Goal: Information Seeking & Learning: Learn about a topic

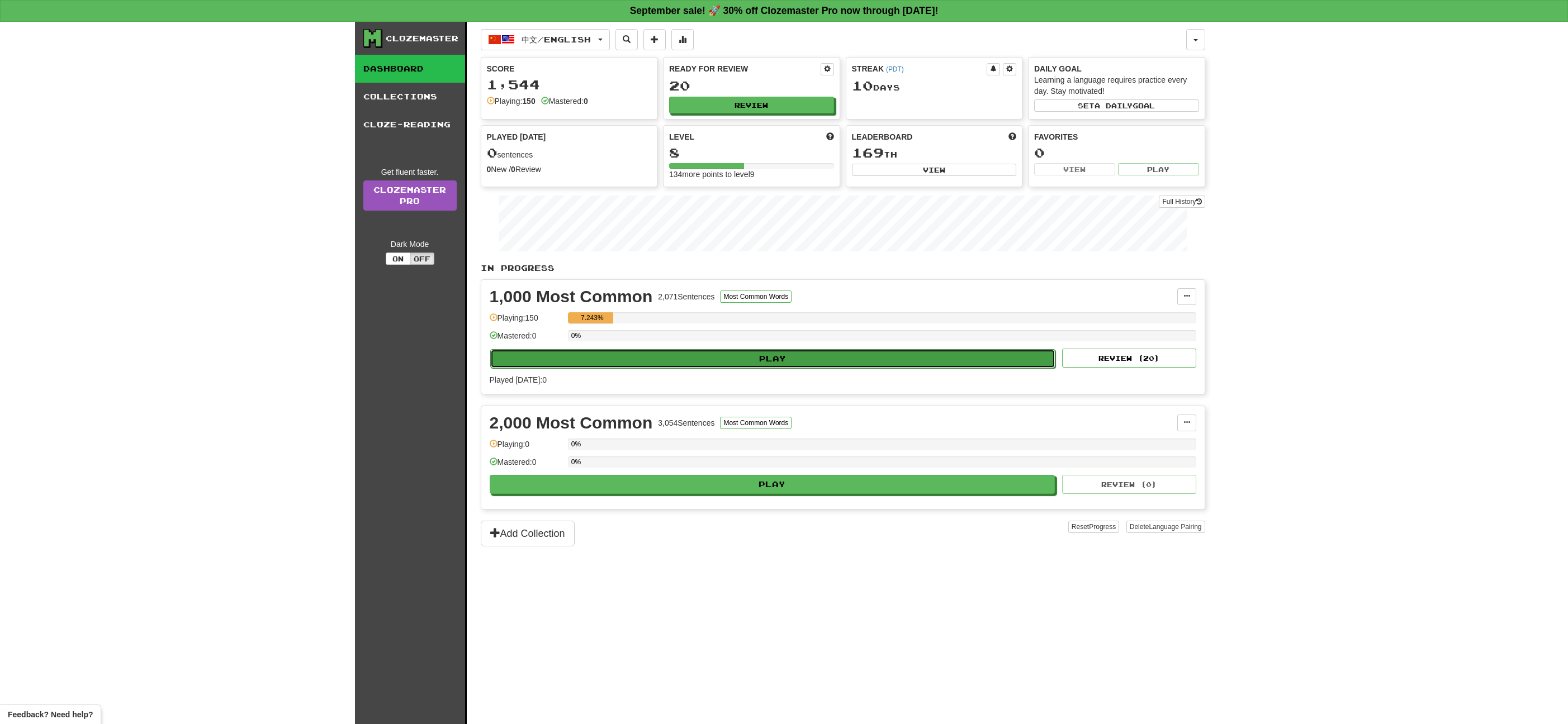
click at [675, 365] on button "Play" at bounding box center [773, 358] width 566 height 19
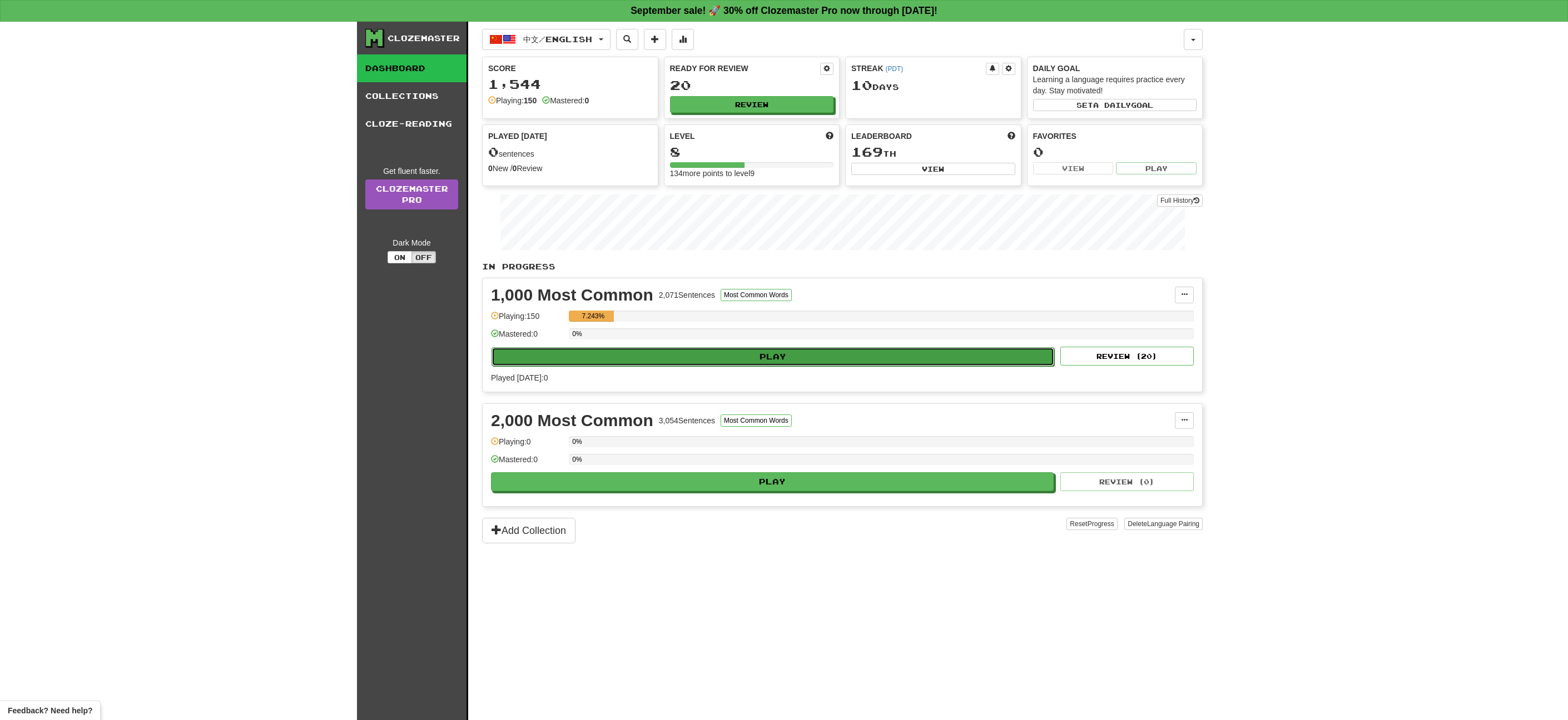
select select "**"
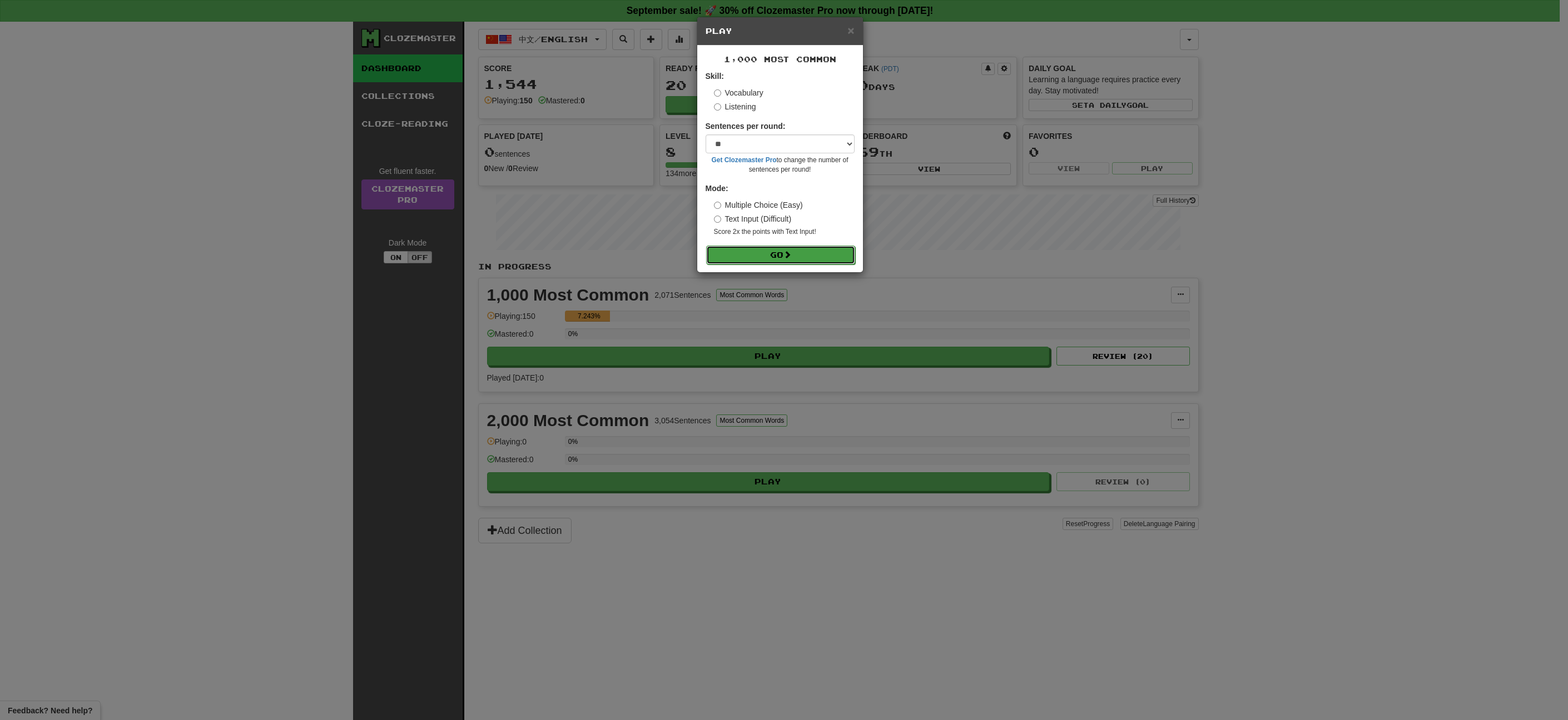
click at [780, 247] on button "Go" at bounding box center [780, 255] width 149 height 19
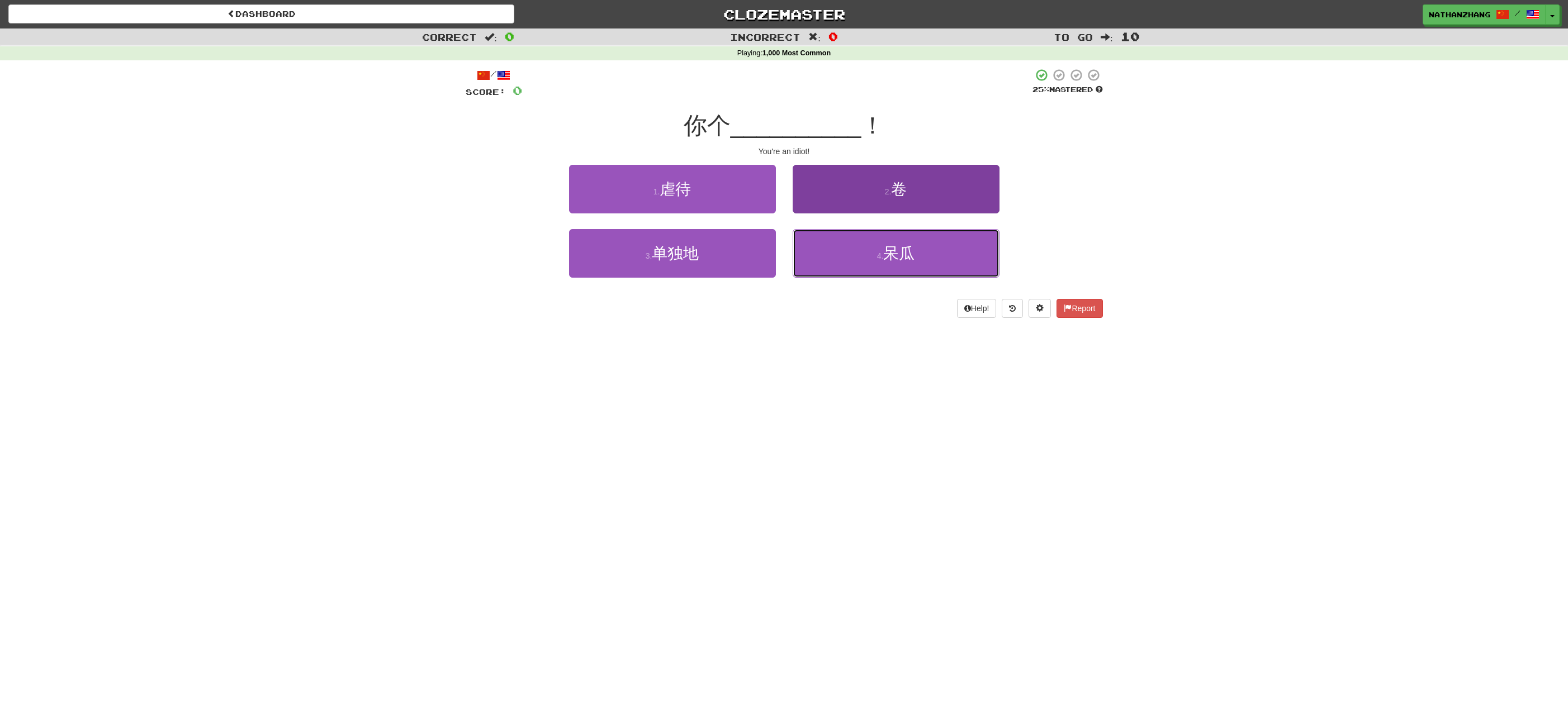
drag, startPoint x: 949, startPoint y: 252, endPoint x: 915, endPoint y: 257, distance: 34.4
click at [948, 252] on button "4 . 呆瓜" at bounding box center [896, 253] width 207 height 49
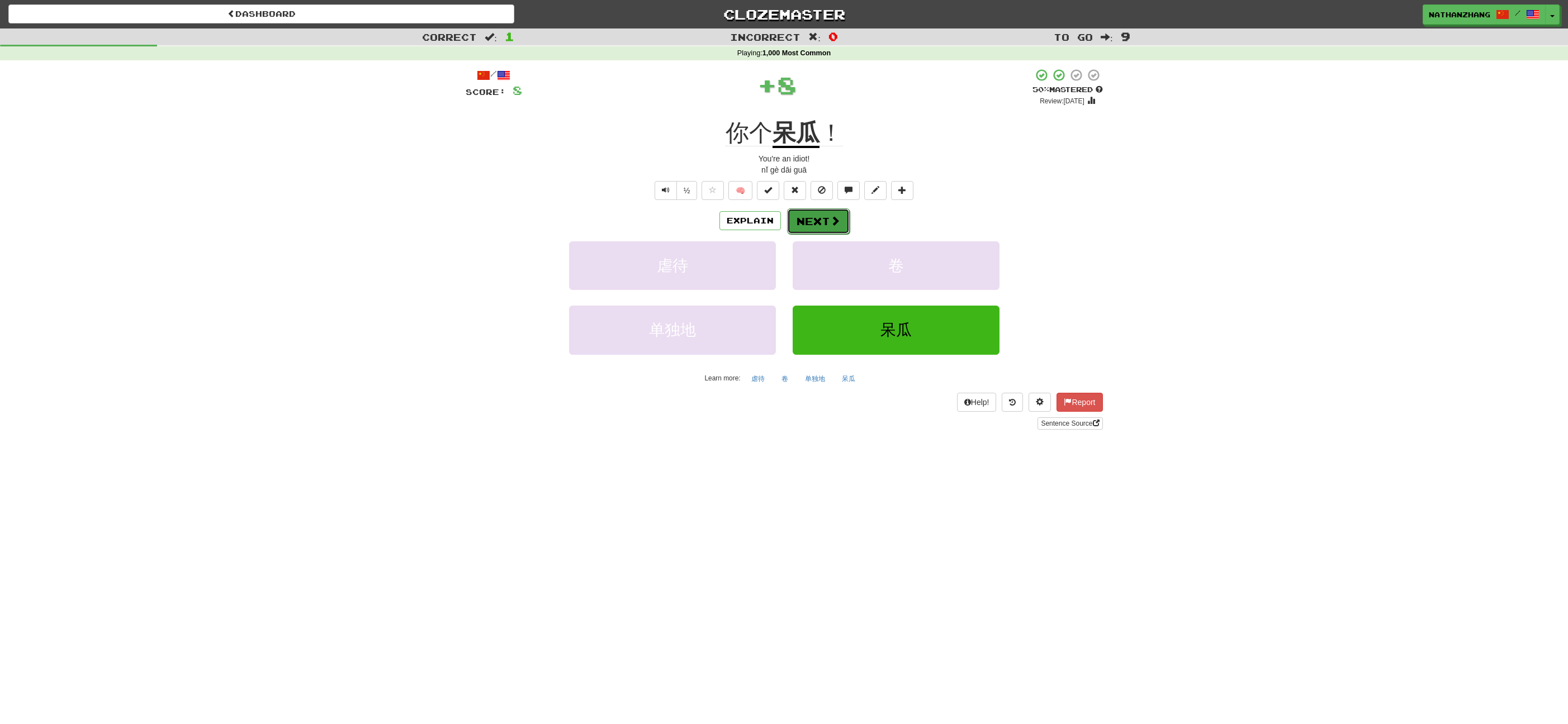
click at [825, 222] on button "Next" at bounding box center [818, 222] width 62 height 26
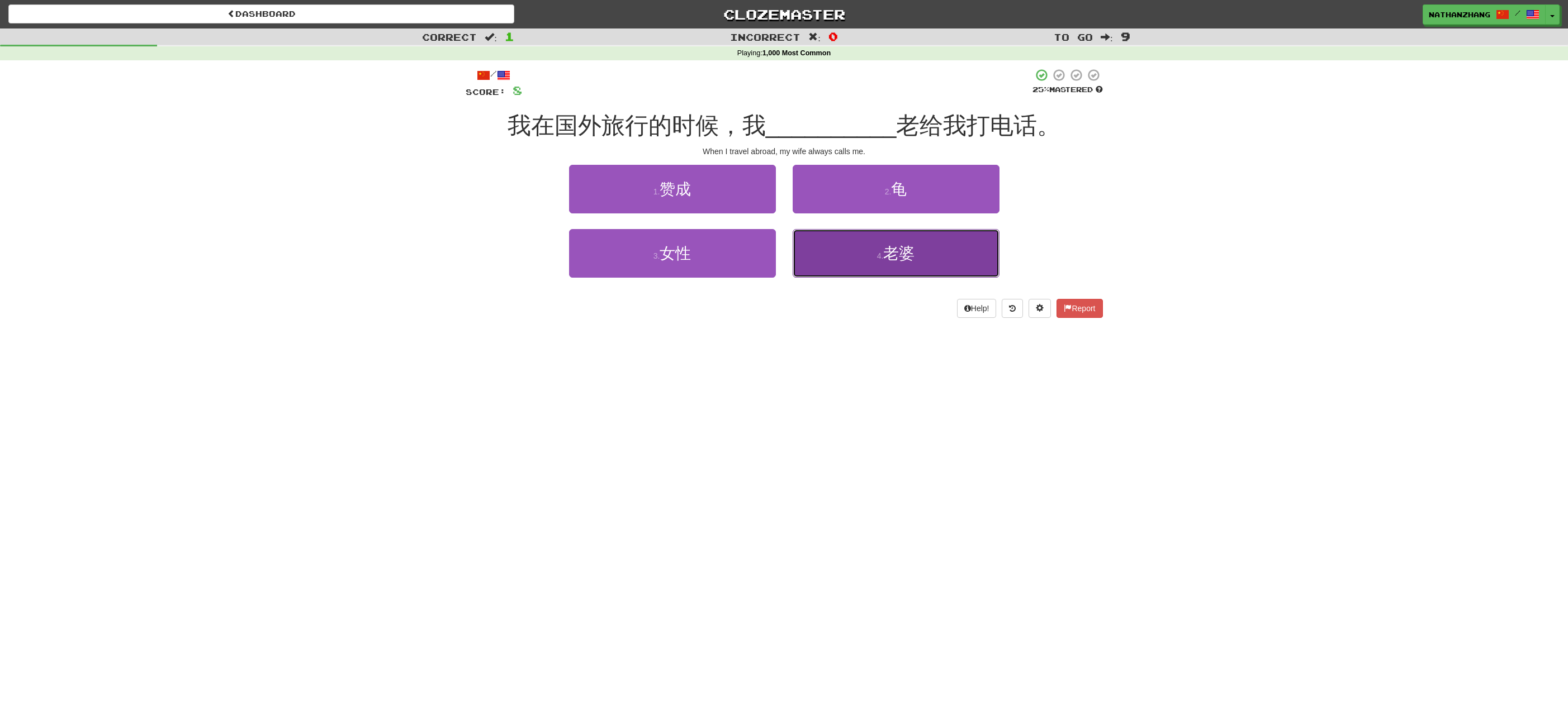
click at [832, 252] on button "4 . 老婆" at bounding box center [896, 253] width 207 height 49
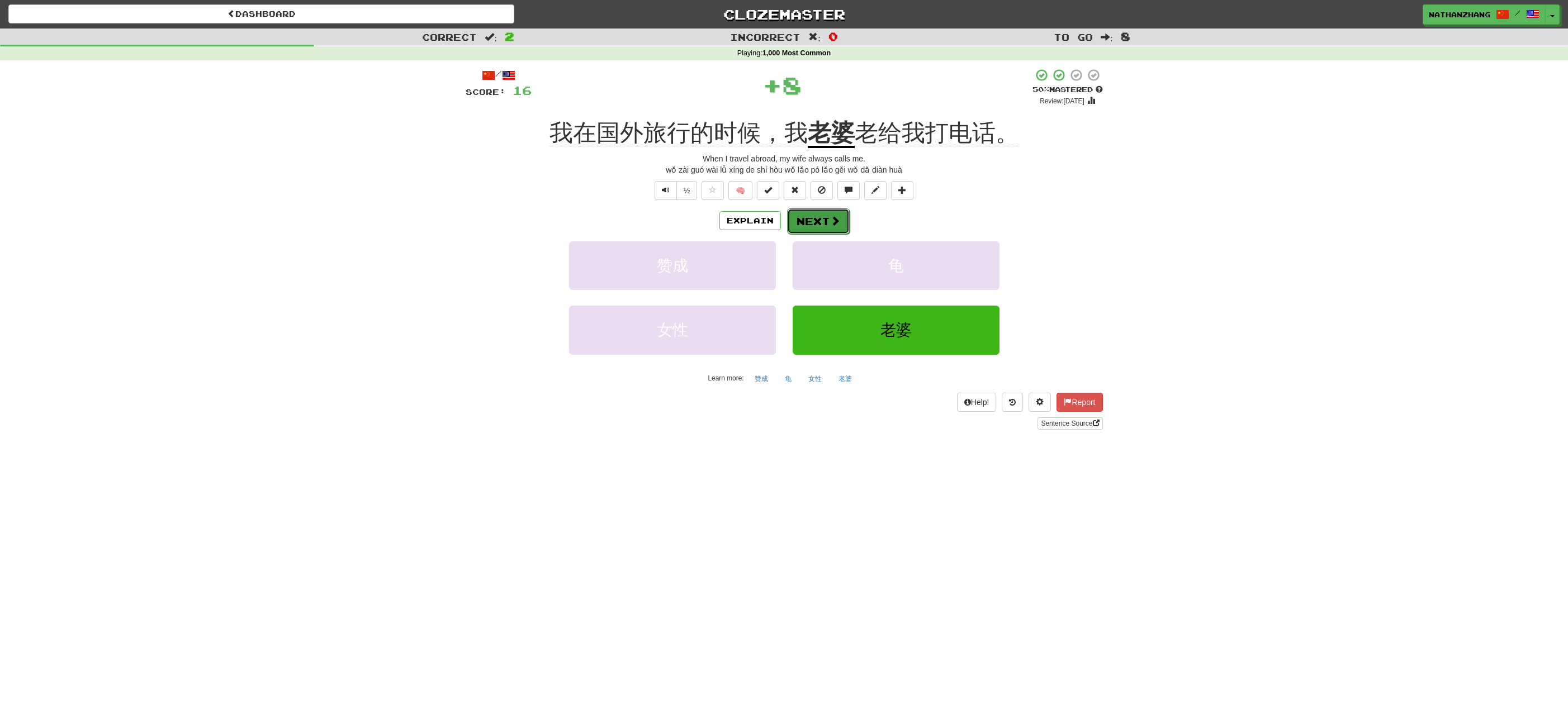
click at [831, 210] on button "Next" at bounding box center [818, 222] width 62 height 26
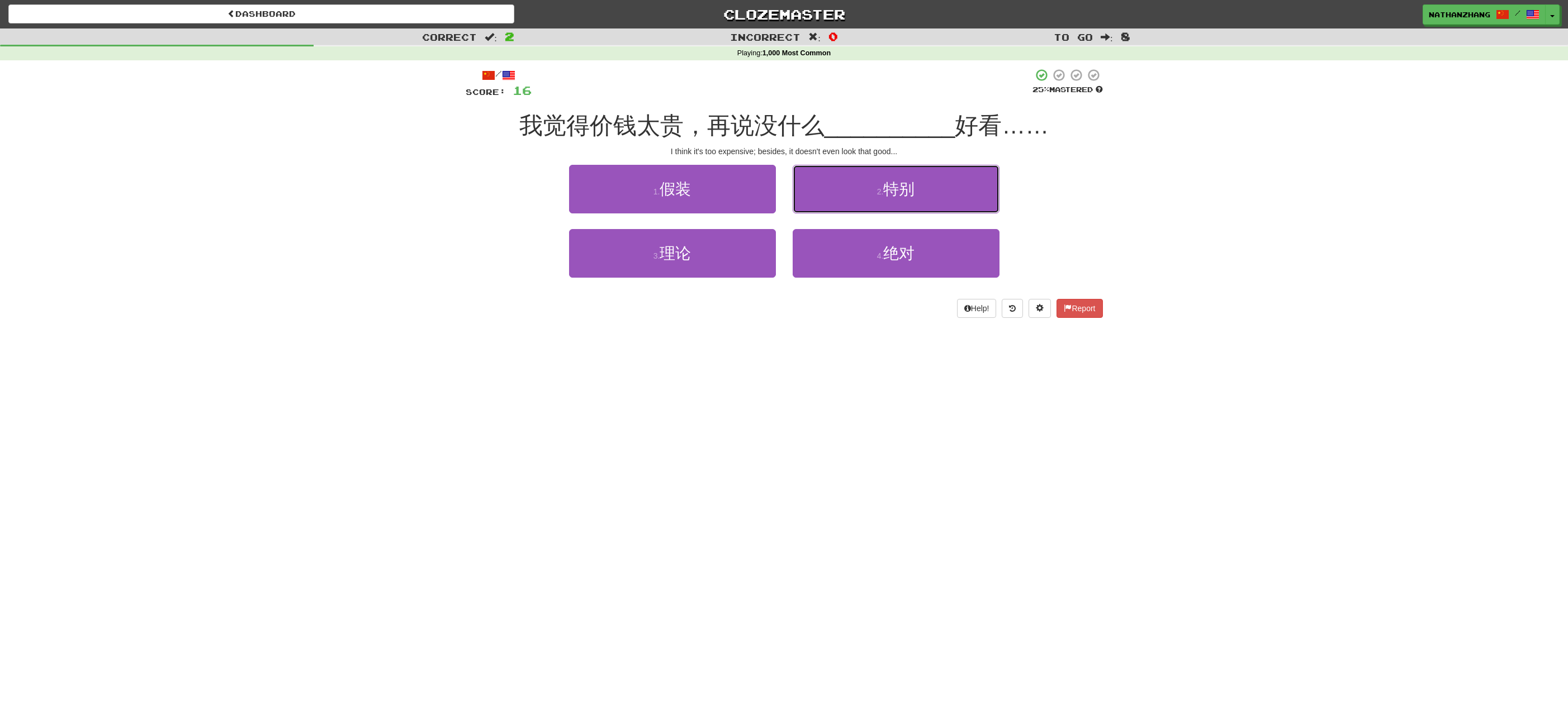
click at [857, 201] on button "2 . 特别" at bounding box center [896, 189] width 207 height 49
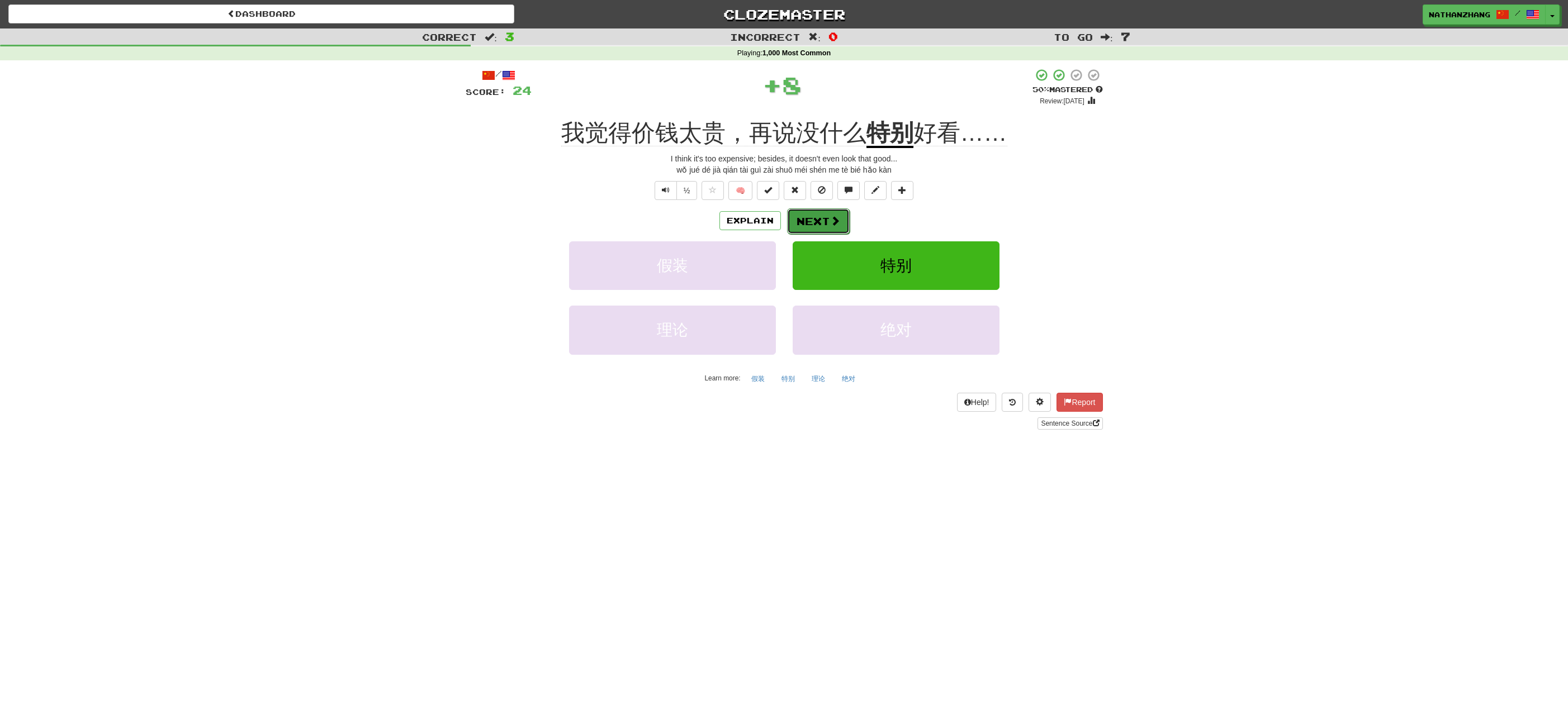
click at [830, 225] on span at bounding box center [835, 220] width 10 height 10
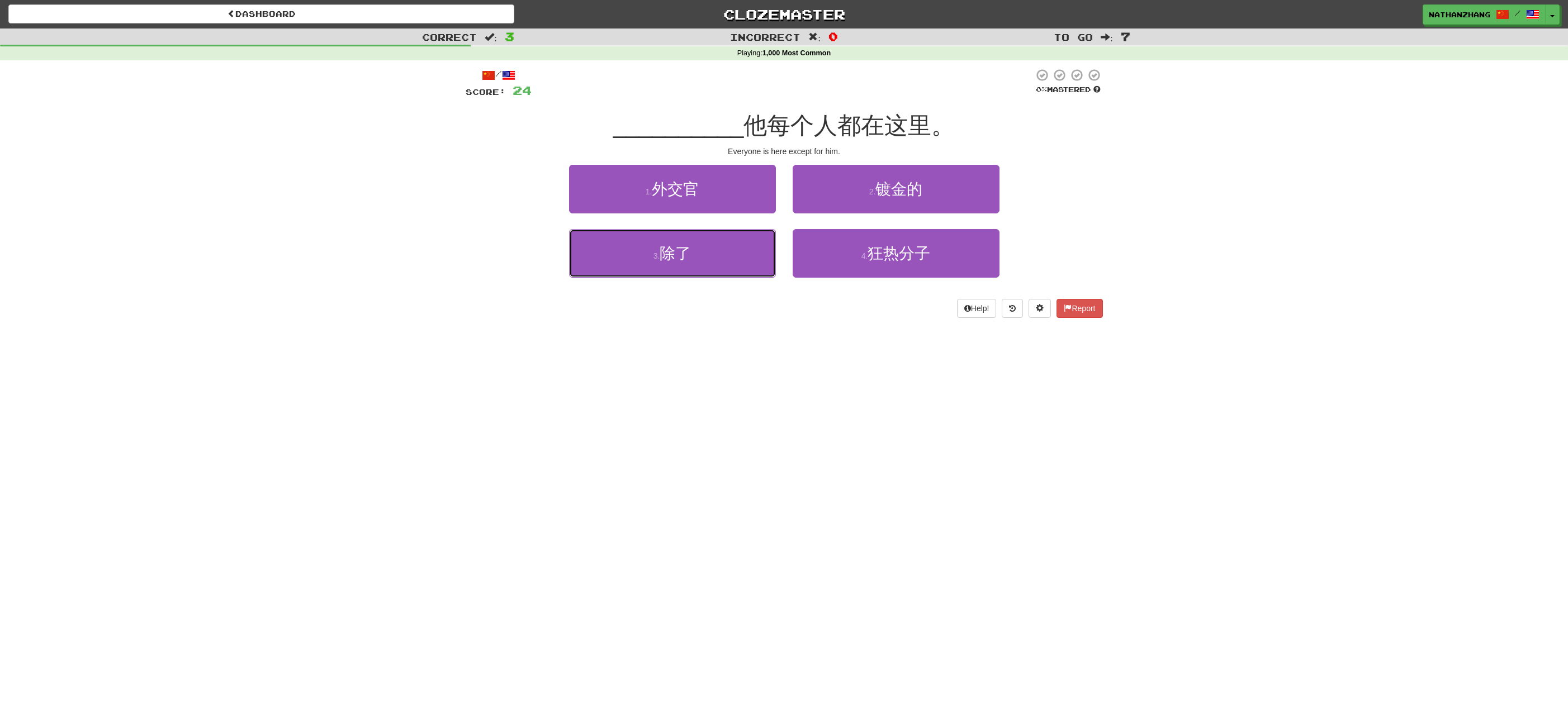
drag, startPoint x: 727, startPoint y: 257, endPoint x: 748, endPoint y: 235, distance: 30.4
click at [731, 256] on button "3 . 除了" at bounding box center [672, 253] width 207 height 49
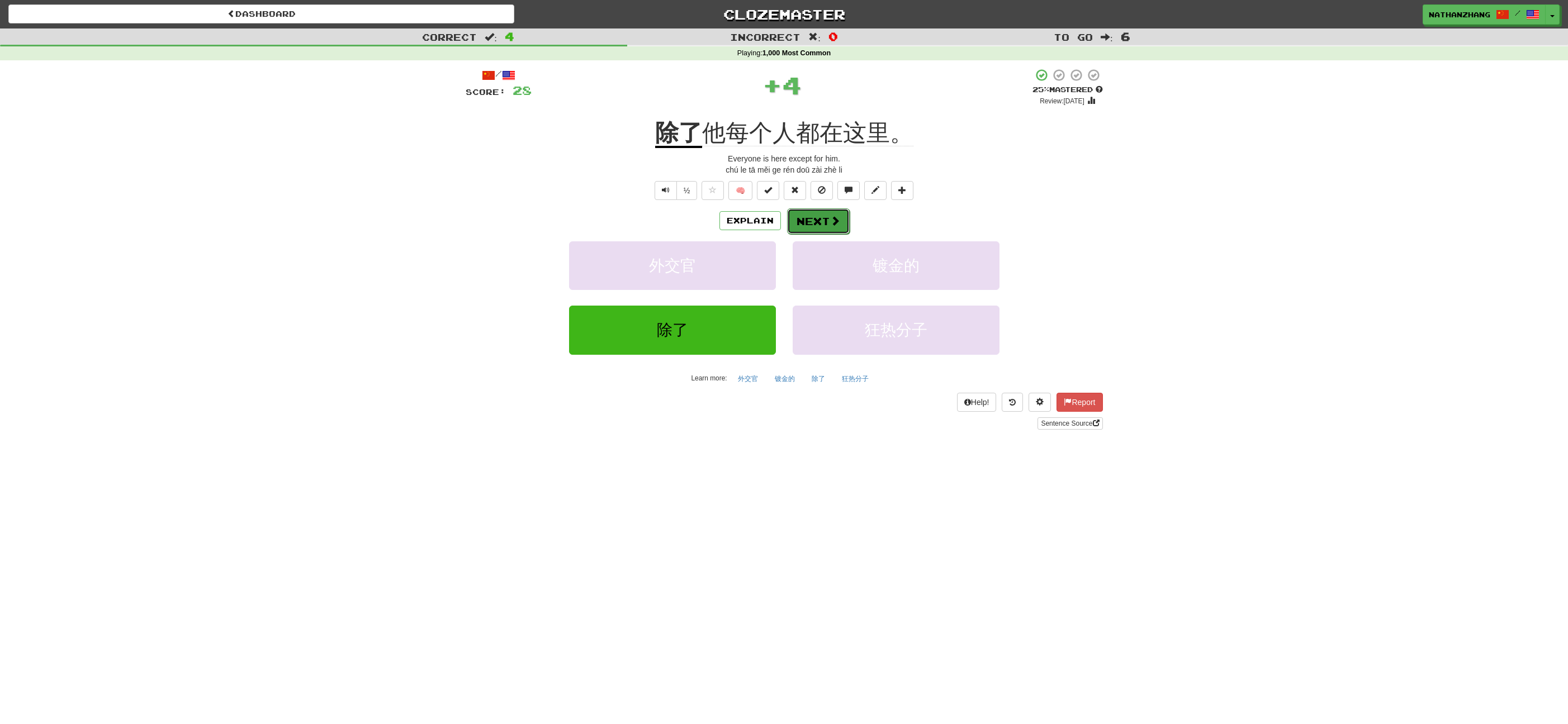
click at [798, 220] on button "Next" at bounding box center [818, 222] width 62 height 26
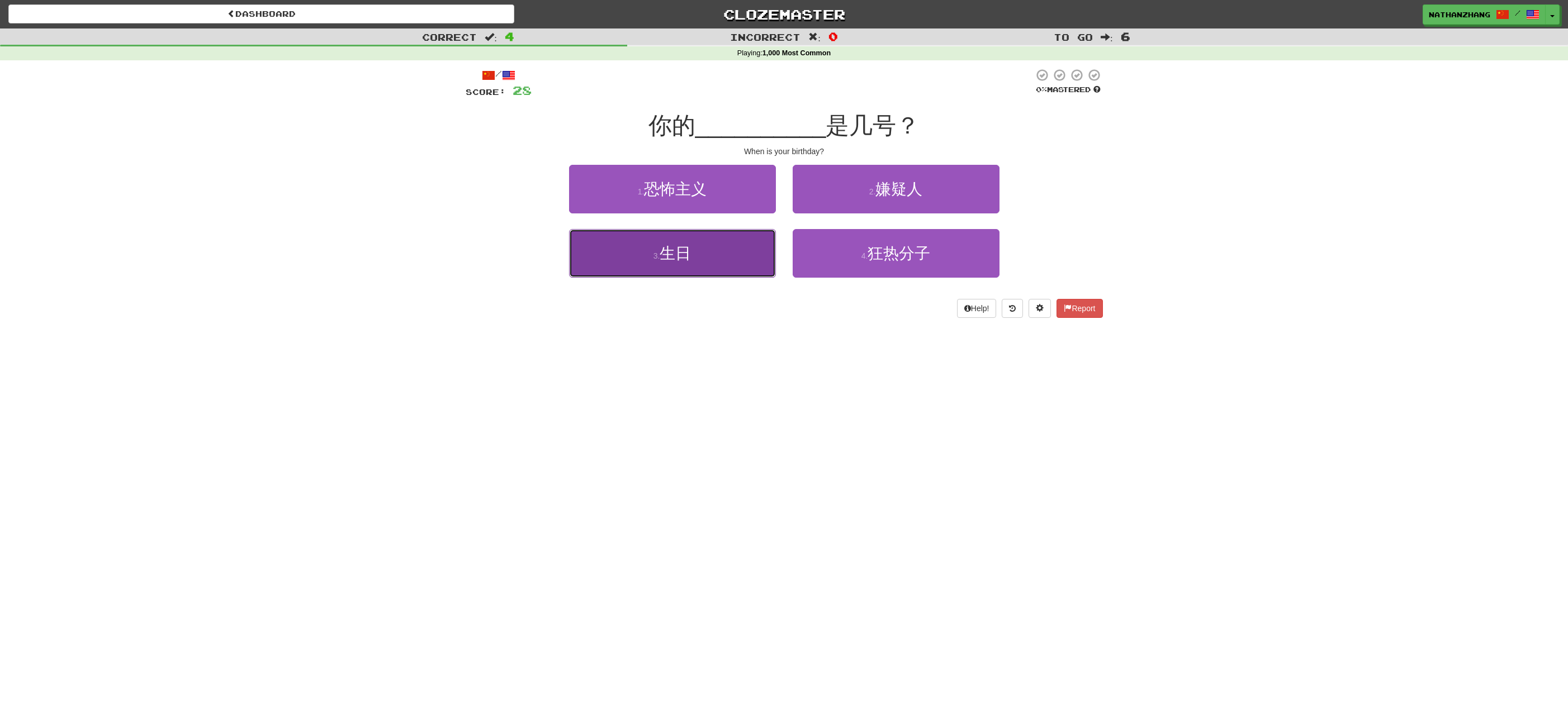
click at [756, 250] on button "3 . 生日" at bounding box center [672, 253] width 207 height 49
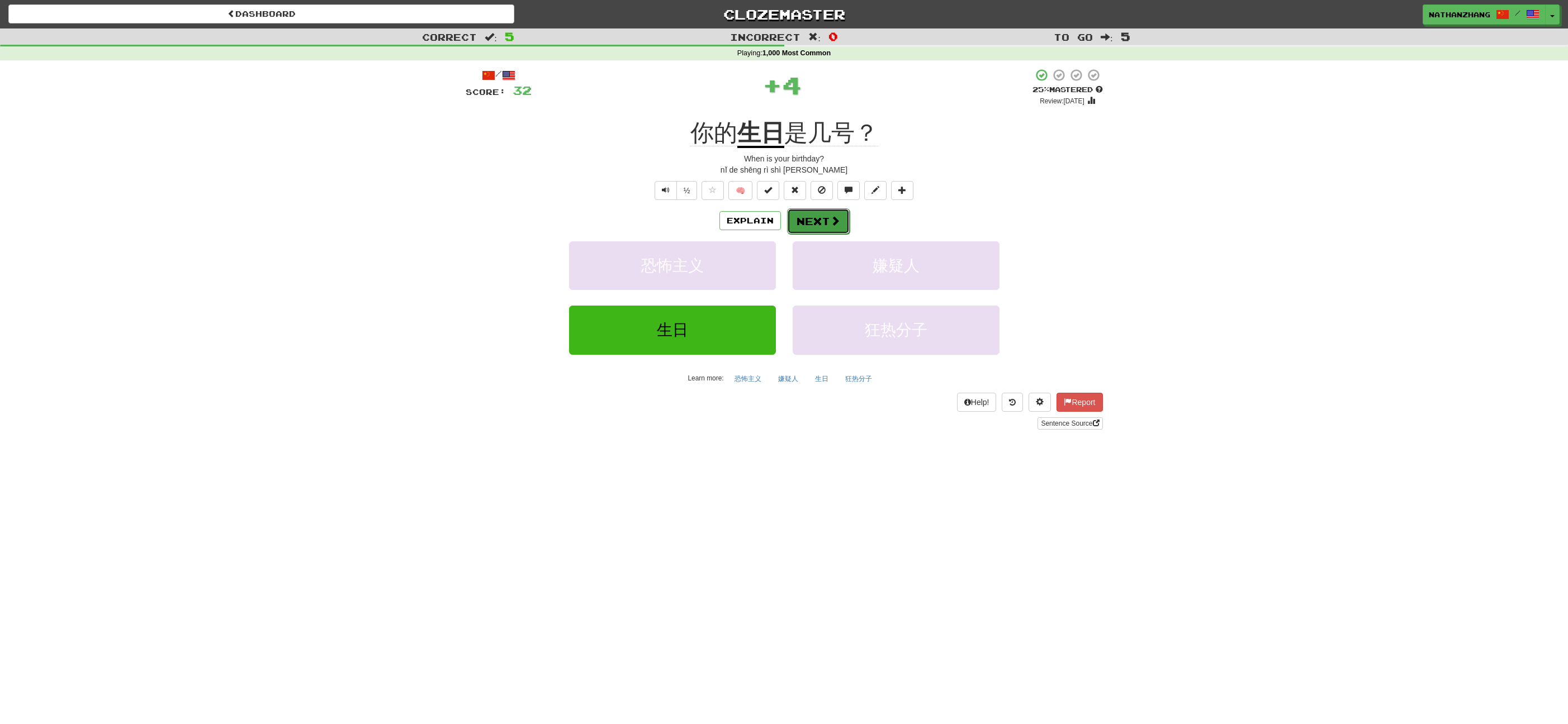
click at [807, 228] on button "Next" at bounding box center [818, 222] width 62 height 26
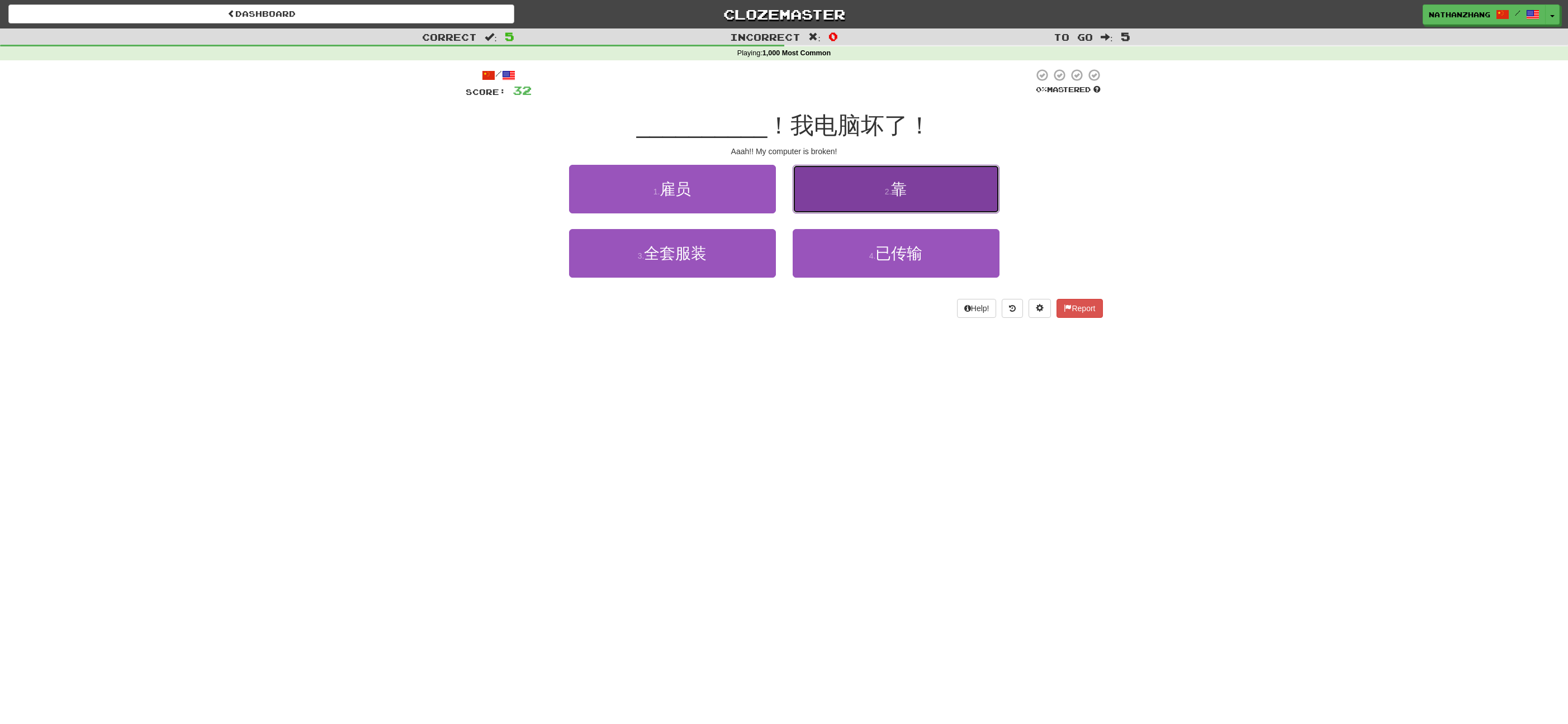
click at [880, 200] on button "2 . 靠" at bounding box center [896, 189] width 207 height 49
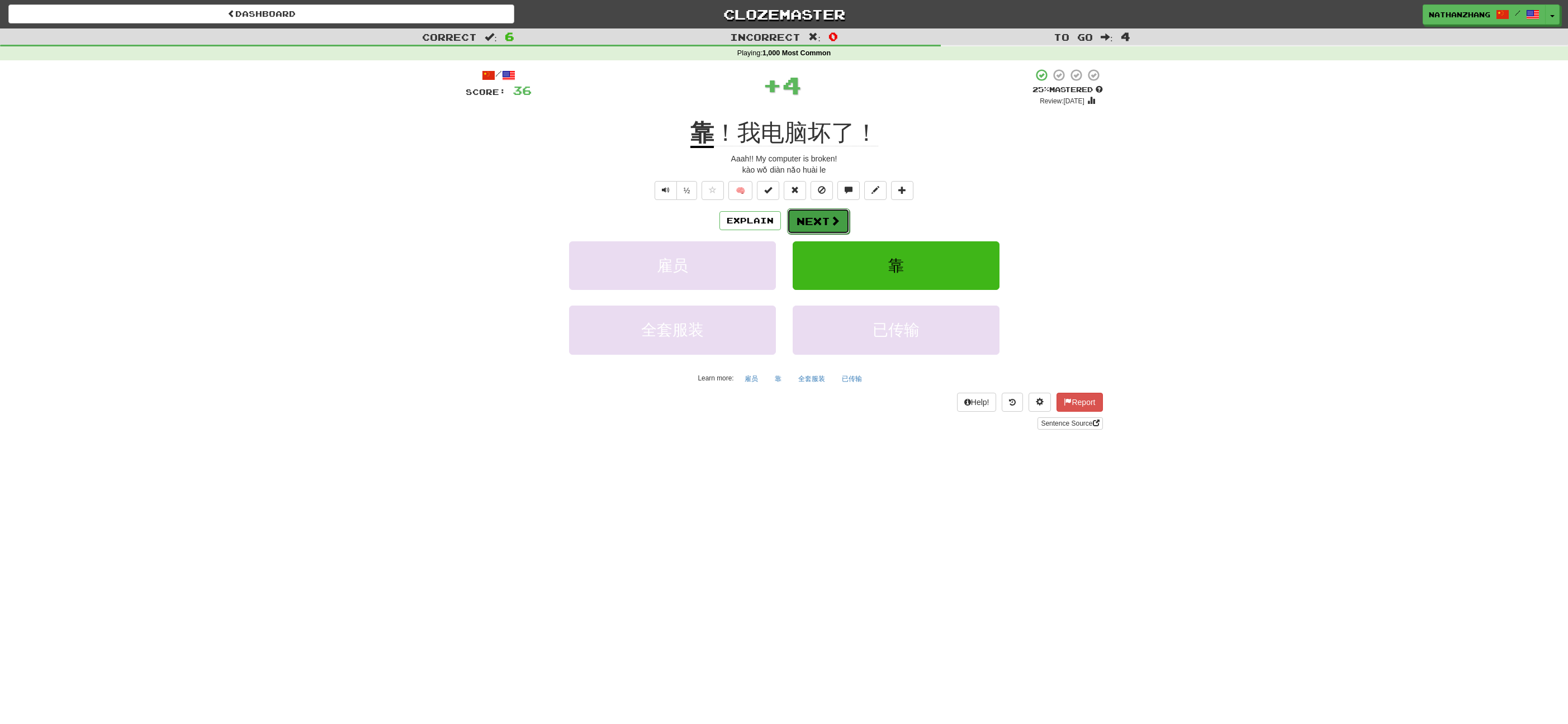
click at [824, 222] on button "Next" at bounding box center [818, 222] width 62 height 26
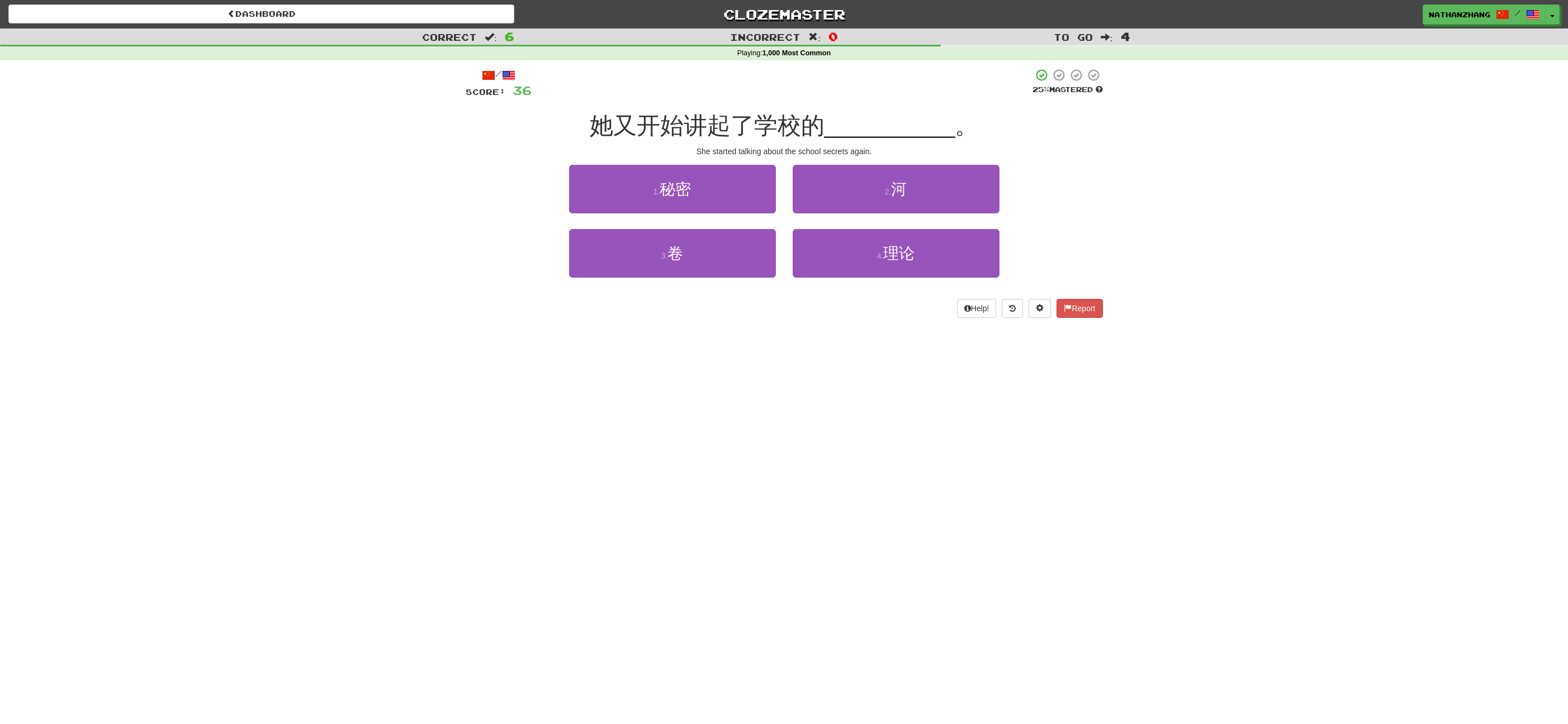
drag, startPoint x: 828, startPoint y: 218, endPoint x: 791, endPoint y: 396, distance: 181.8
drag, startPoint x: 791, startPoint y: 396, endPoint x: 796, endPoint y: 385, distance: 12.1
click at [796, 385] on div "Dashboard Clozemaster NathanZhang / Toggle Dropdown Dashboard Leaderboard Activ…" at bounding box center [784, 362] width 1568 height 724
click at [719, 182] on button "1 . 秘密" at bounding box center [672, 189] width 207 height 49
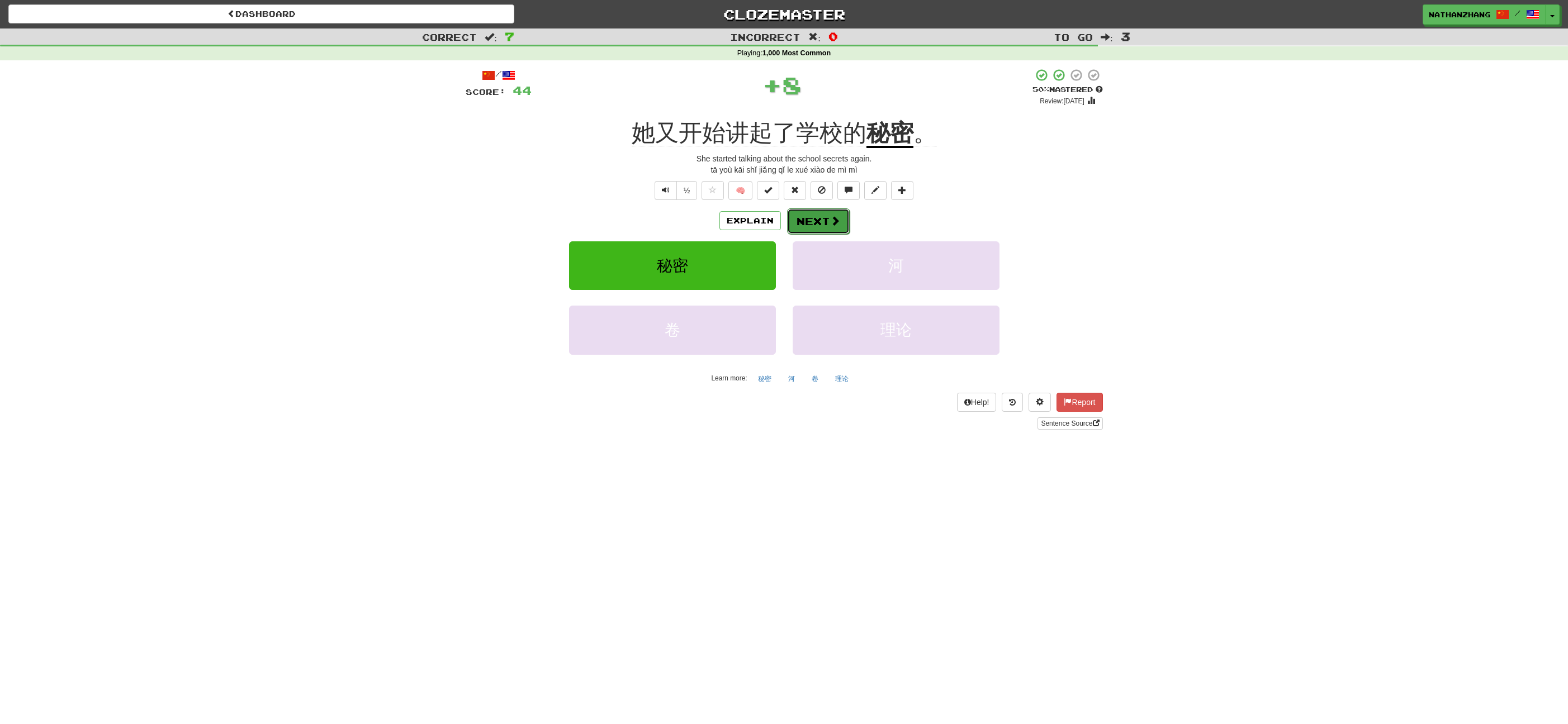
click at [823, 217] on button "Next" at bounding box center [818, 222] width 62 height 26
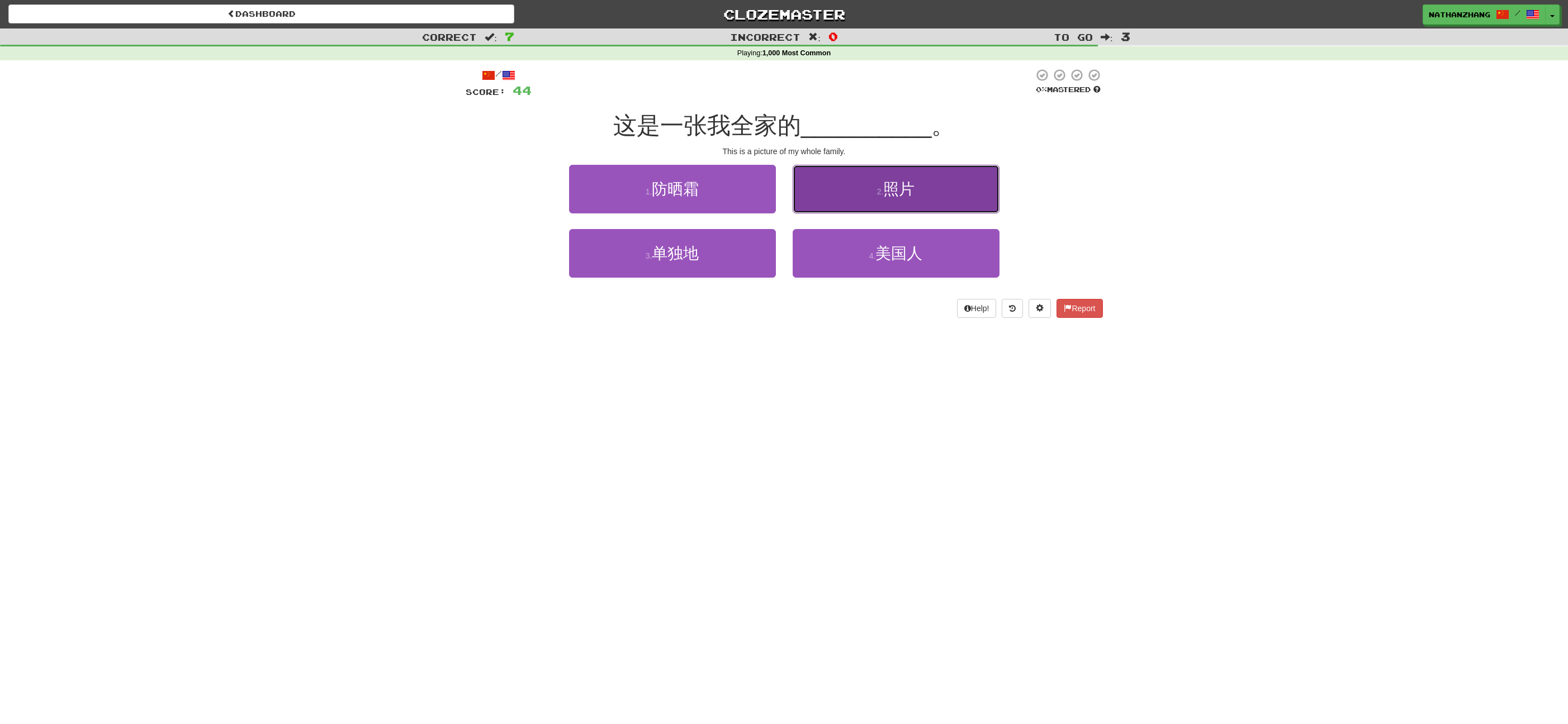
click at [838, 207] on button "2 . 照片" at bounding box center [896, 189] width 207 height 49
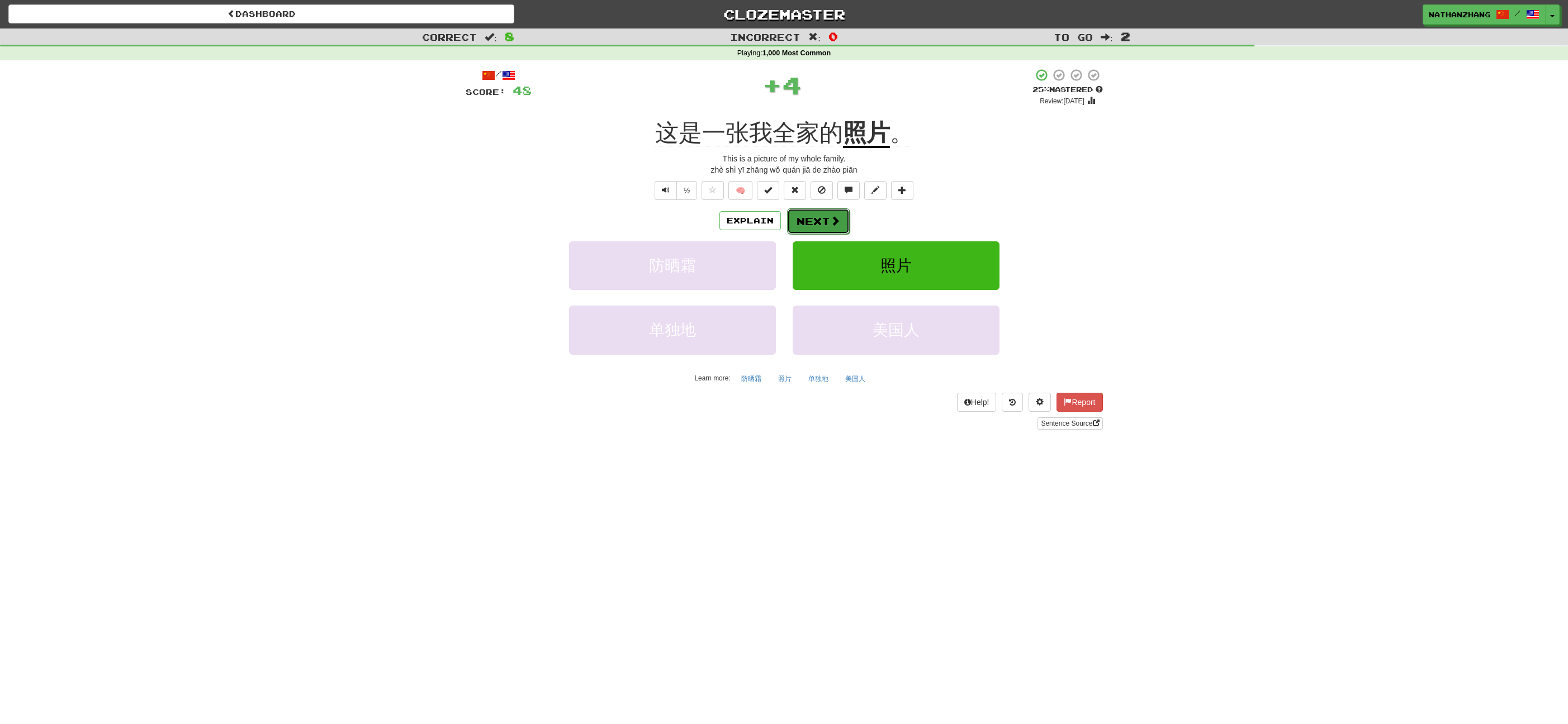
click at [831, 224] on span at bounding box center [835, 220] width 10 height 10
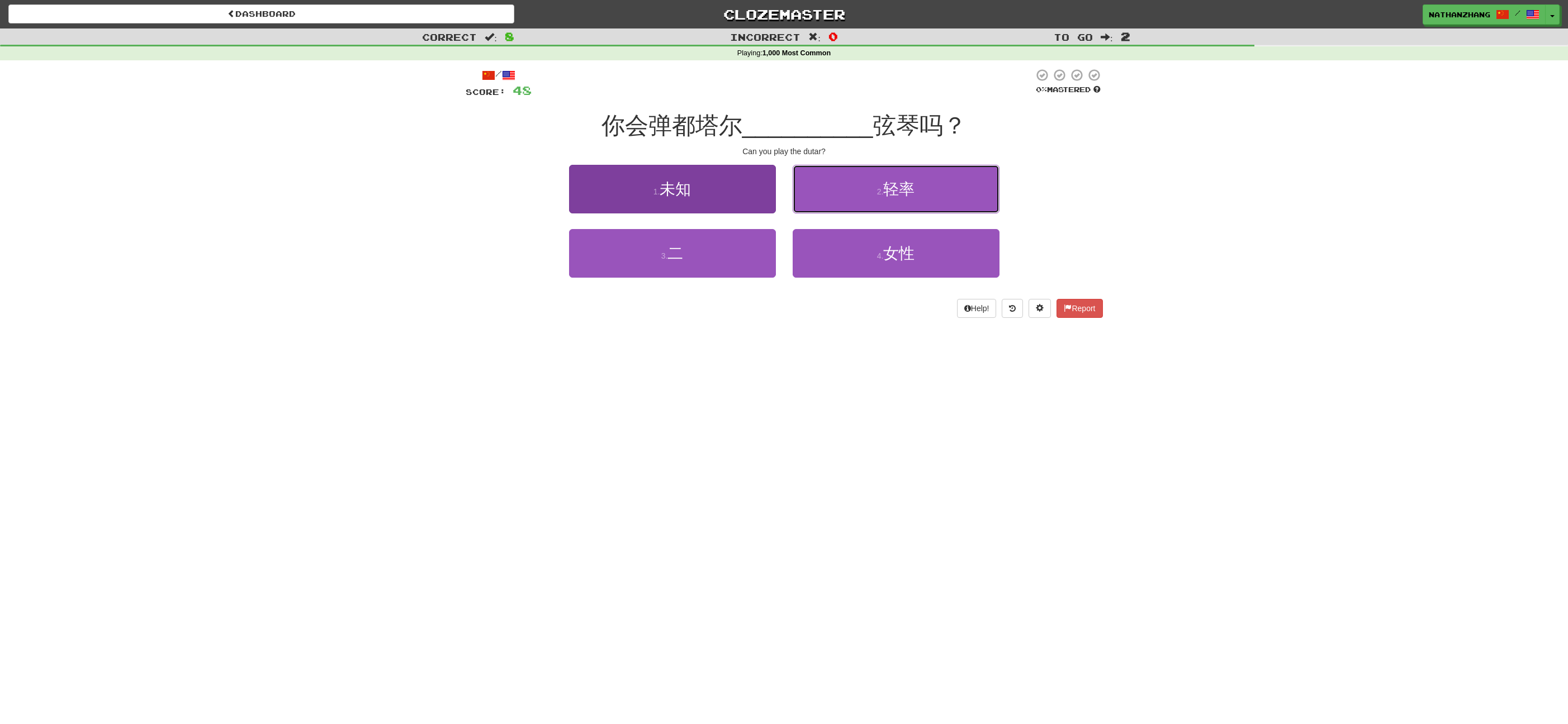
drag, startPoint x: 888, startPoint y: 209, endPoint x: 763, endPoint y: 212, distance: 125.0
click at [773, 215] on div "1 . 未知 2 . 轻率" at bounding box center [784, 197] width 671 height 64
click at [731, 203] on button "1 . 未知" at bounding box center [672, 189] width 207 height 49
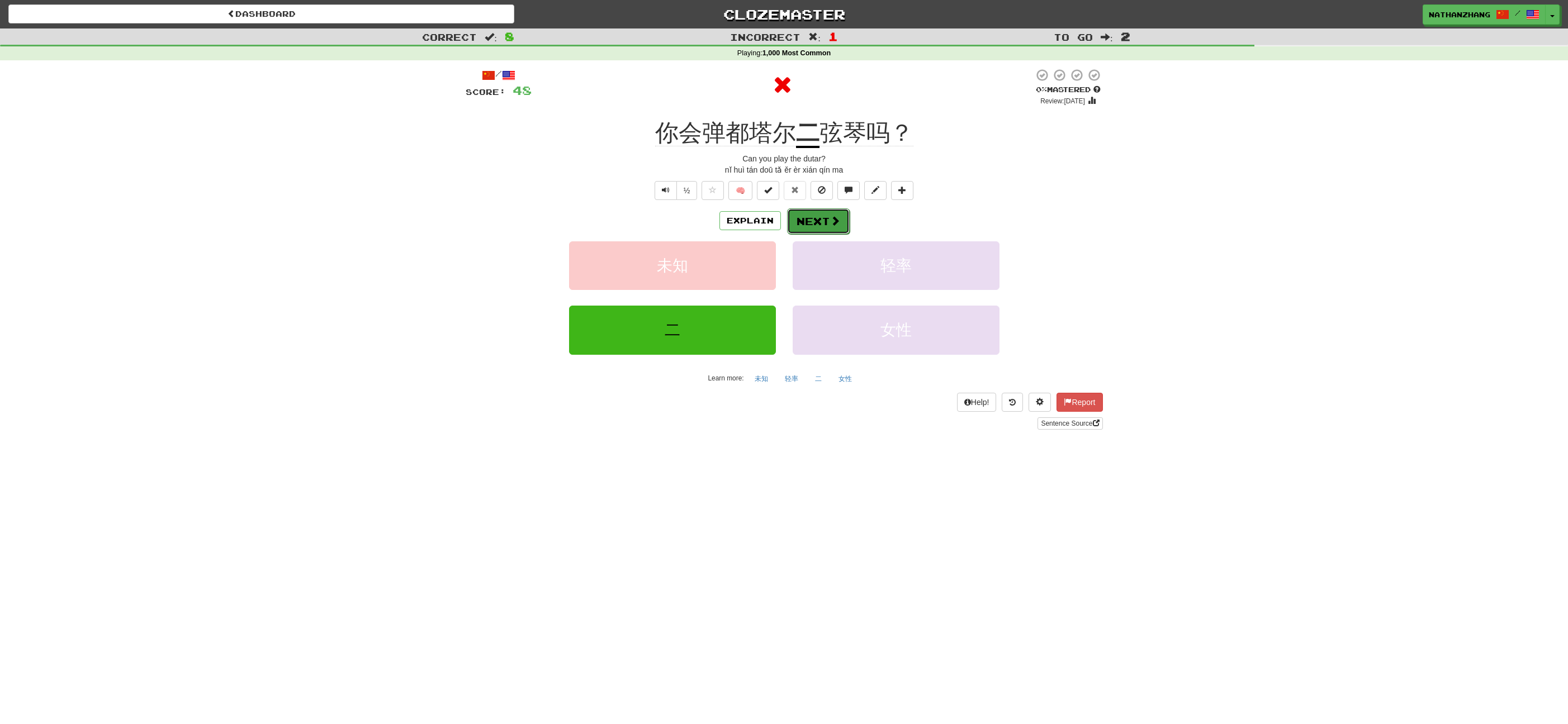
click at [833, 222] on span at bounding box center [835, 220] width 10 height 10
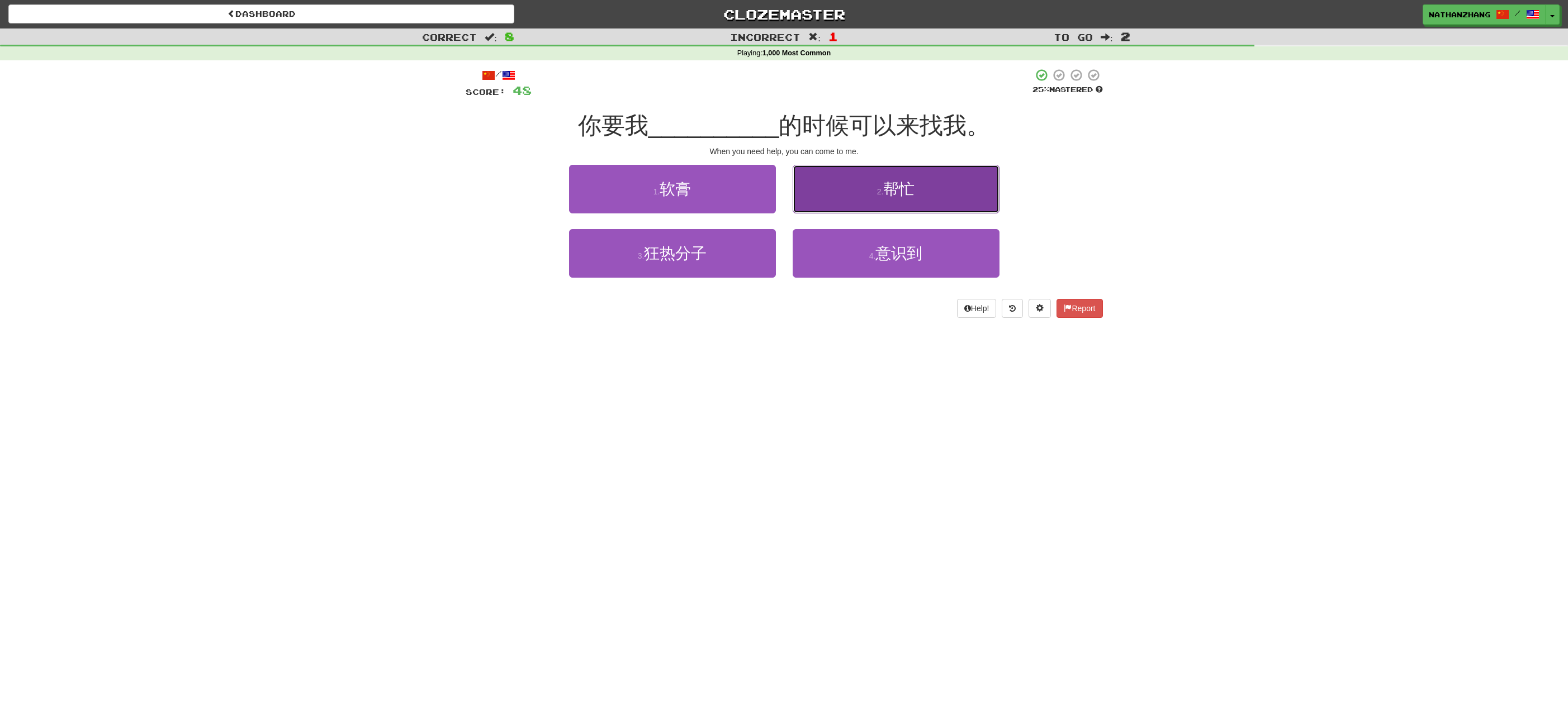
drag, startPoint x: 921, startPoint y: 185, endPoint x: 916, endPoint y: 189, distance: 6.4
click at [921, 186] on button "2 . 帮忙" at bounding box center [896, 189] width 207 height 49
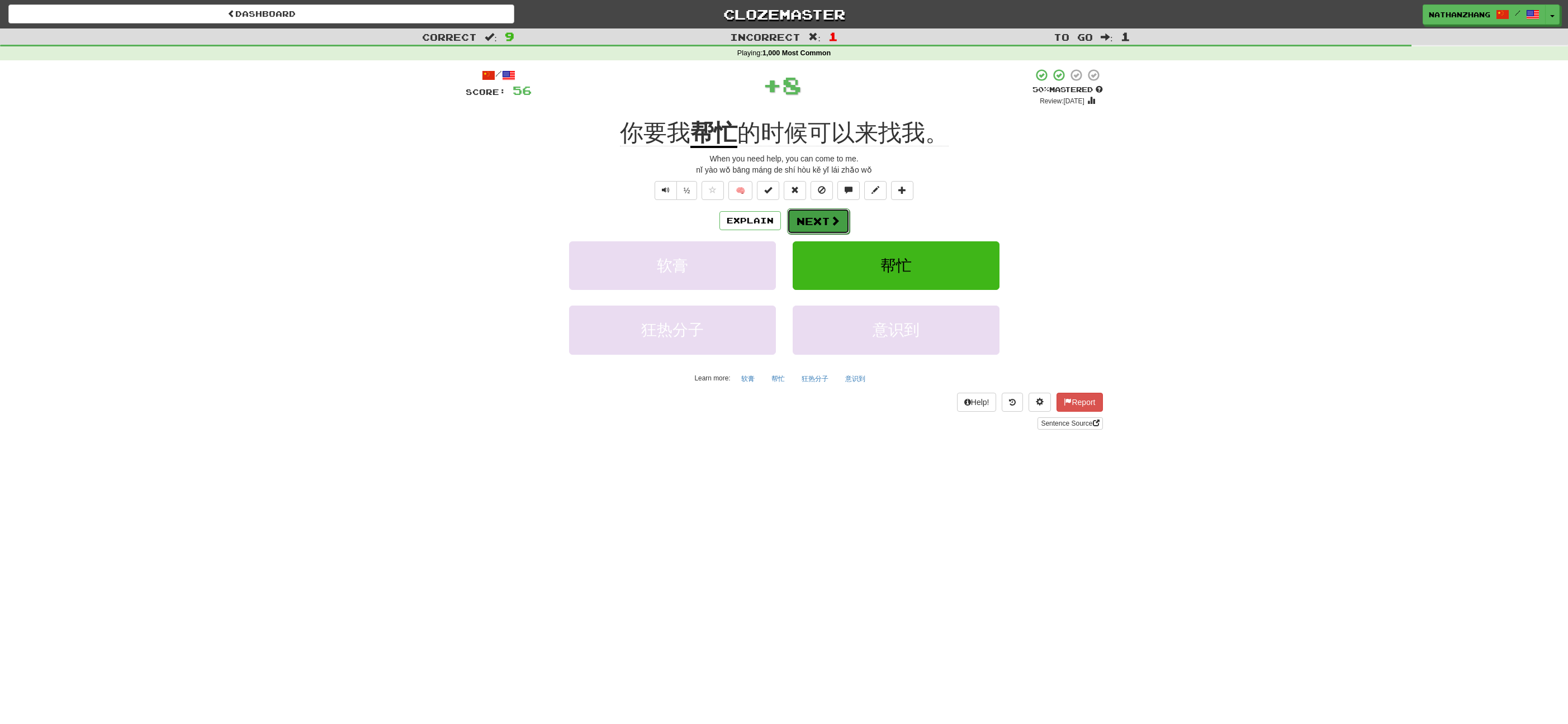
click at [837, 219] on span at bounding box center [835, 220] width 10 height 10
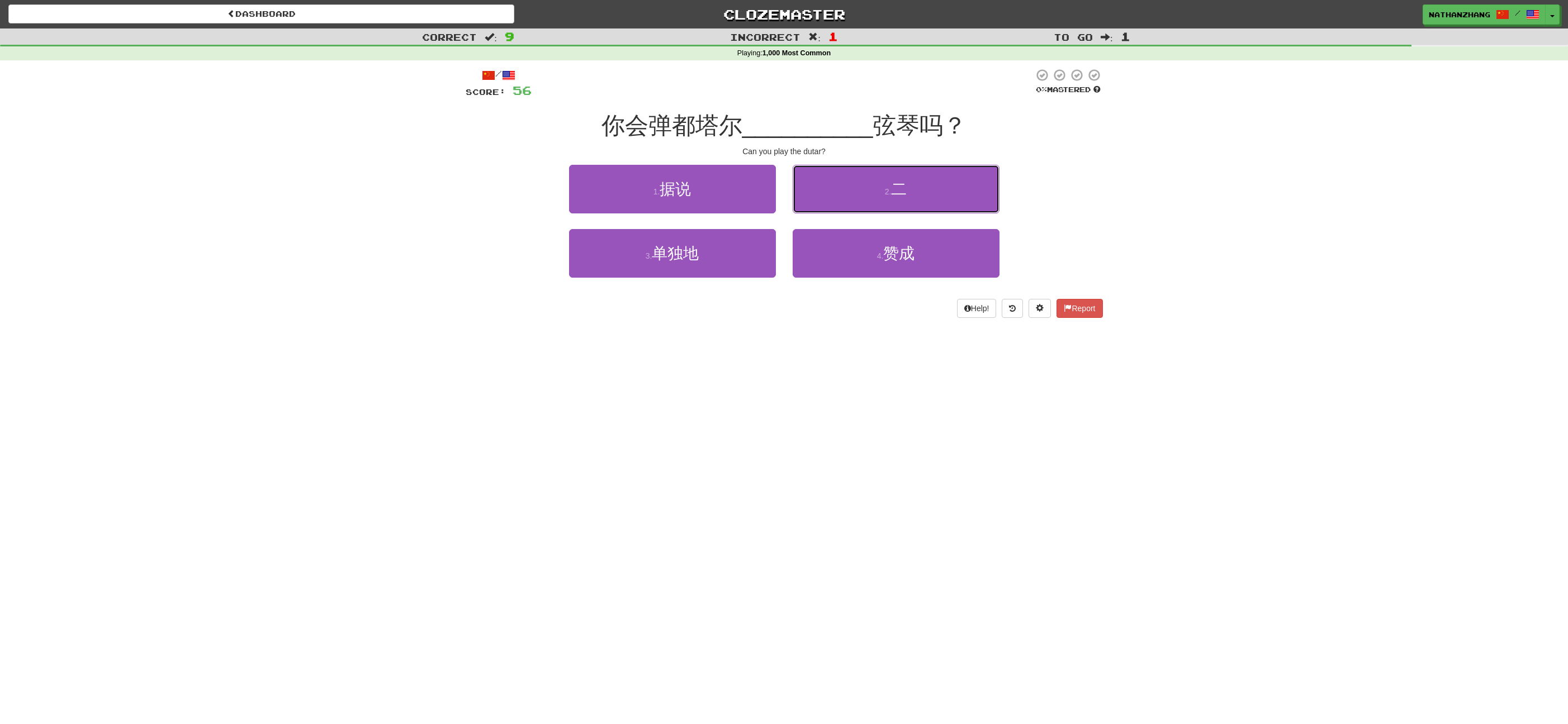
drag, startPoint x: 870, startPoint y: 201, endPoint x: 868, endPoint y: 207, distance: 6.3
click at [870, 201] on button "2 . 二" at bounding box center [896, 189] width 207 height 49
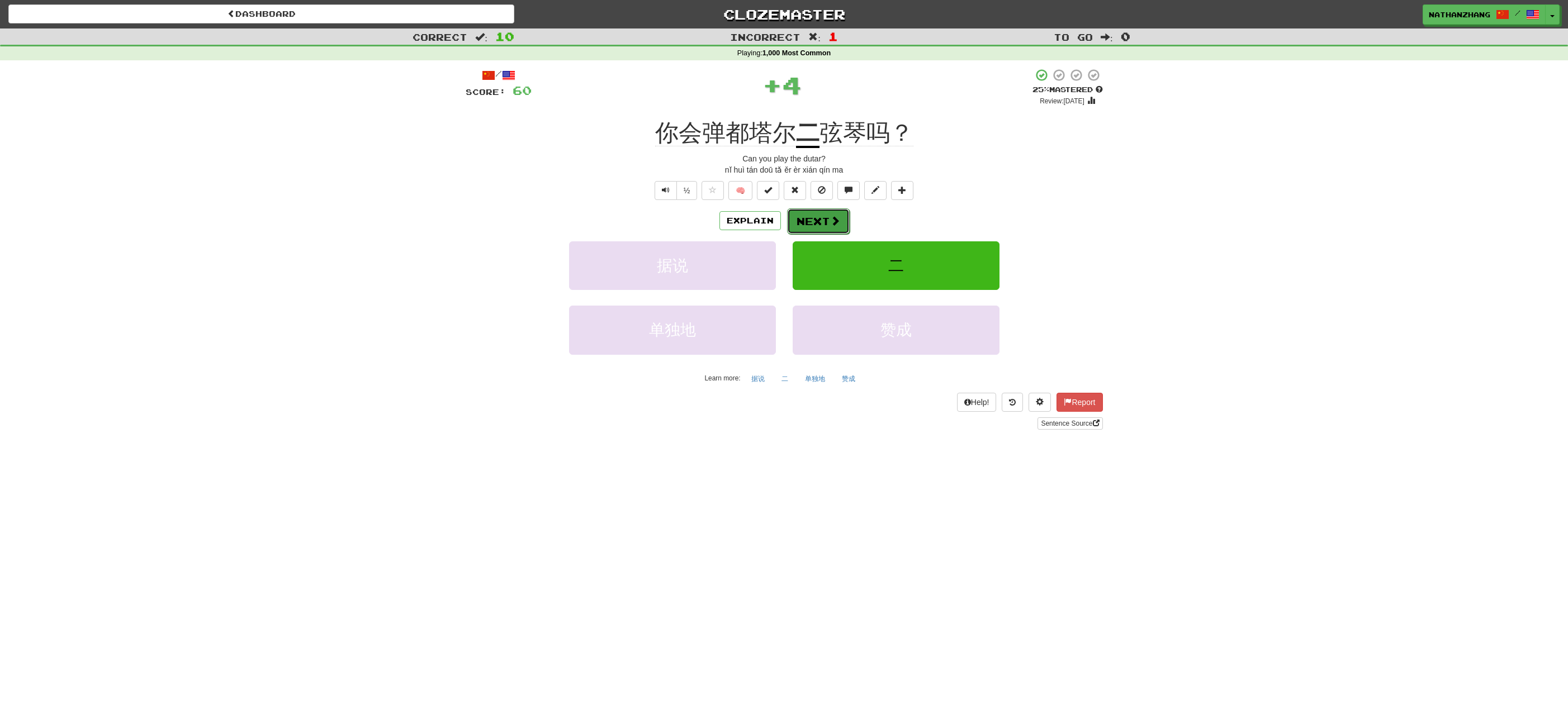
click at [824, 229] on button "Next" at bounding box center [818, 222] width 62 height 26
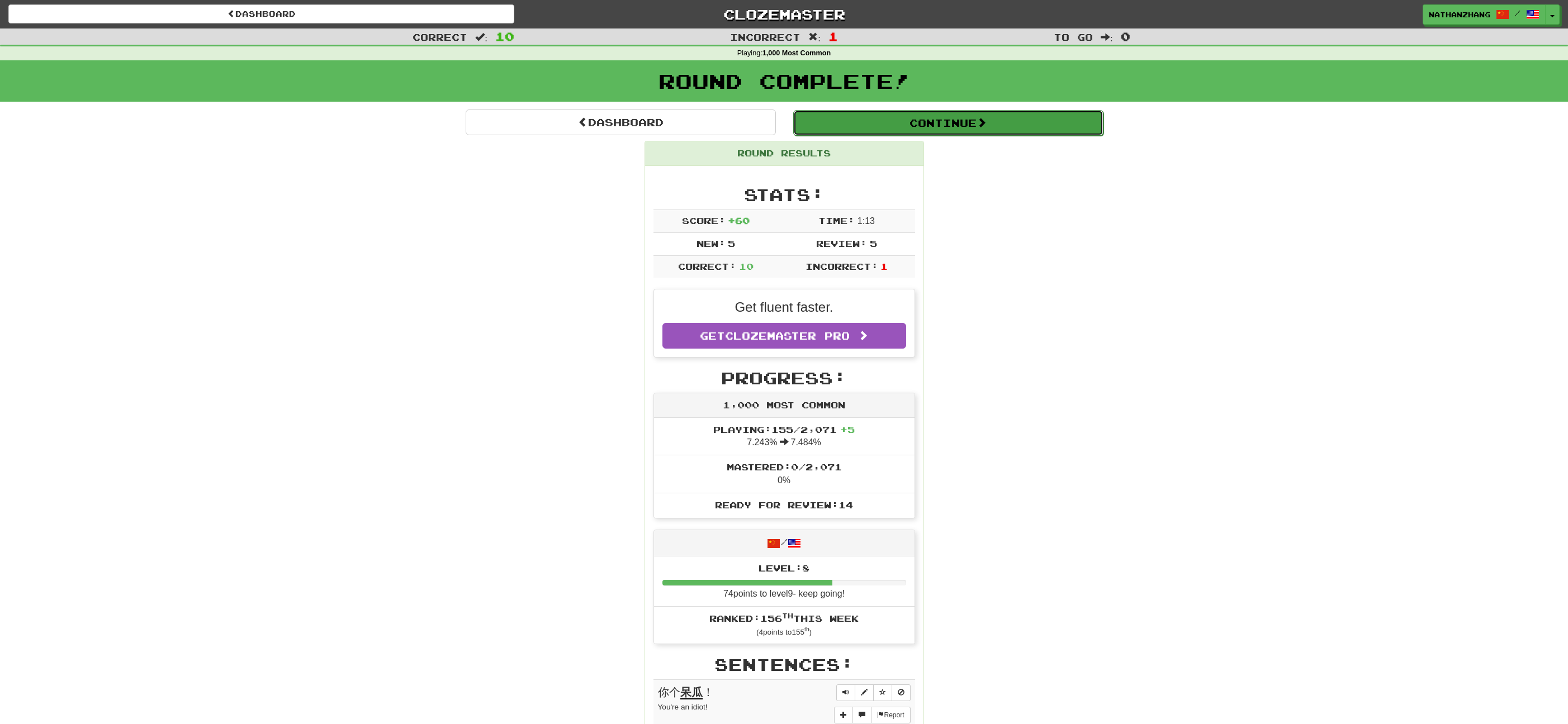
click at [924, 121] on button "Continue" at bounding box center [948, 123] width 310 height 26
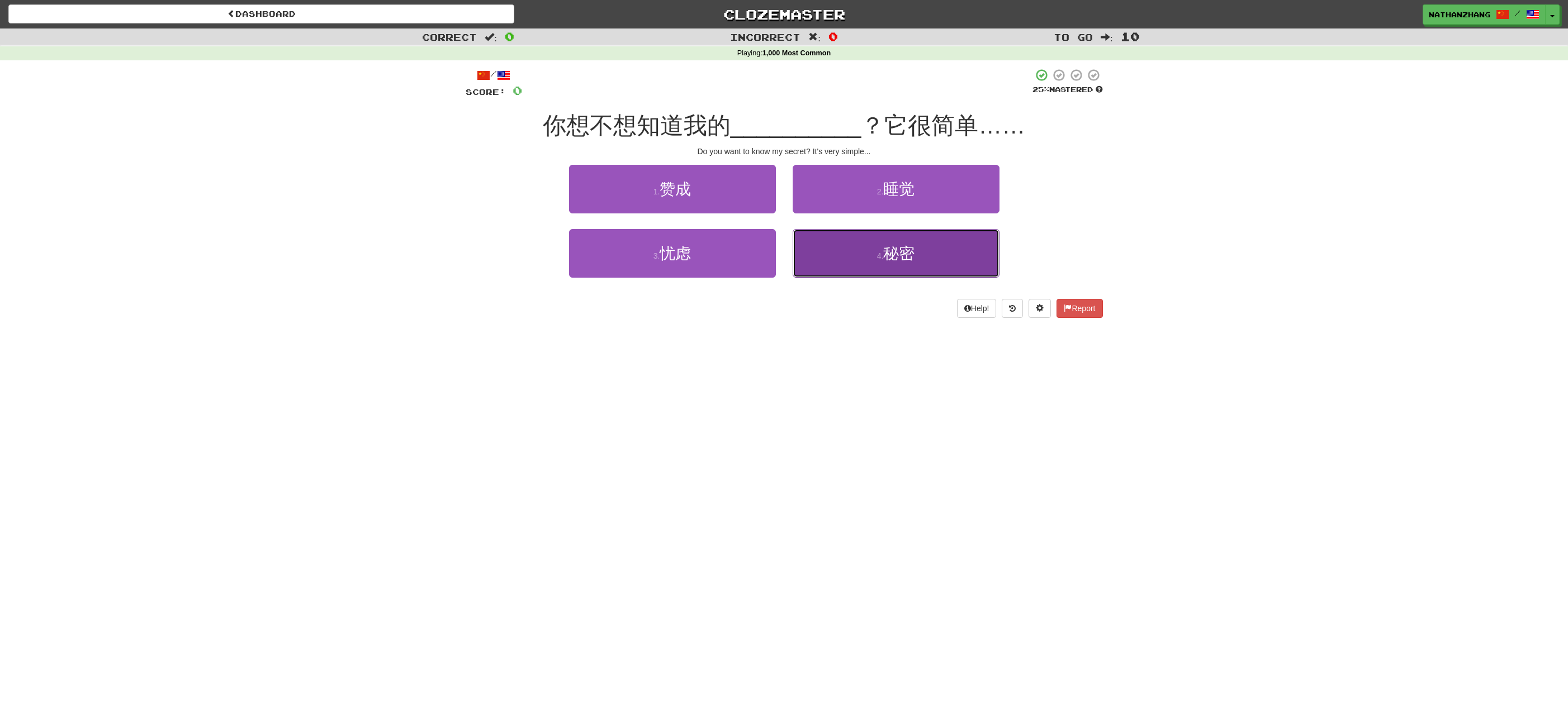
click at [879, 270] on button "4 . 秘密" at bounding box center [896, 253] width 207 height 49
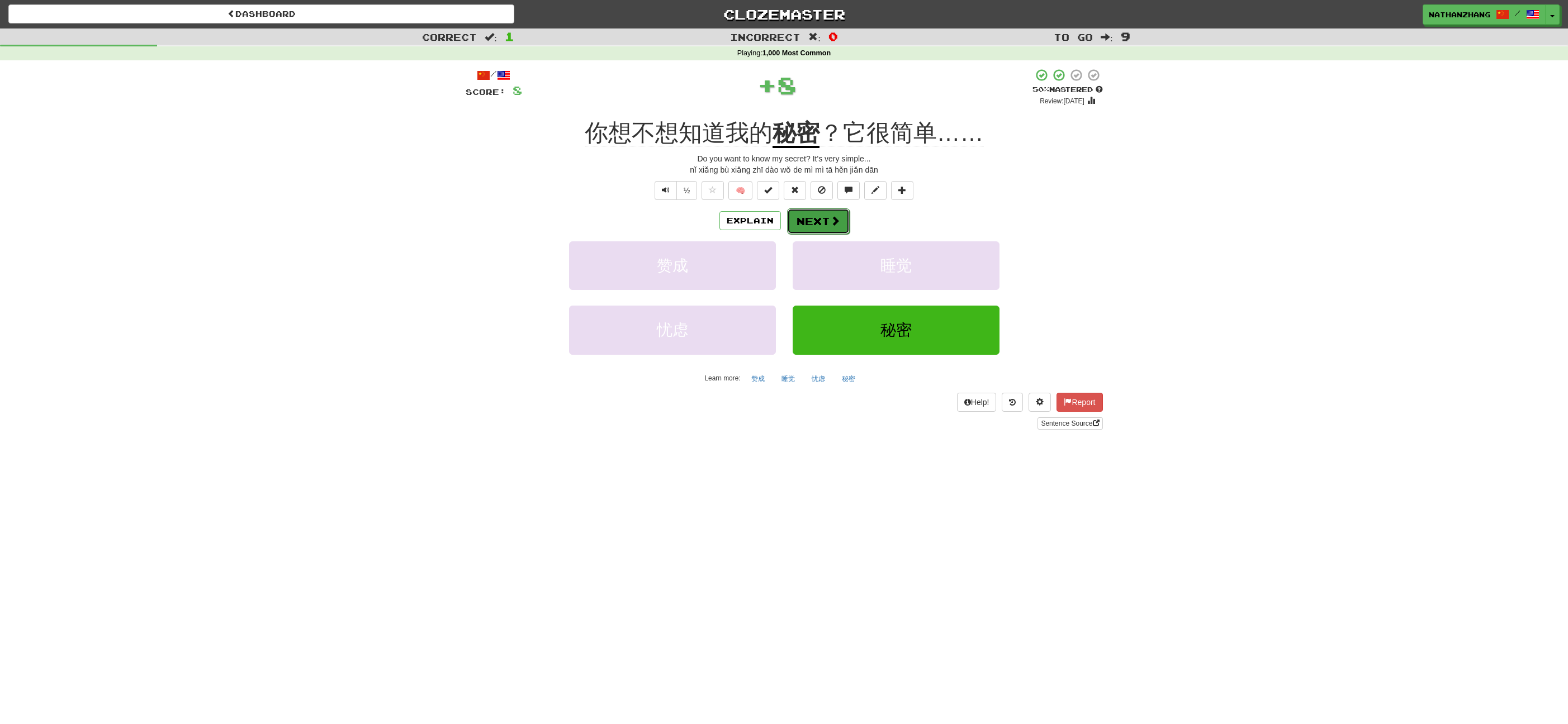
click at [820, 223] on button "Next" at bounding box center [818, 222] width 62 height 26
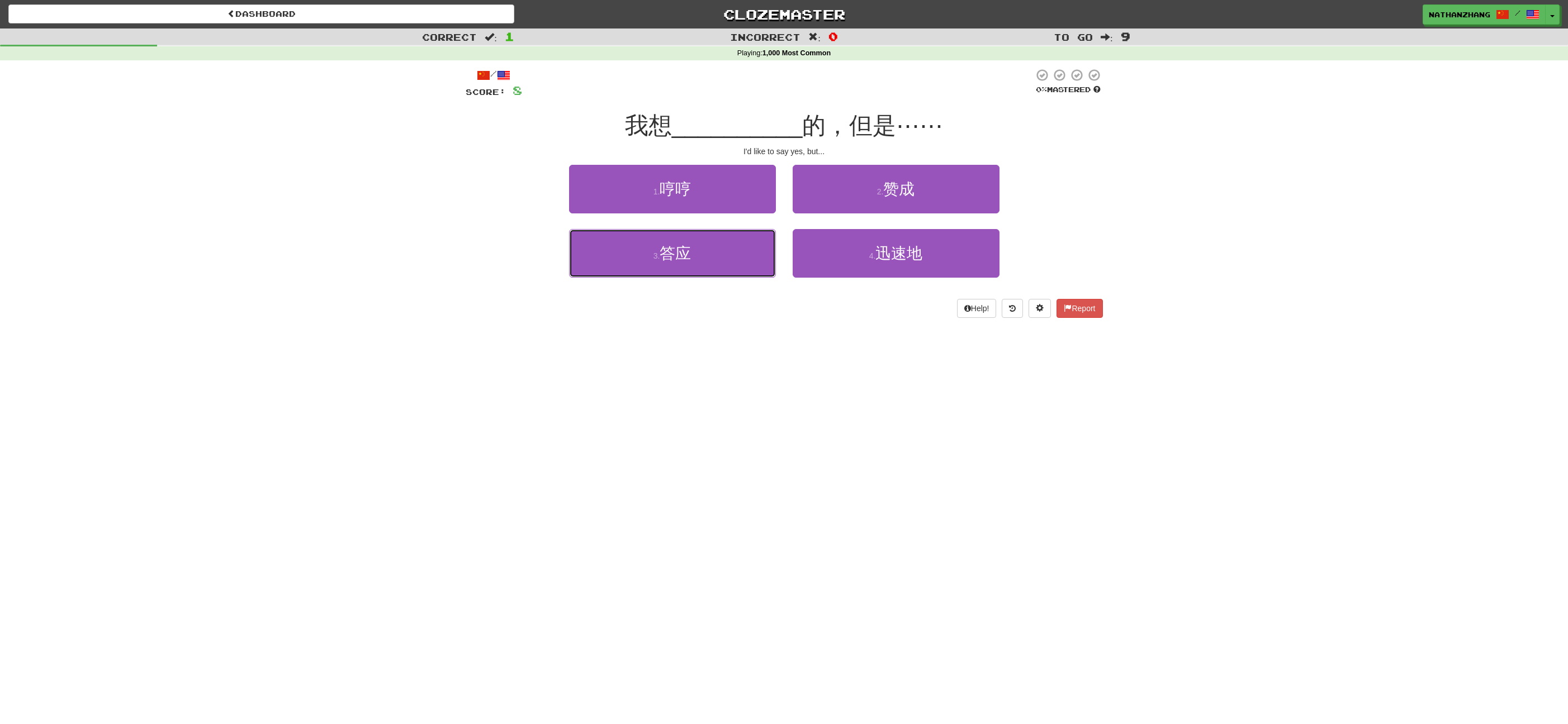
drag, startPoint x: 753, startPoint y: 259, endPoint x: 772, endPoint y: 240, distance: 26.9
click at [756, 258] on button "3 . 答应" at bounding box center [672, 253] width 207 height 49
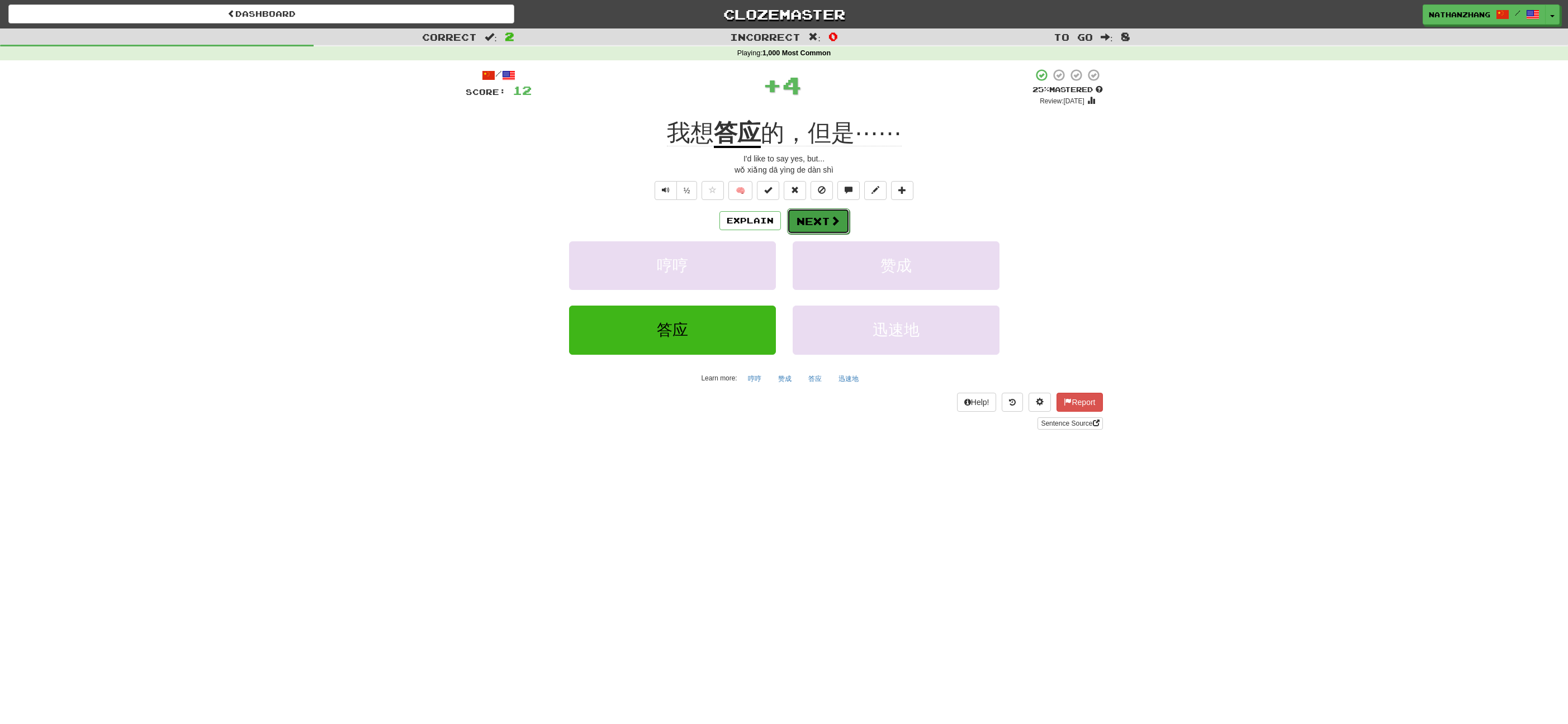
click at [815, 222] on button "Next" at bounding box center [818, 222] width 62 height 26
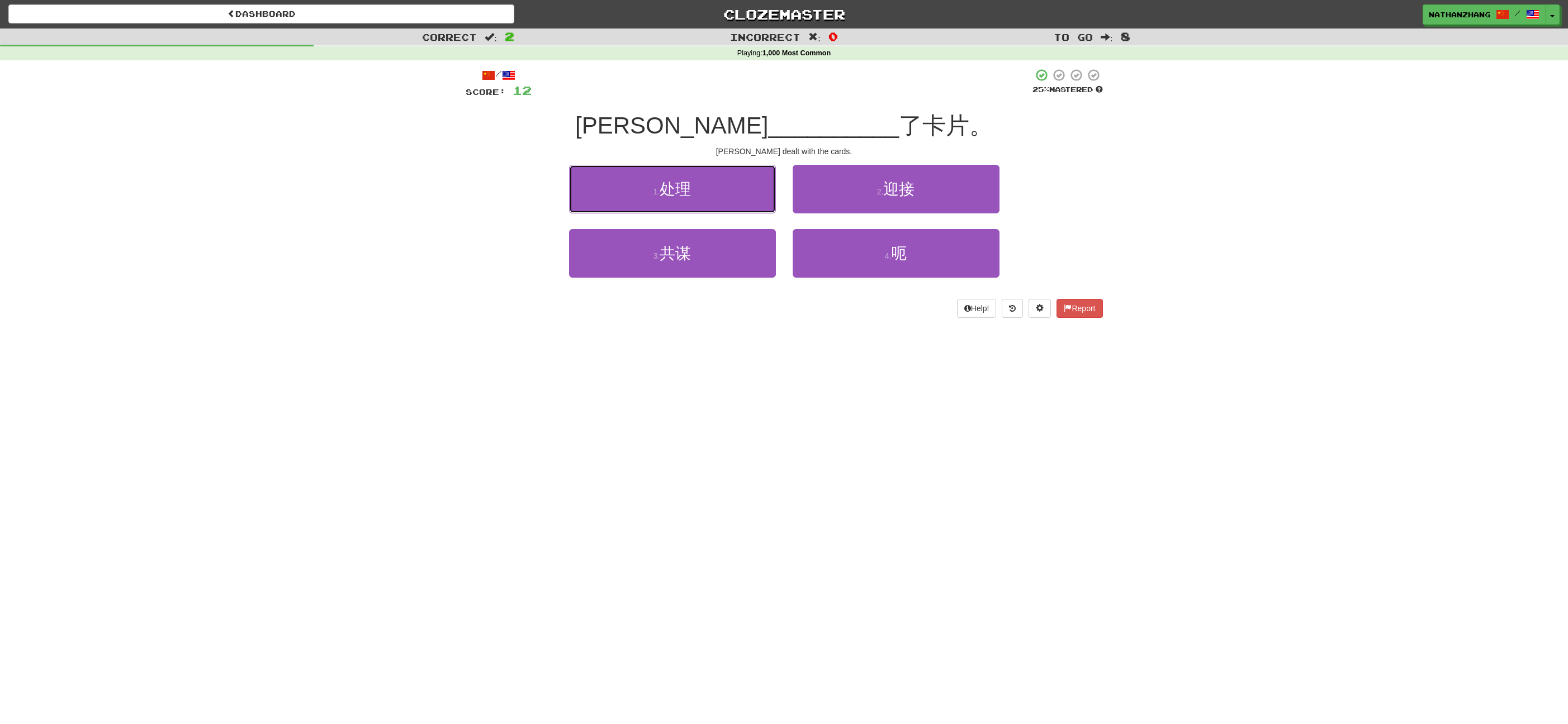
click at [721, 183] on button "1 . 处理" at bounding box center [672, 189] width 207 height 49
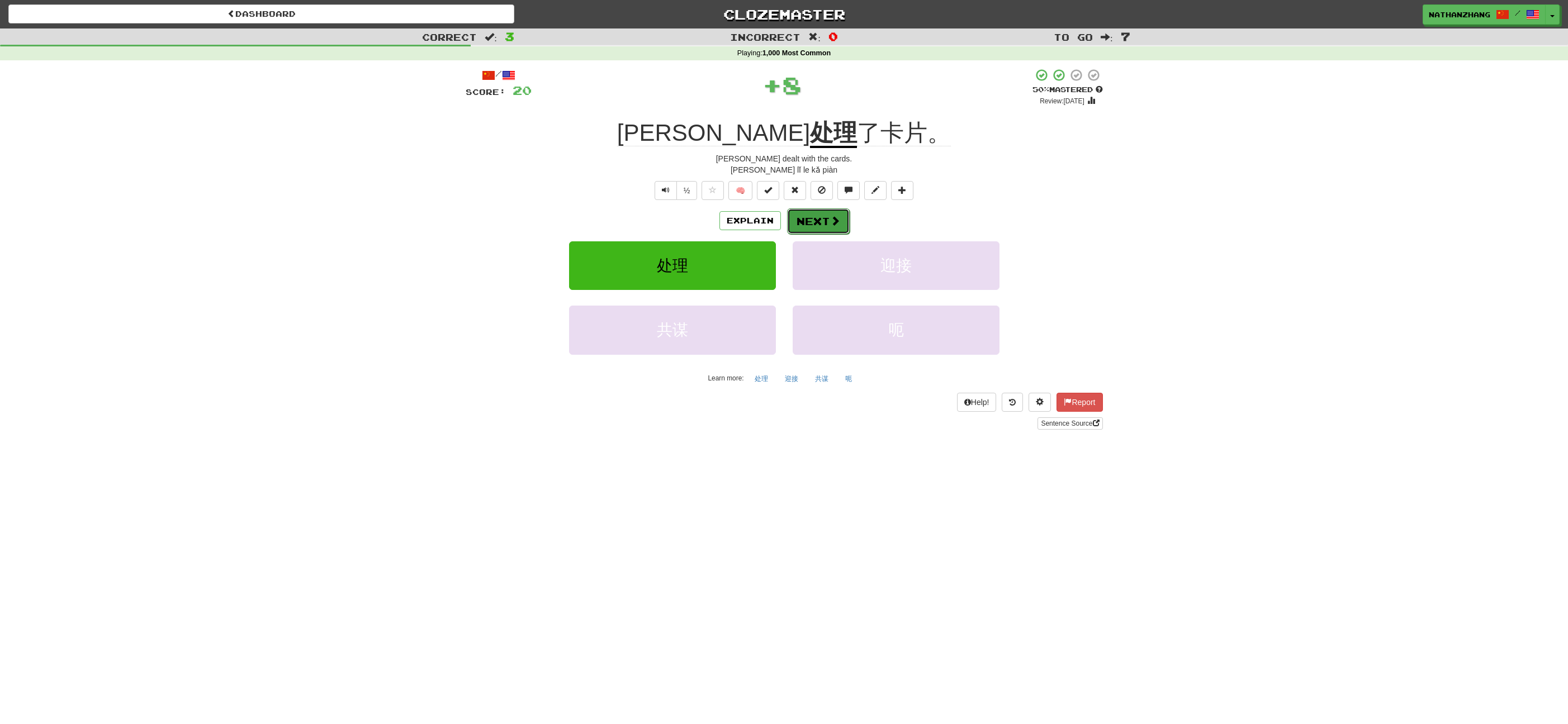
click at [811, 213] on button "Next" at bounding box center [818, 222] width 62 height 26
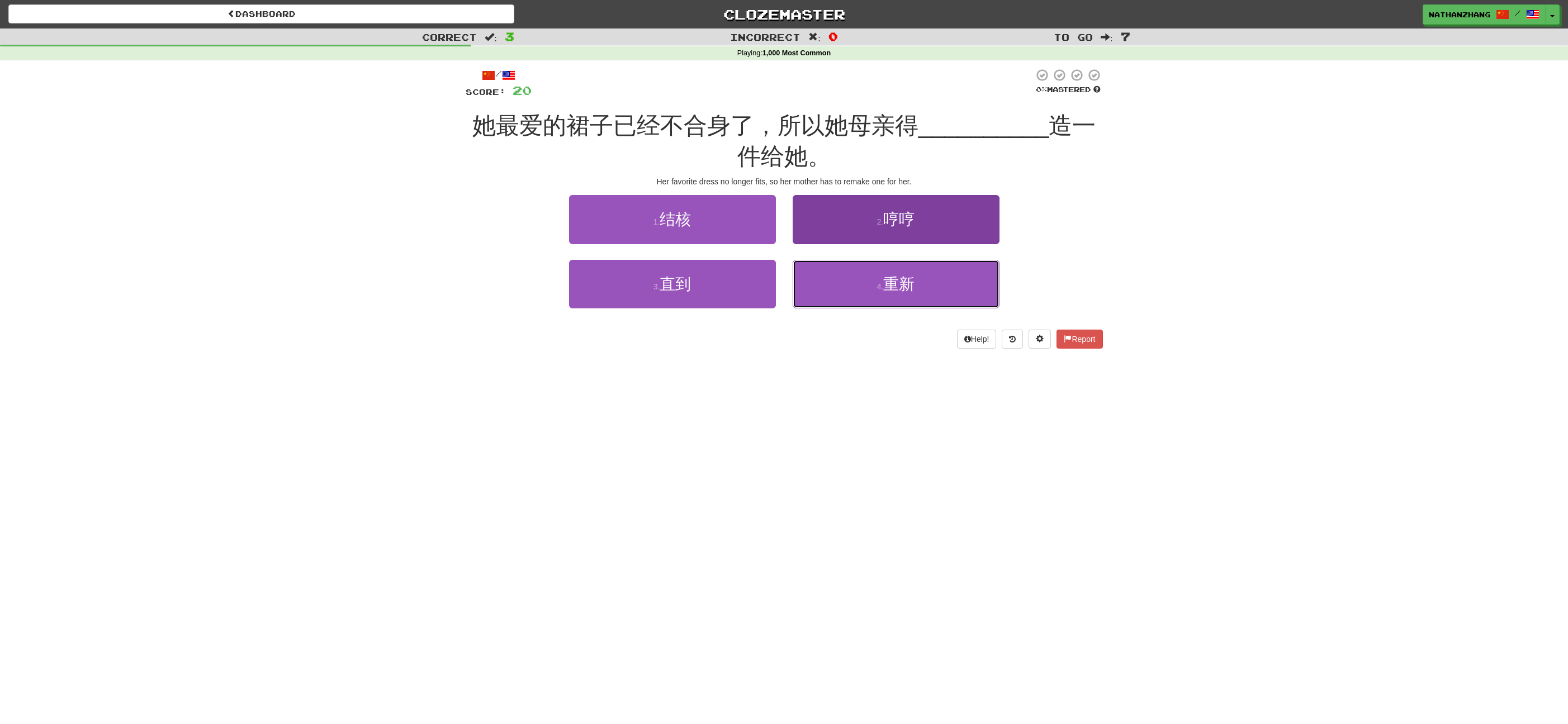
click at [924, 281] on button "4 . 重新" at bounding box center [896, 284] width 207 height 49
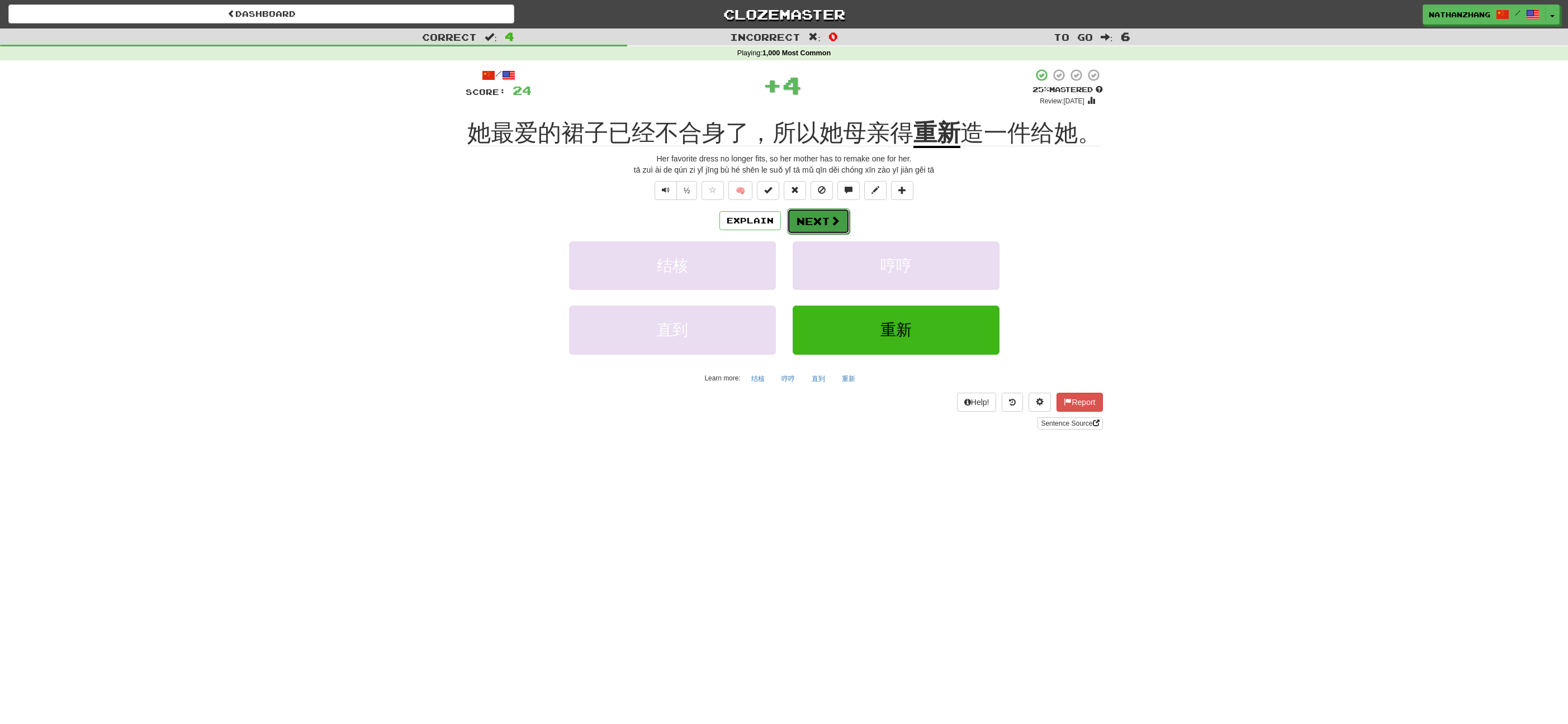
click at [831, 226] on button "Next" at bounding box center [818, 222] width 62 height 26
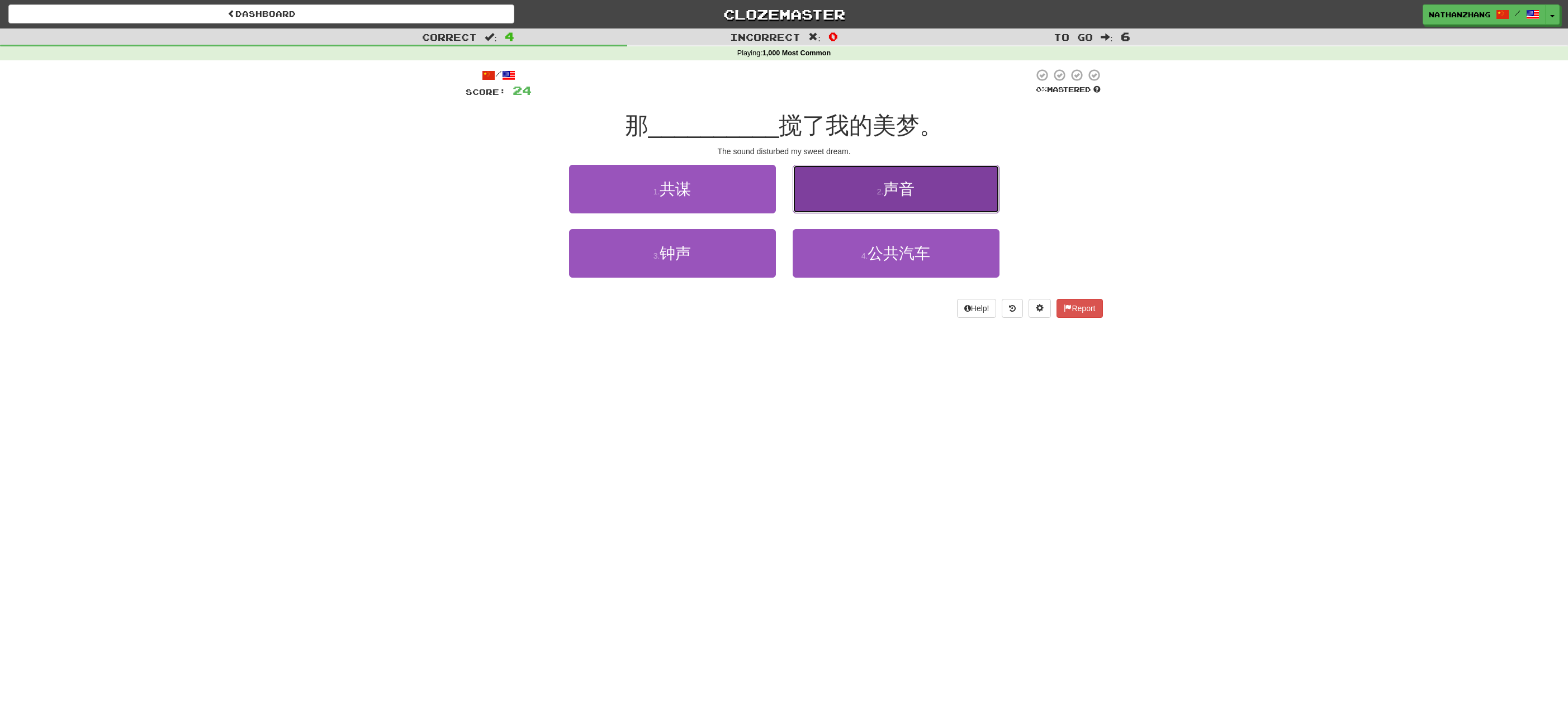
drag, startPoint x: 830, startPoint y: 196, endPoint x: 824, endPoint y: 192, distance: 7.2
click at [824, 192] on button "2 . 声音" at bounding box center [896, 189] width 207 height 49
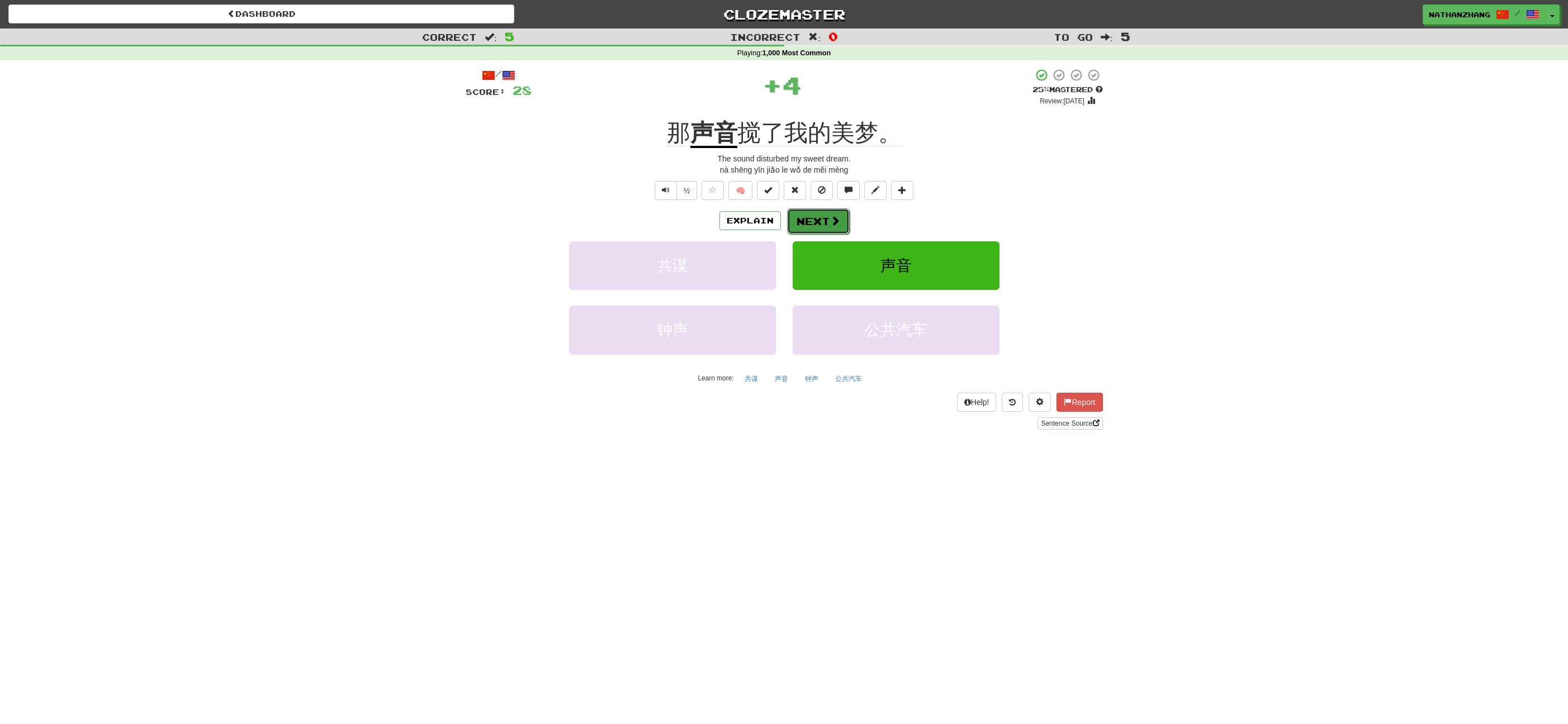
click at [817, 213] on button "Next" at bounding box center [818, 222] width 62 height 26
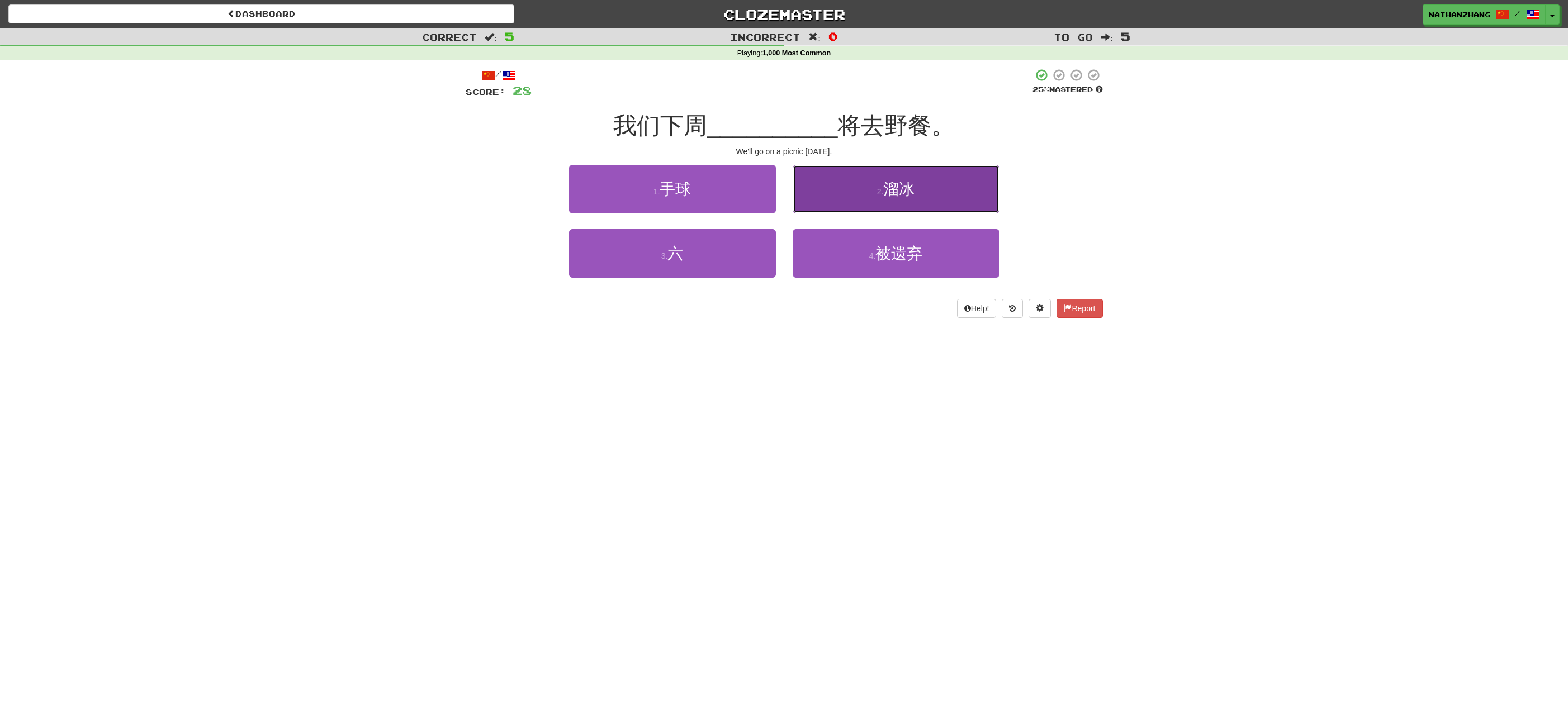
click at [841, 201] on button "2 . 溜冰" at bounding box center [896, 189] width 207 height 49
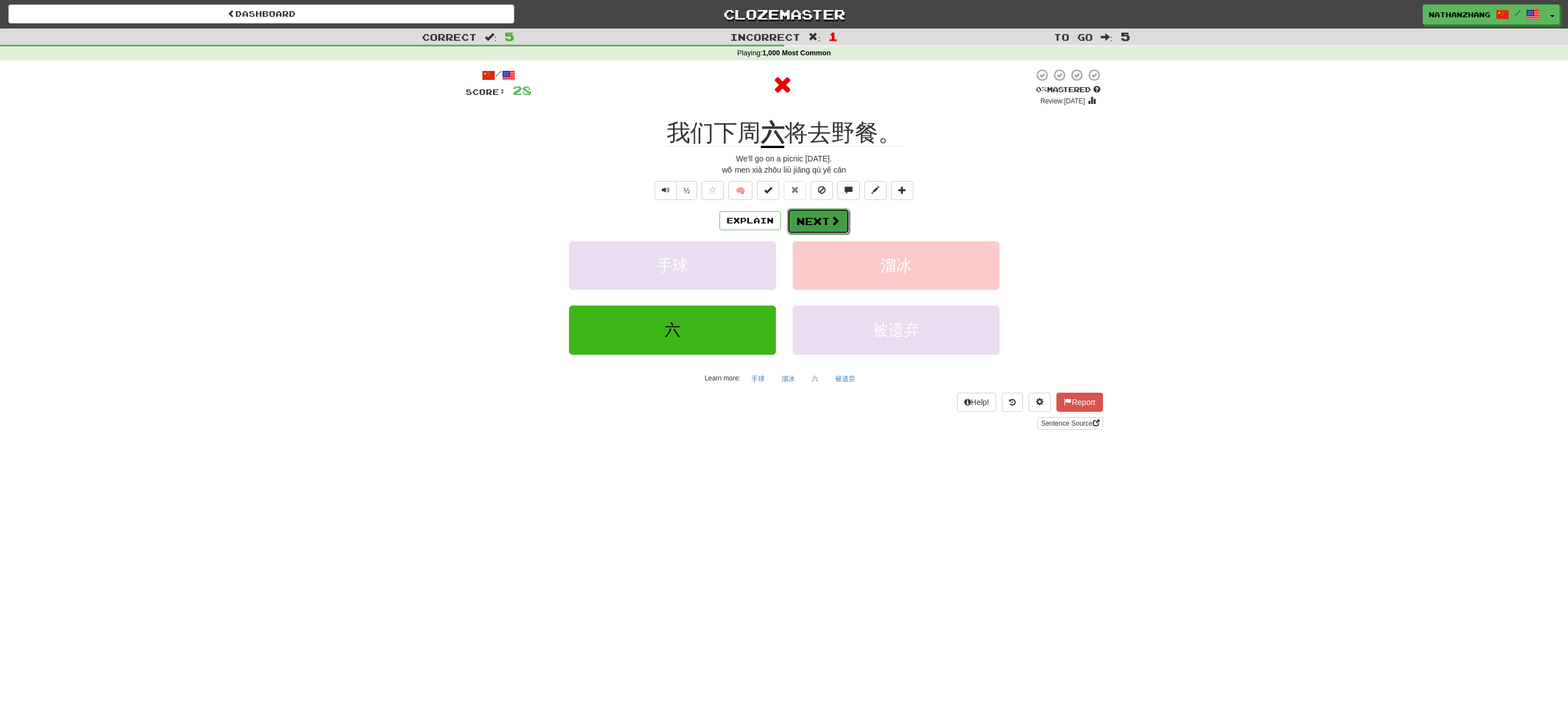
click at [830, 220] on span at bounding box center [835, 220] width 10 height 10
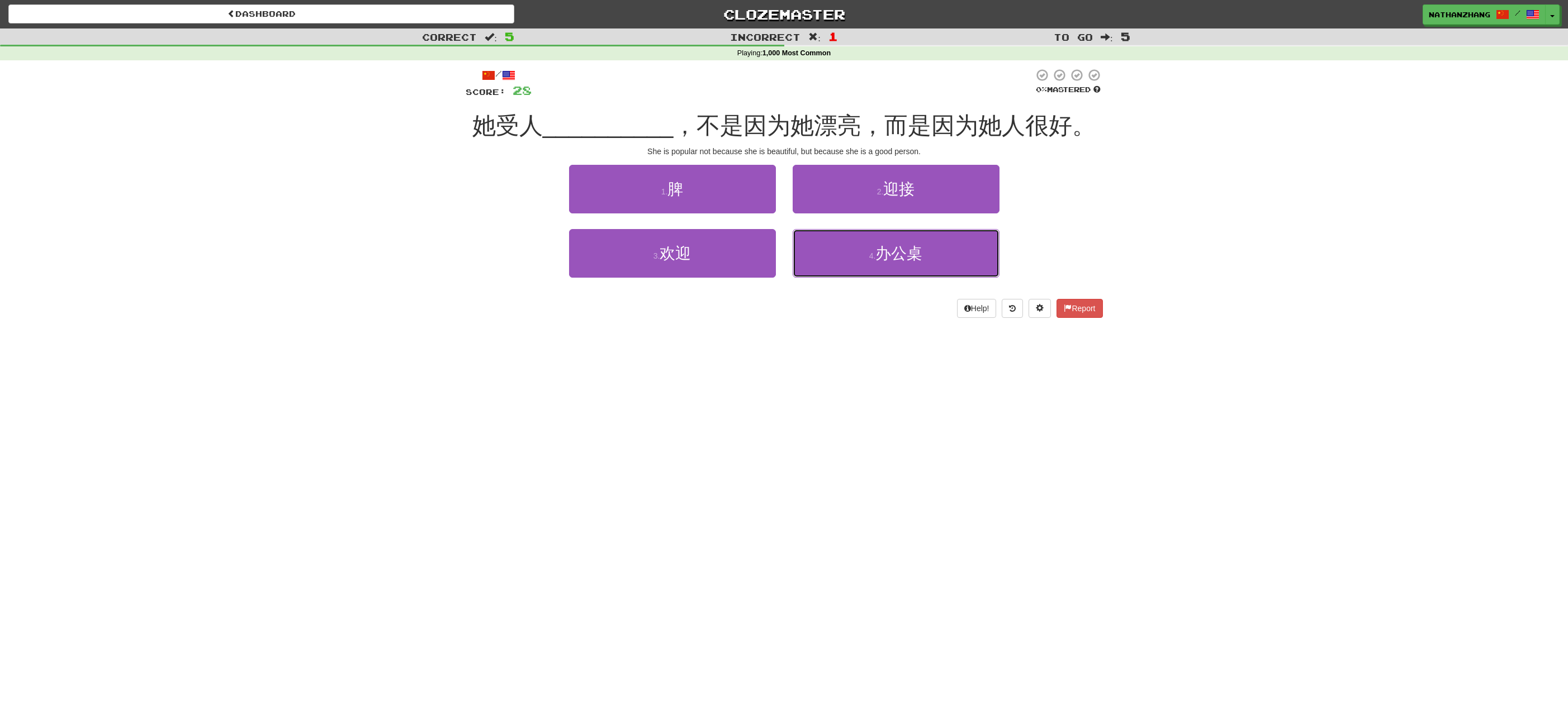
drag, startPoint x: 848, startPoint y: 269, endPoint x: 837, endPoint y: 304, distance: 36.7
drag, startPoint x: 837, startPoint y: 304, endPoint x: 846, endPoint y: 202, distance: 102.4
click at [846, 202] on button "2 . 迎接" at bounding box center [896, 189] width 207 height 49
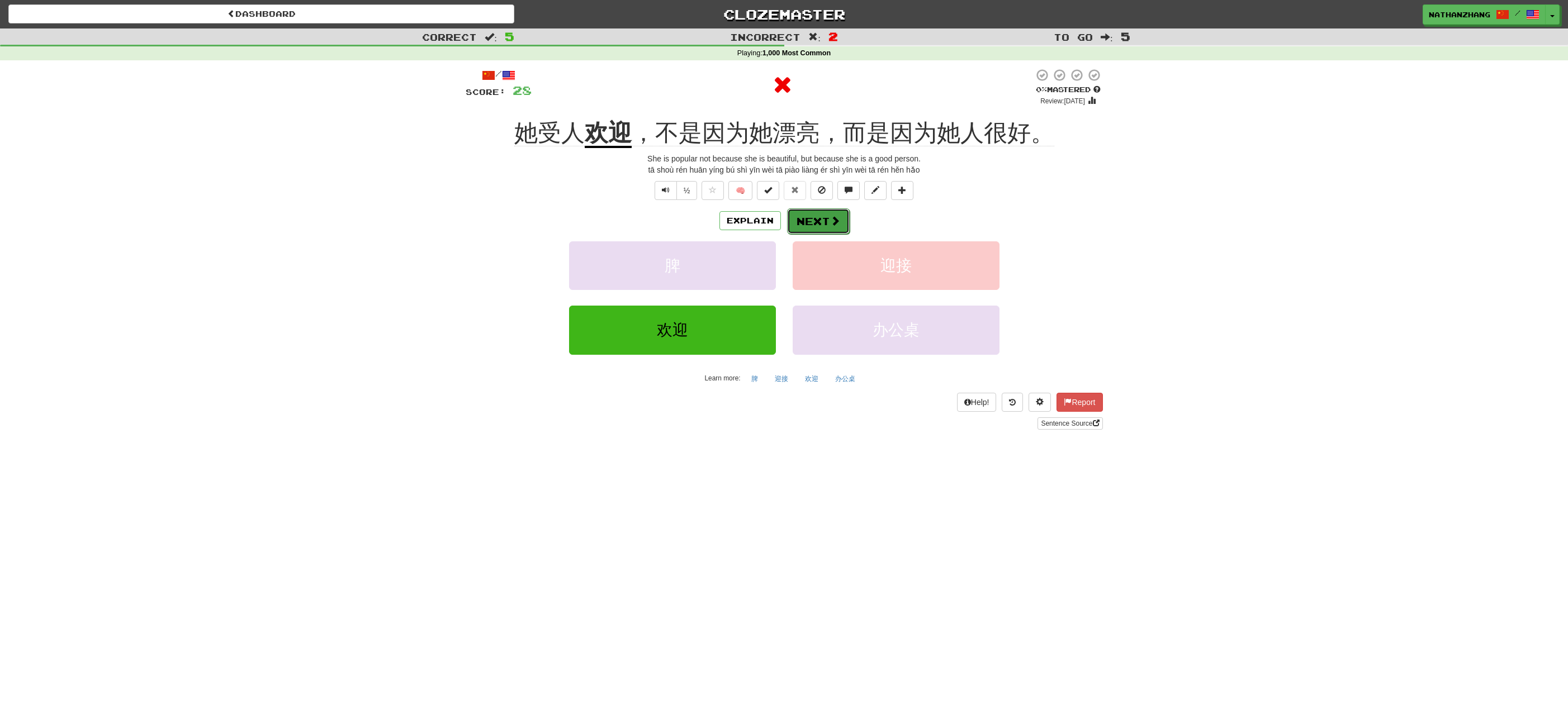
click at [833, 226] on span at bounding box center [835, 220] width 10 height 10
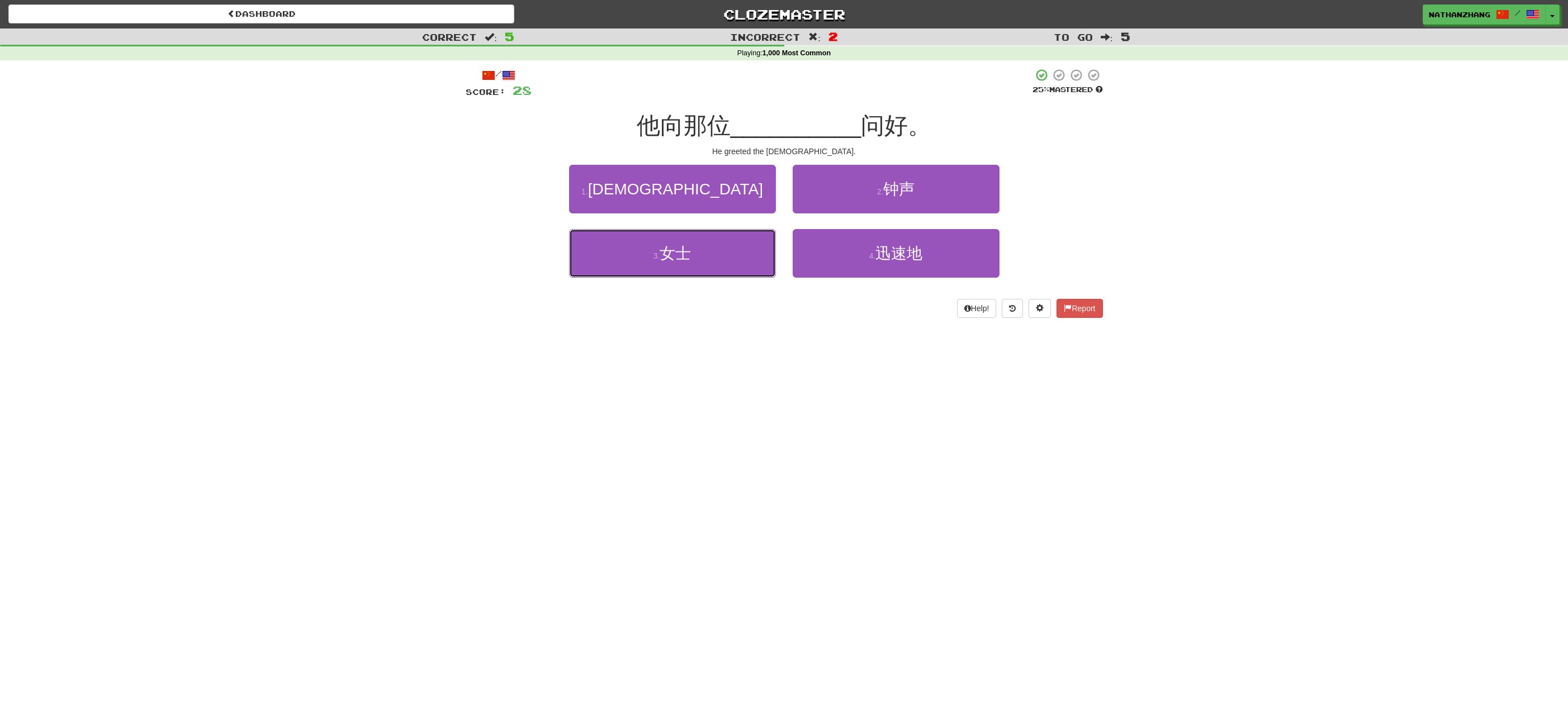
drag, startPoint x: 770, startPoint y: 261, endPoint x: 787, endPoint y: 246, distance: 22.7
click at [771, 260] on button "3 . 女士" at bounding box center [672, 253] width 207 height 49
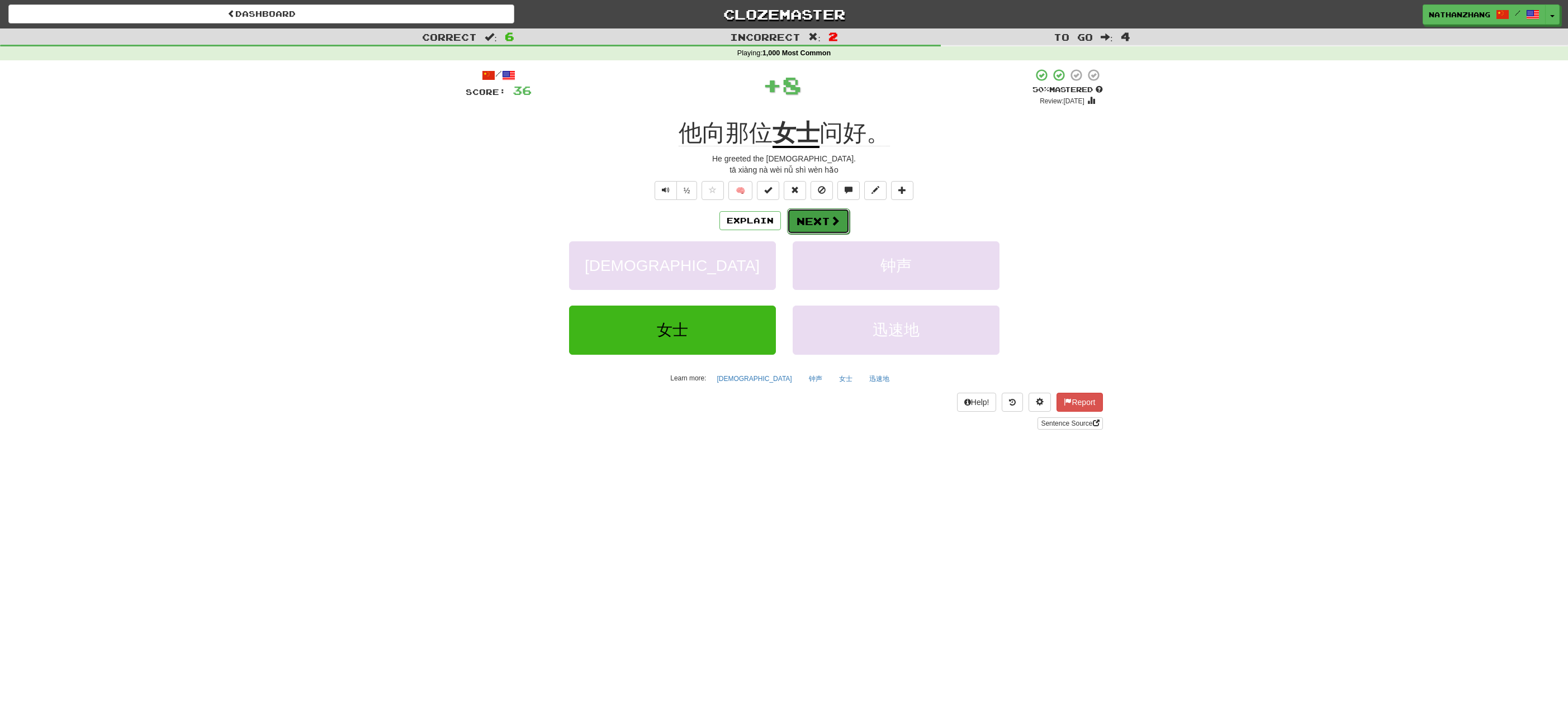
click at [804, 227] on button "Next" at bounding box center [818, 222] width 62 height 26
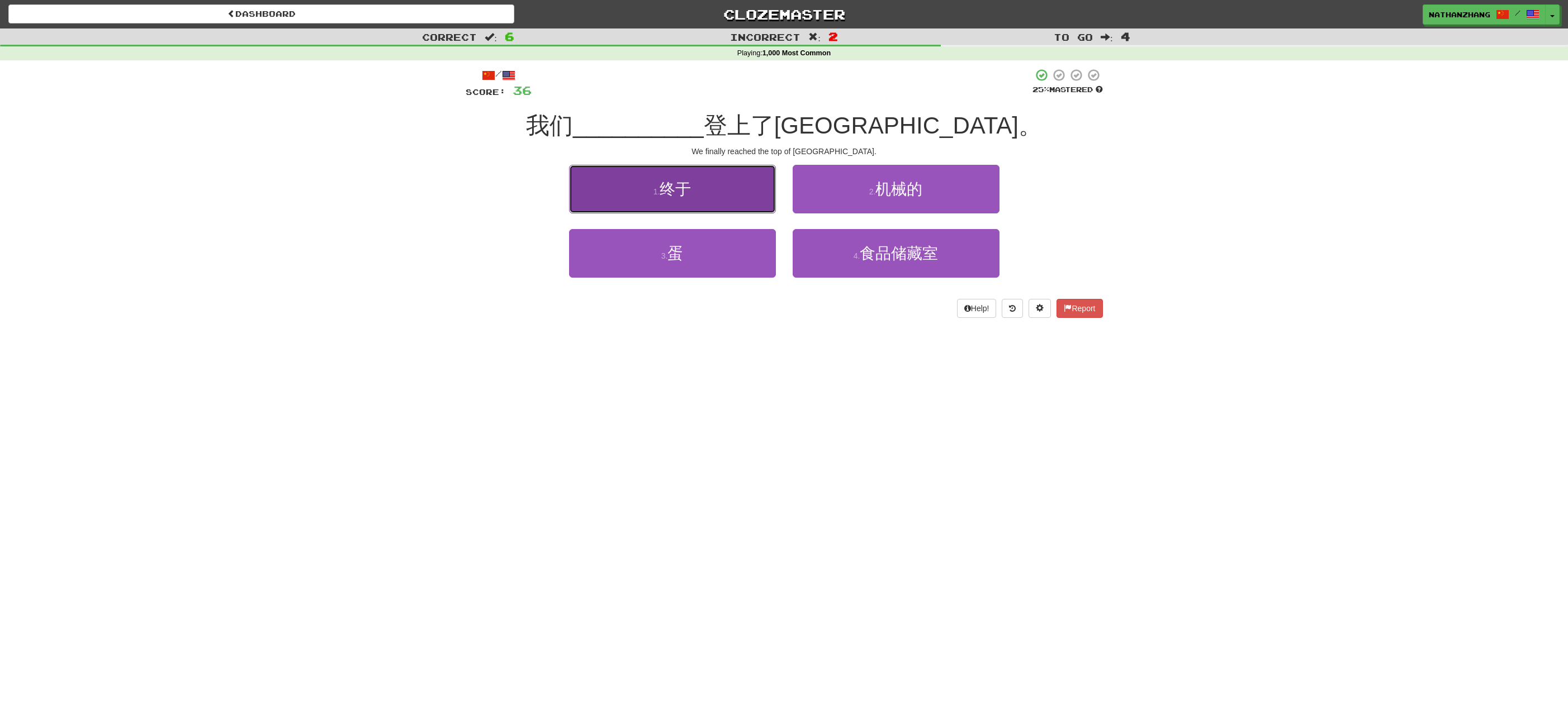
click at [756, 194] on button "1 . 终于" at bounding box center [672, 189] width 207 height 49
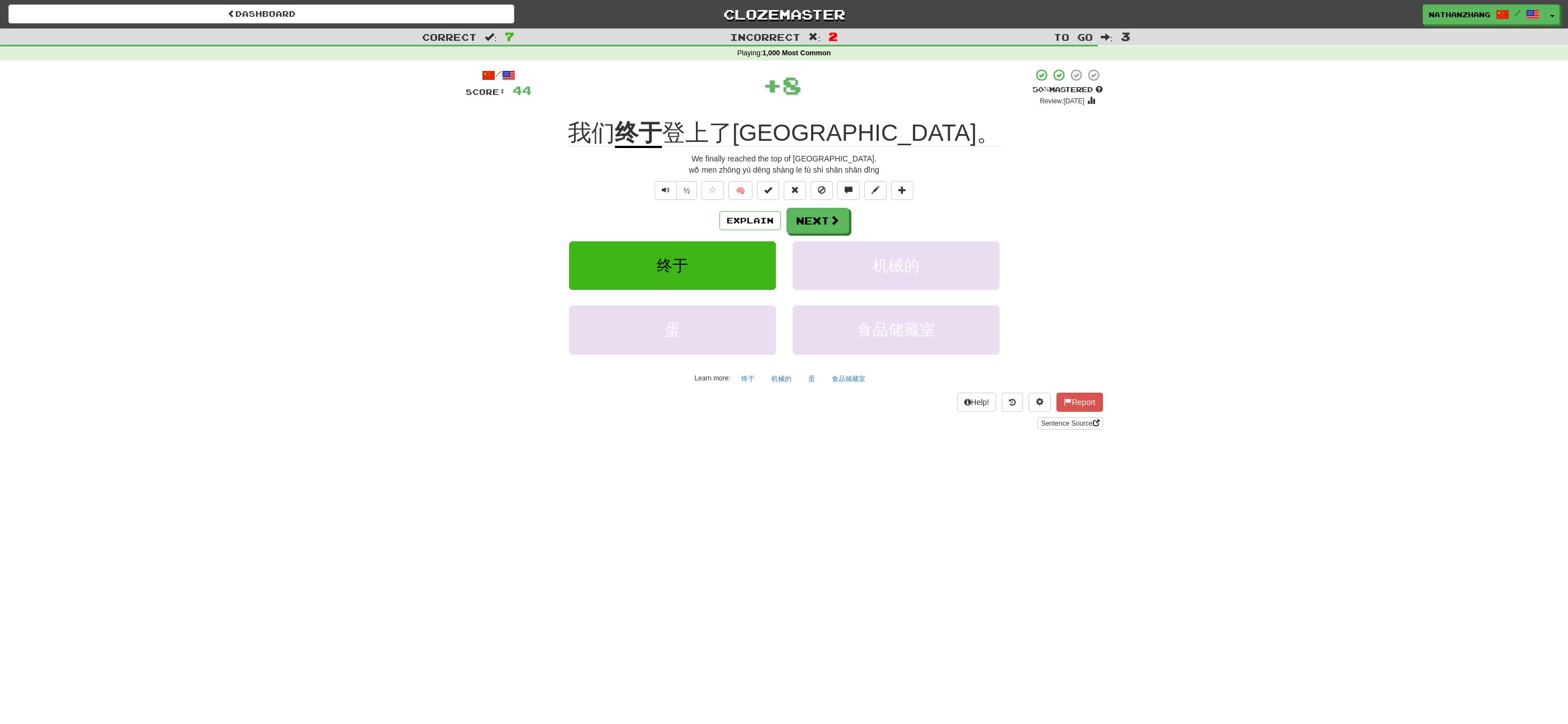
click at [805, 206] on div "/ Score: 44 + 8 50 % Mastered Review: 2025-09-29 我们 终于 登上了富士山山顶。 We finally rea…" at bounding box center [784, 249] width 637 height 361
click at [811, 211] on button "Next" at bounding box center [818, 222] width 62 height 26
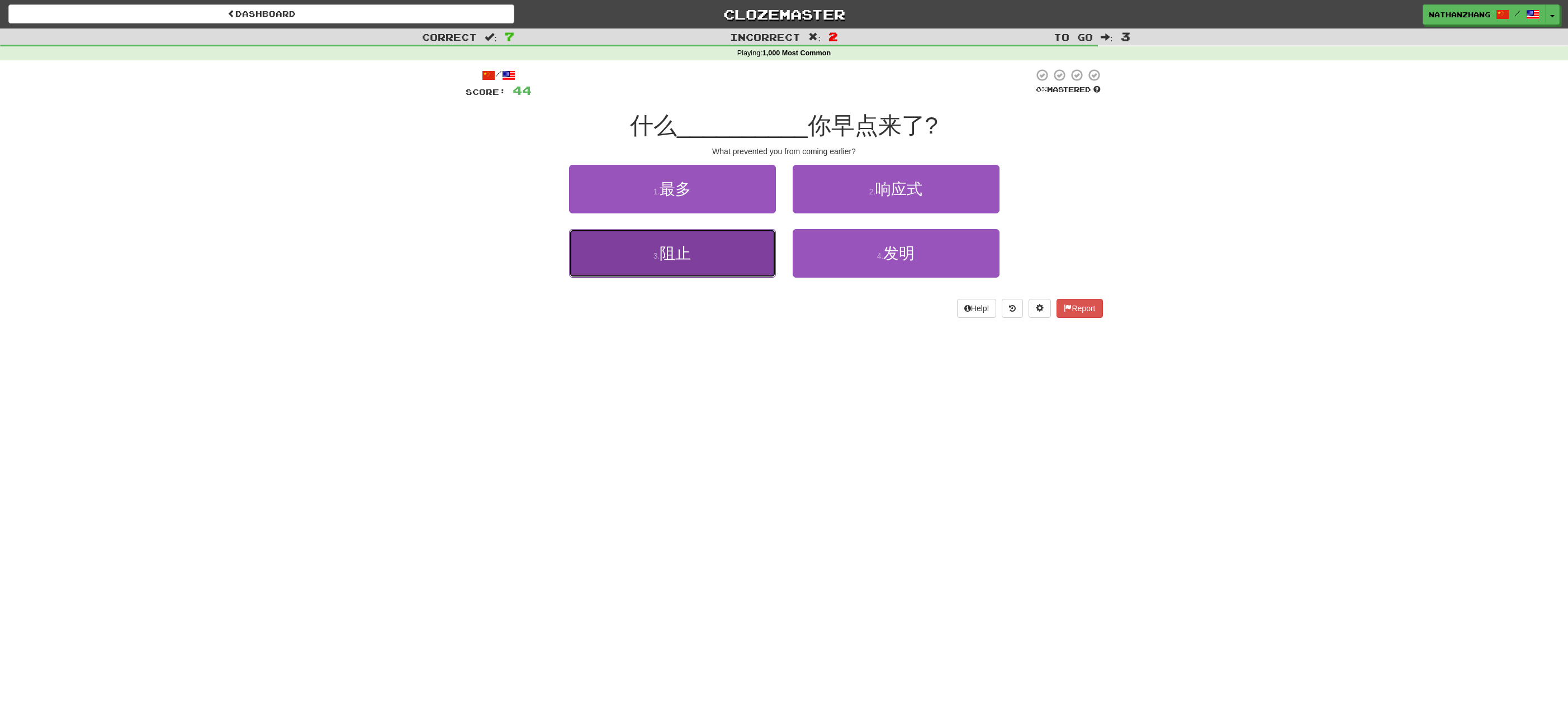
click at [768, 267] on button "3 . 阻止" at bounding box center [672, 253] width 207 height 49
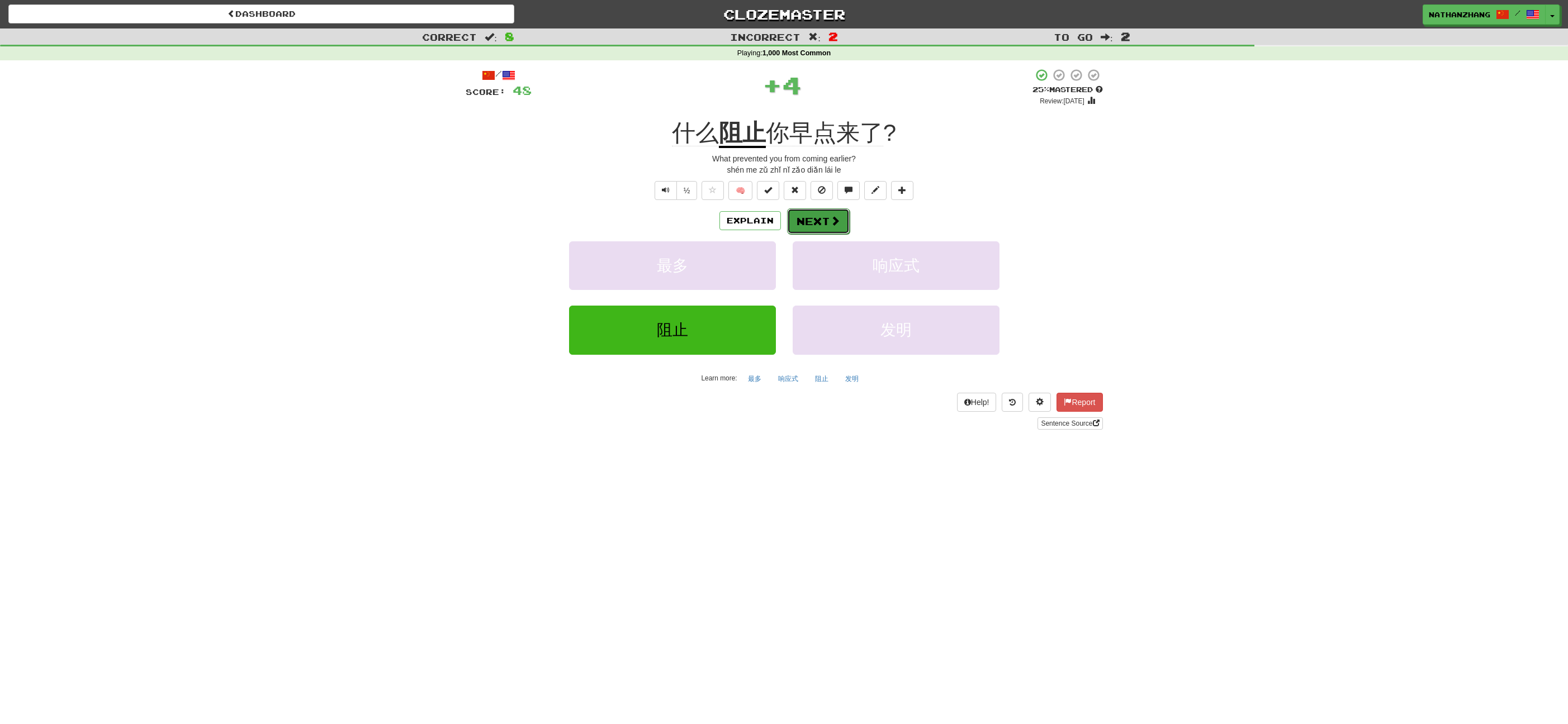
click at [807, 227] on button "Next" at bounding box center [818, 222] width 62 height 26
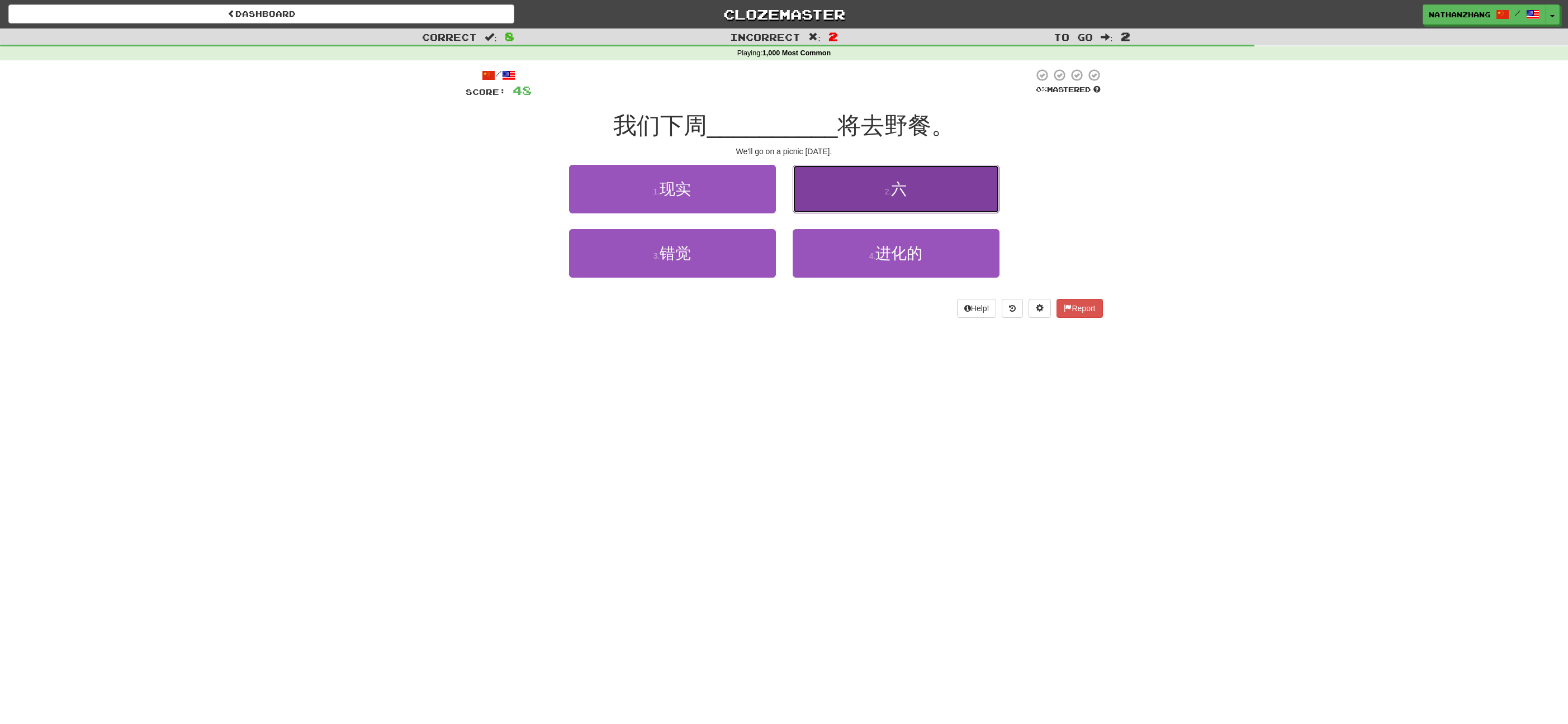
click at [830, 197] on button "2 . 六" at bounding box center [896, 189] width 207 height 49
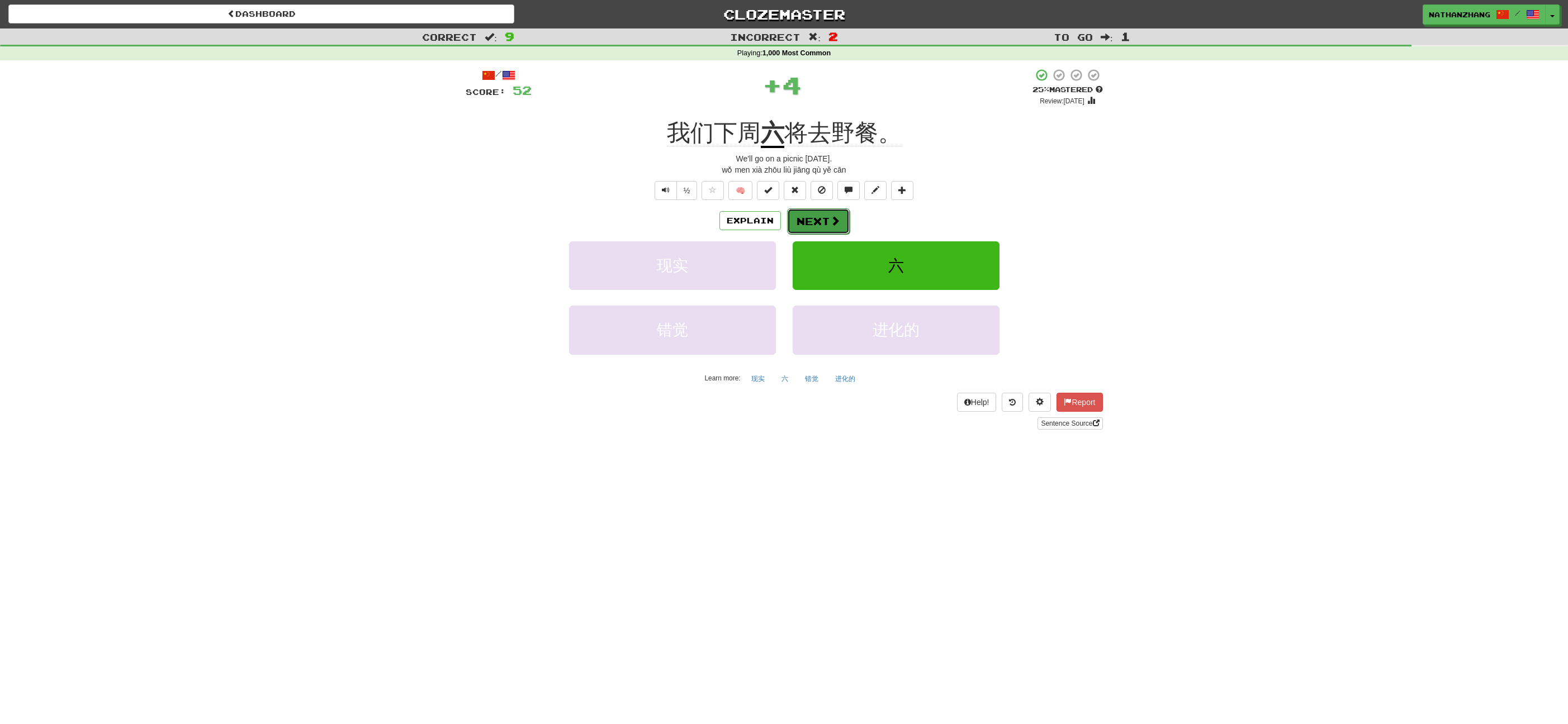
click at [816, 214] on button "Next" at bounding box center [818, 222] width 62 height 26
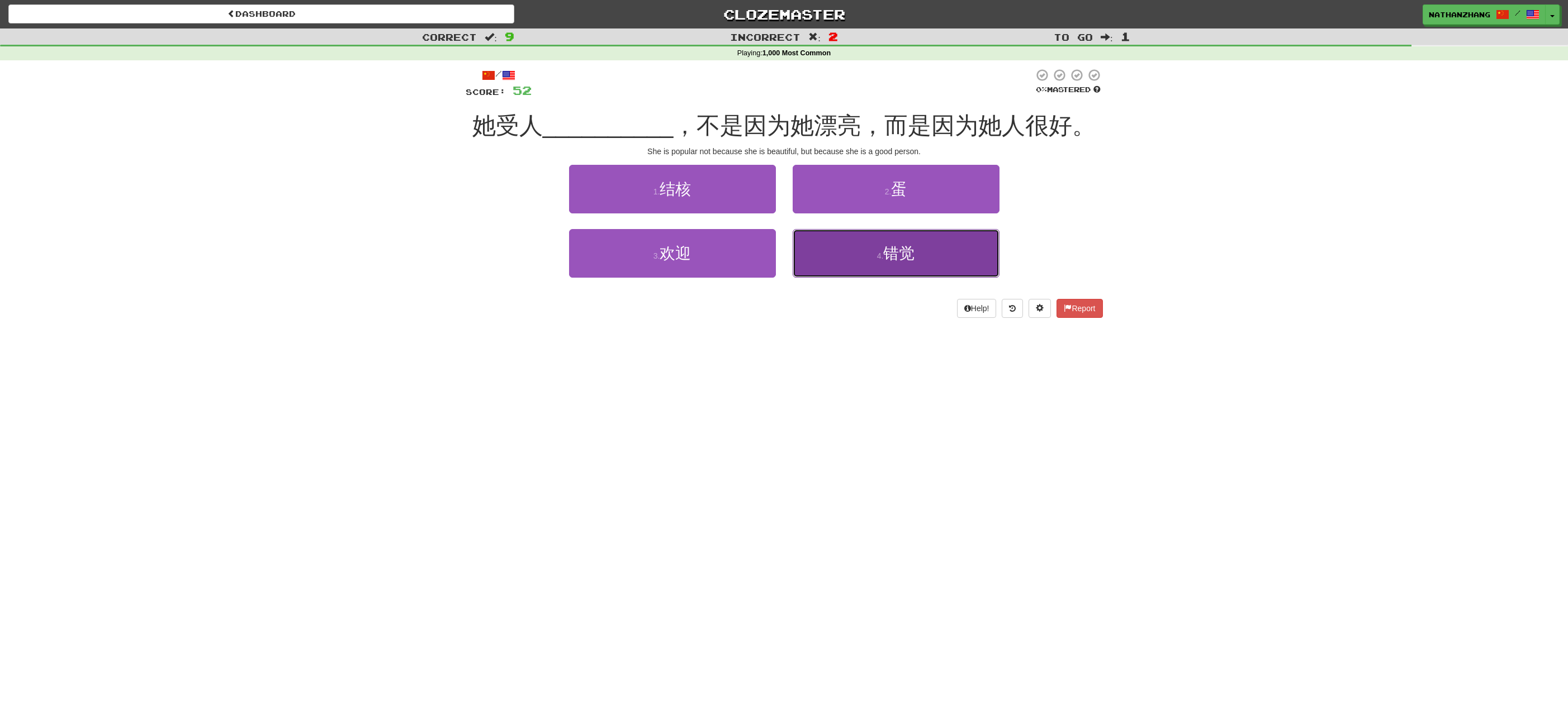
click at [893, 245] on span "错觉" at bounding box center [899, 253] width 31 height 18
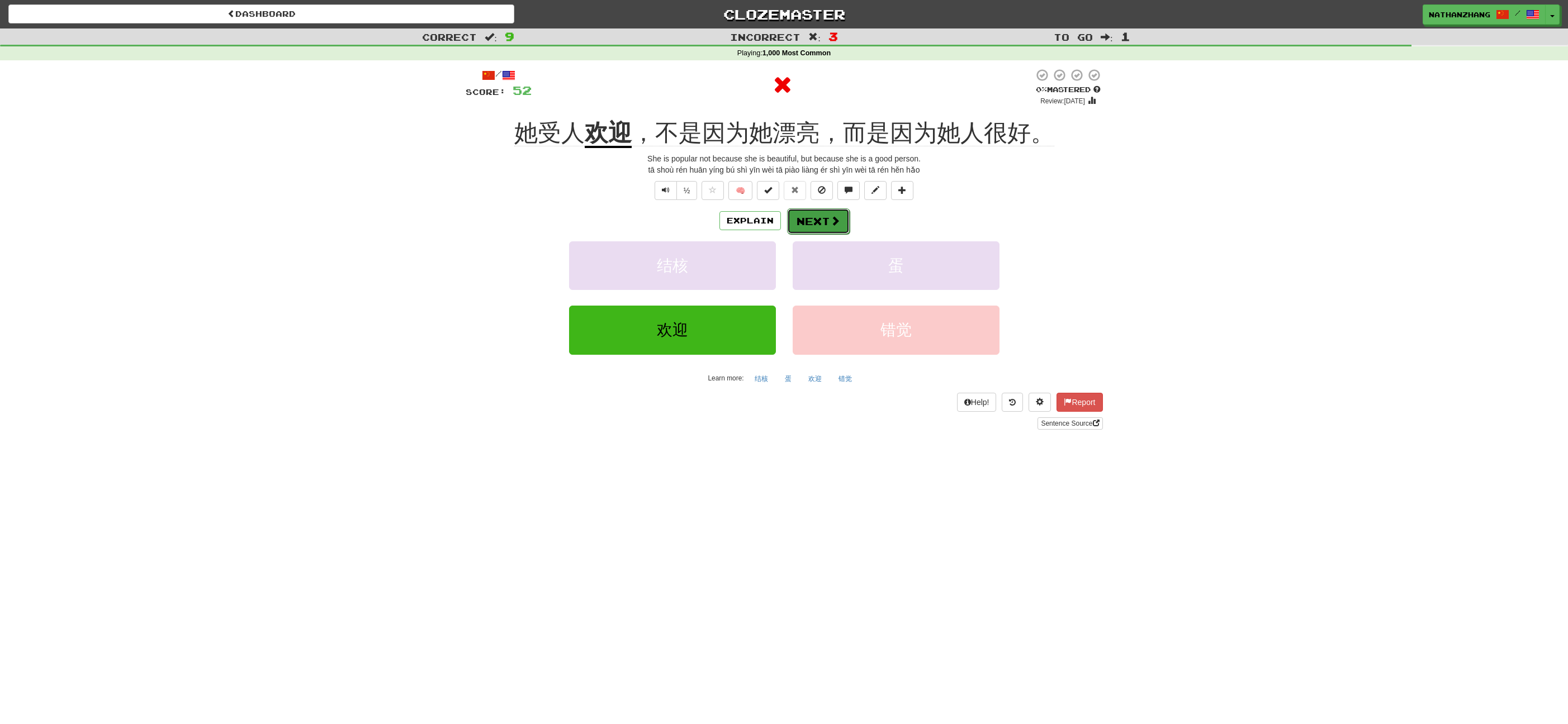
click at [828, 218] on button "Next" at bounding box center [818, 222] width 62 height 26
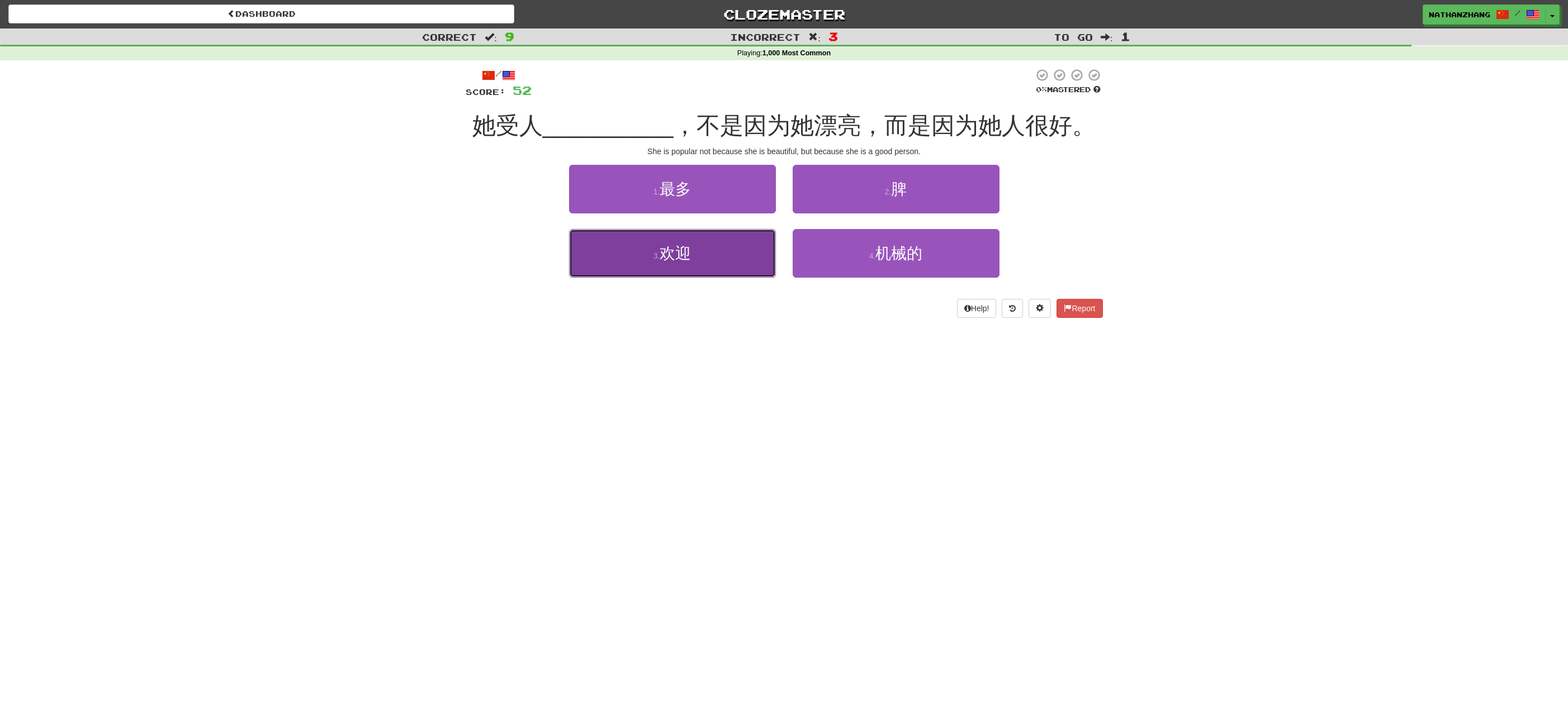
click at [755, 262] on button "3 . 欢迎" at bounding box center [672, 253] width 207 height 49
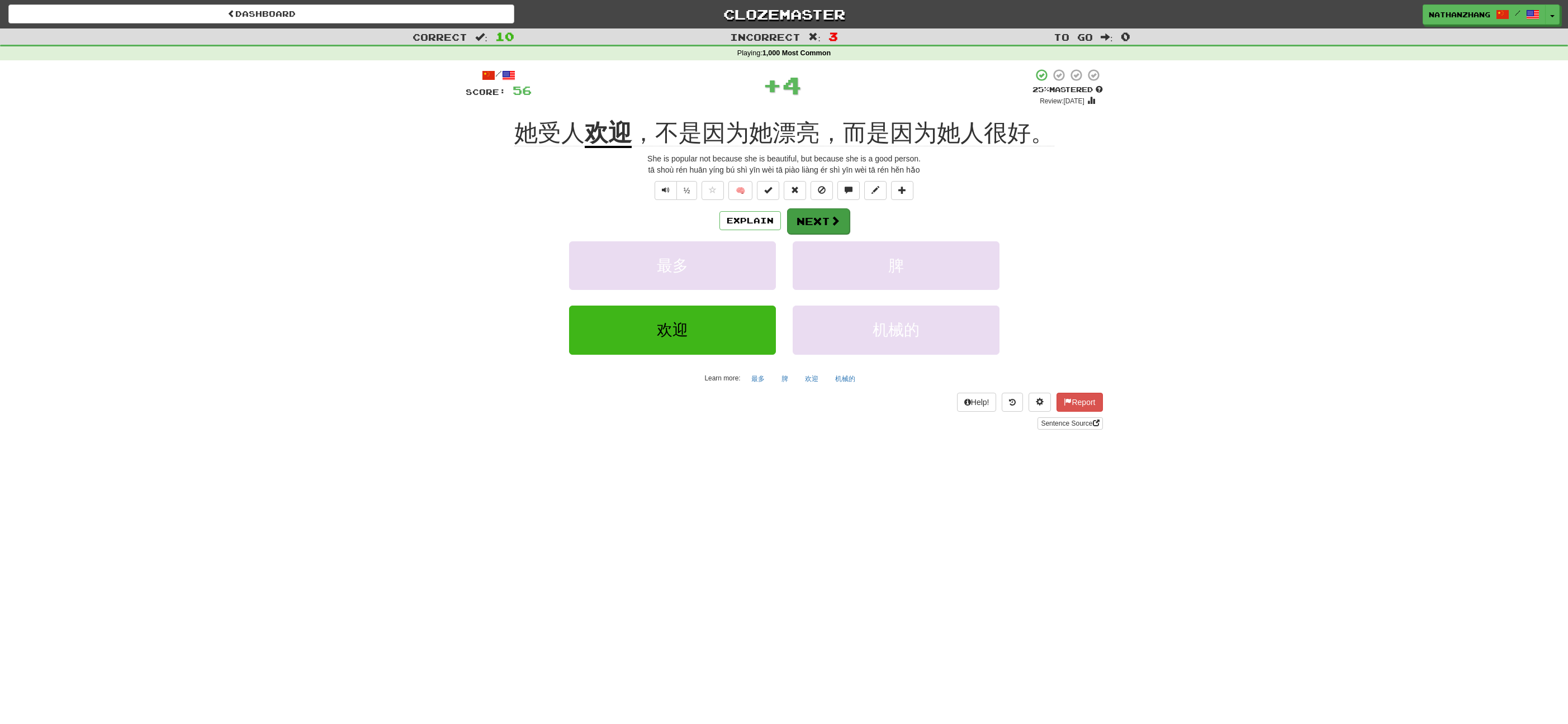
drag, startPoint x: 843, startPoint y: 202, endPoint x: 837, endPoint y: 216, distance: 15.2
click at [842, 209] on div "/ Score: 56 + 4 25 % Mastered Review: 2025-09-20 她受人 欢迎 ，不是因为她漂亮，而是因为她人很好。 She …" at bounding box center [784, 249] width 637 height 361
click at [831, 222] on span at bounding box center [835, 220] width 10 height 10
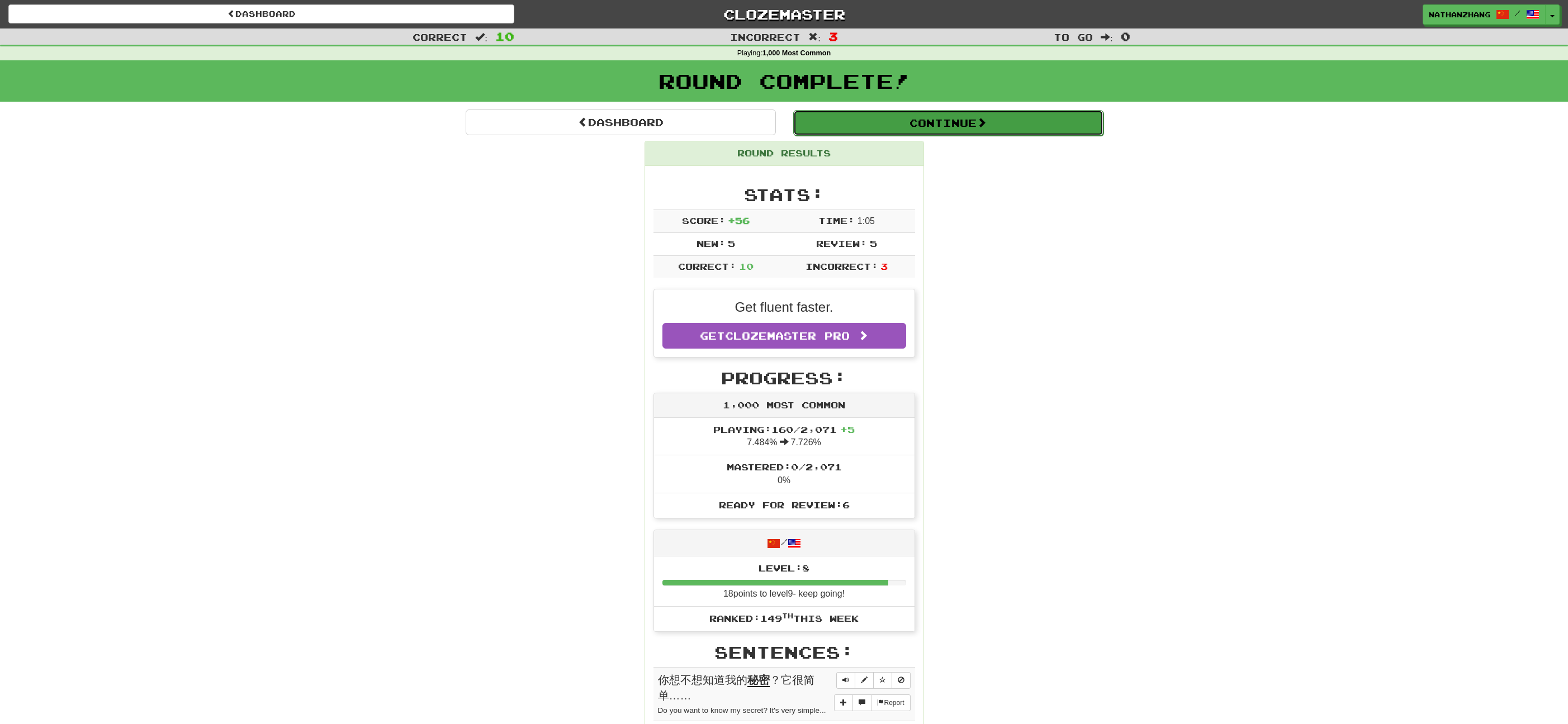
click at [905, 129] on button "Continue" at bounding box center [948, 123] width 310 height 26
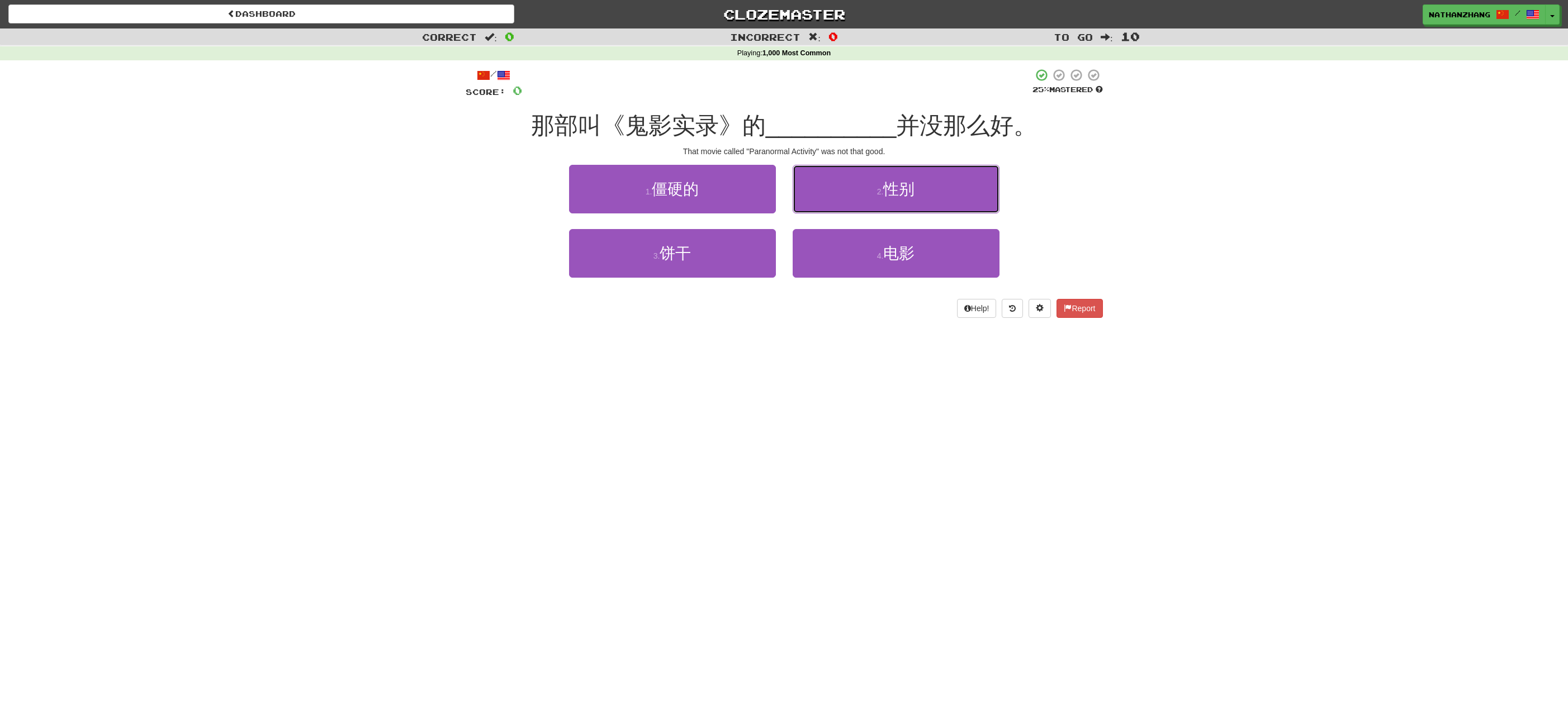
drag, startPoint x: 909, startPoint y: 192, endPoint x: 912, endPoint y: 222, distance: 30.1
drag, startPoint x: 912, startPoint y: 222, endPoint x: 869, endPoint y: 272, distance: 65.9
click at [869, 272] on button "4 . 电影" at bounding box center [896, 253] width 207 height 49
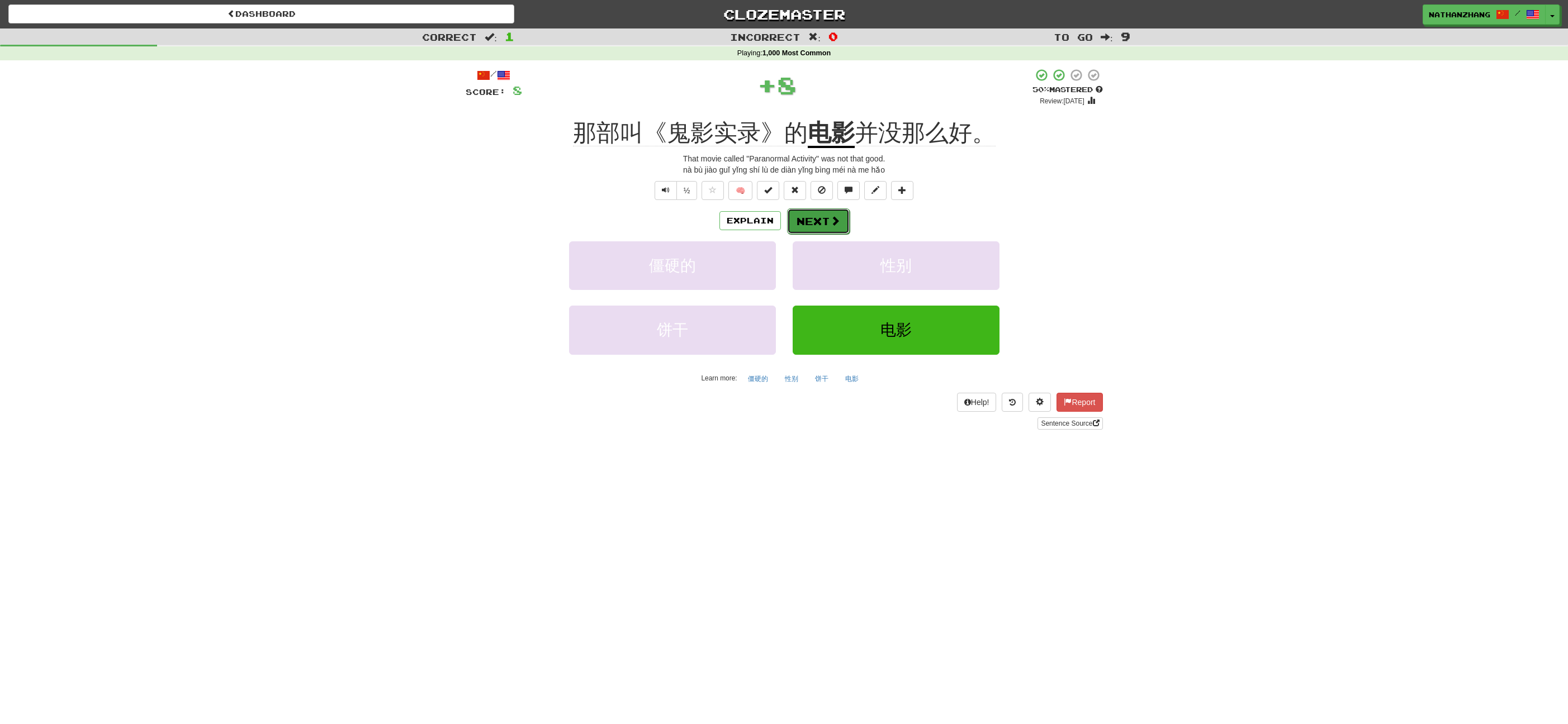
click at [840, 224] on button "Next" at bounding box center [818, 222] width 62 height 26
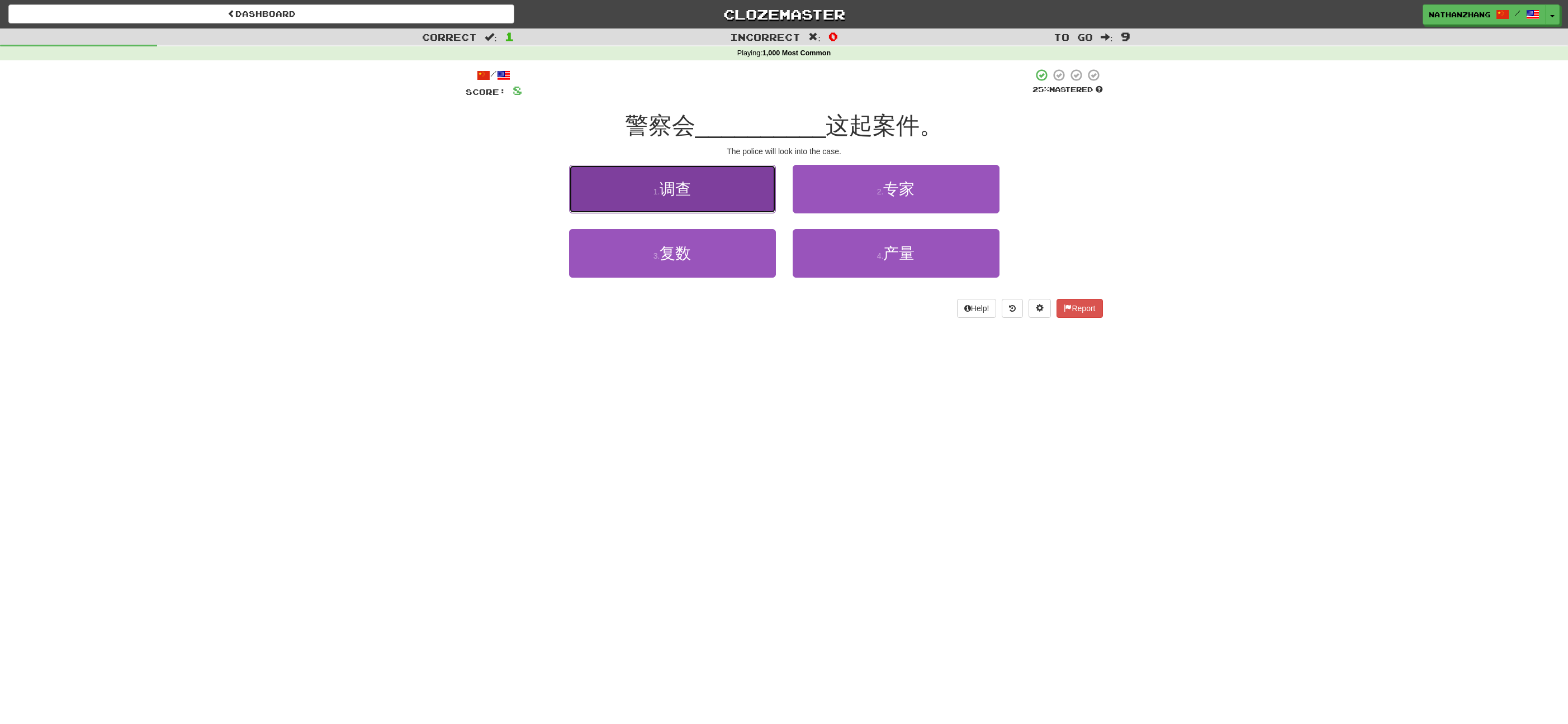
click at [664, 174] on button "1 . 调查" at bounding box center [672, 189] width 207 height 49
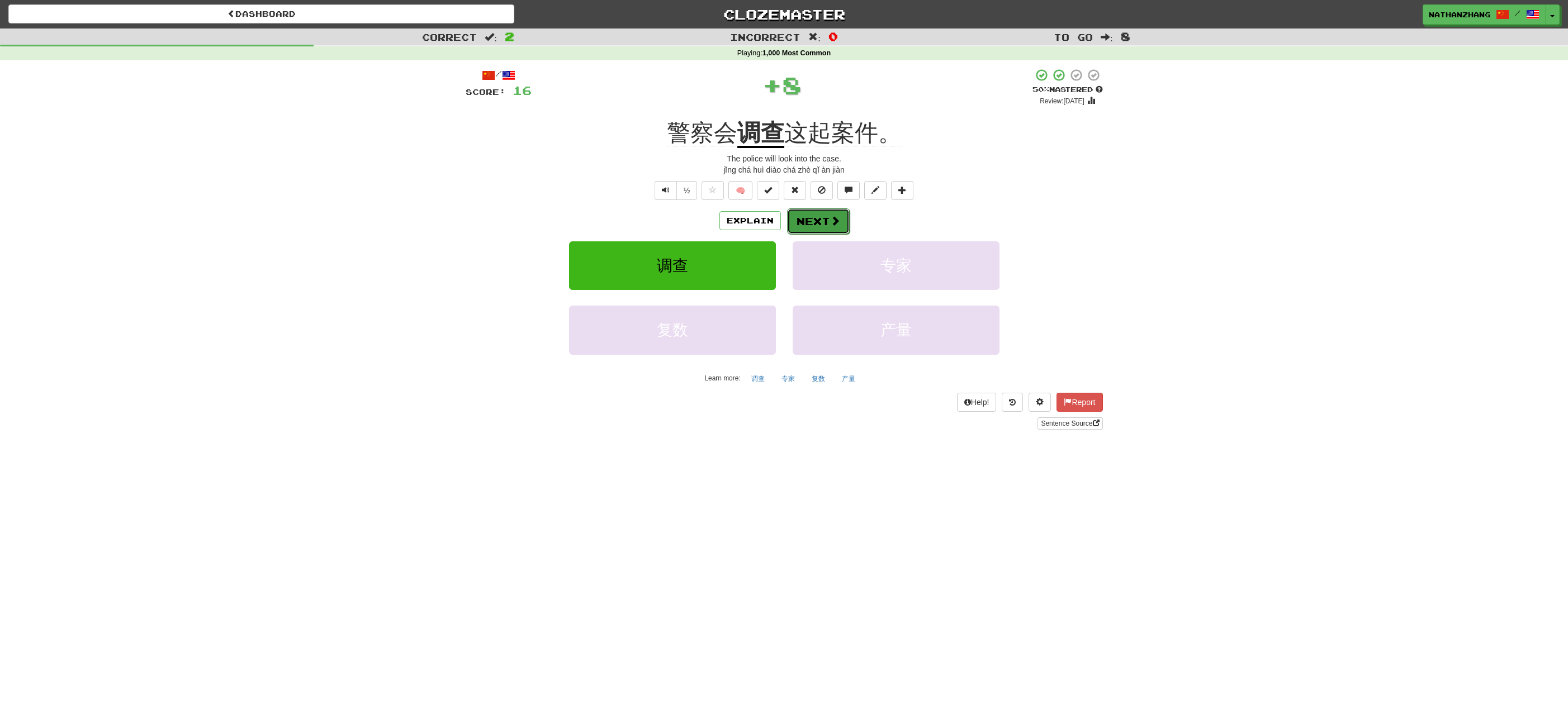
click at [843, 219] on button "Next" at bounding box center [818, 222] width 62 height 26
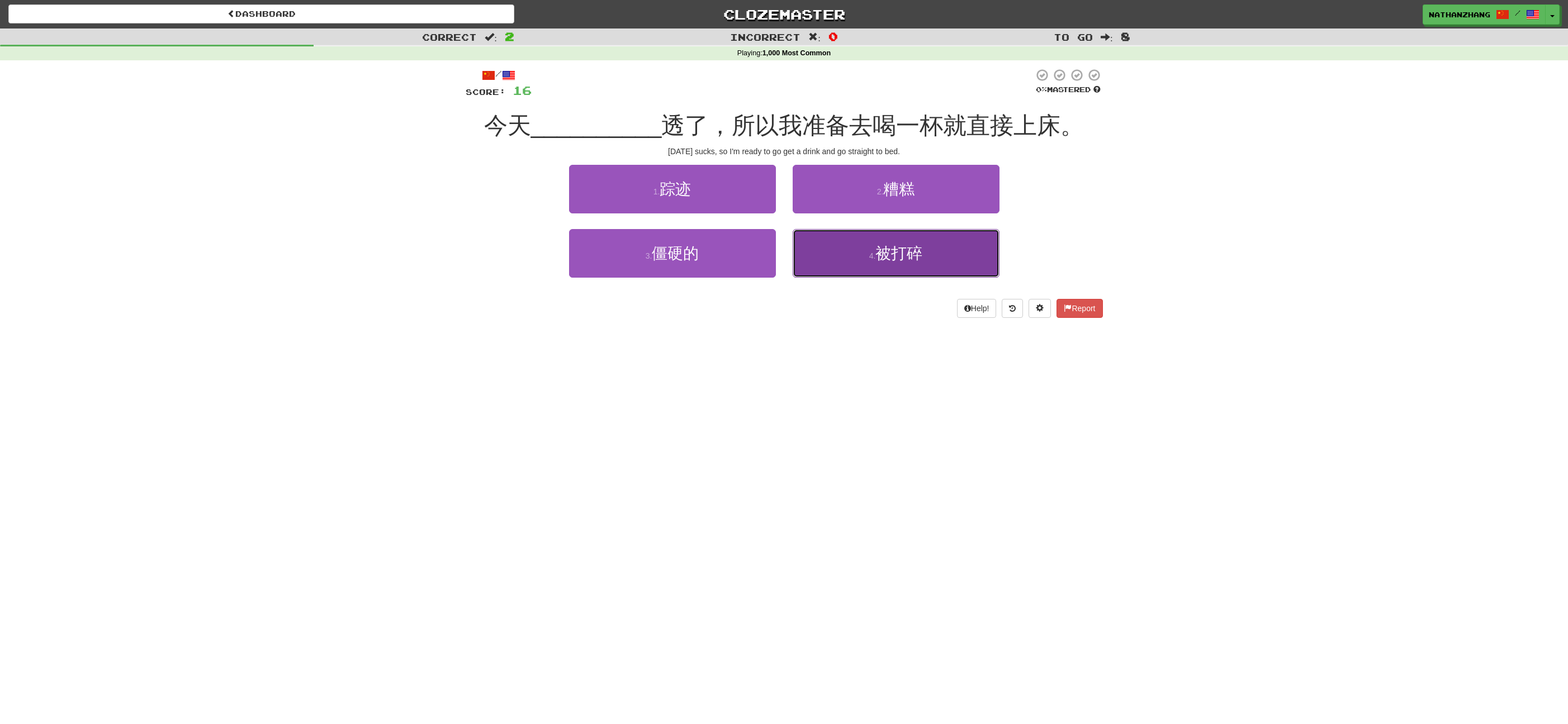
click at [841, 239] on button "4 . 被打碎" at bounding box center [896, 253] width 207 height 49
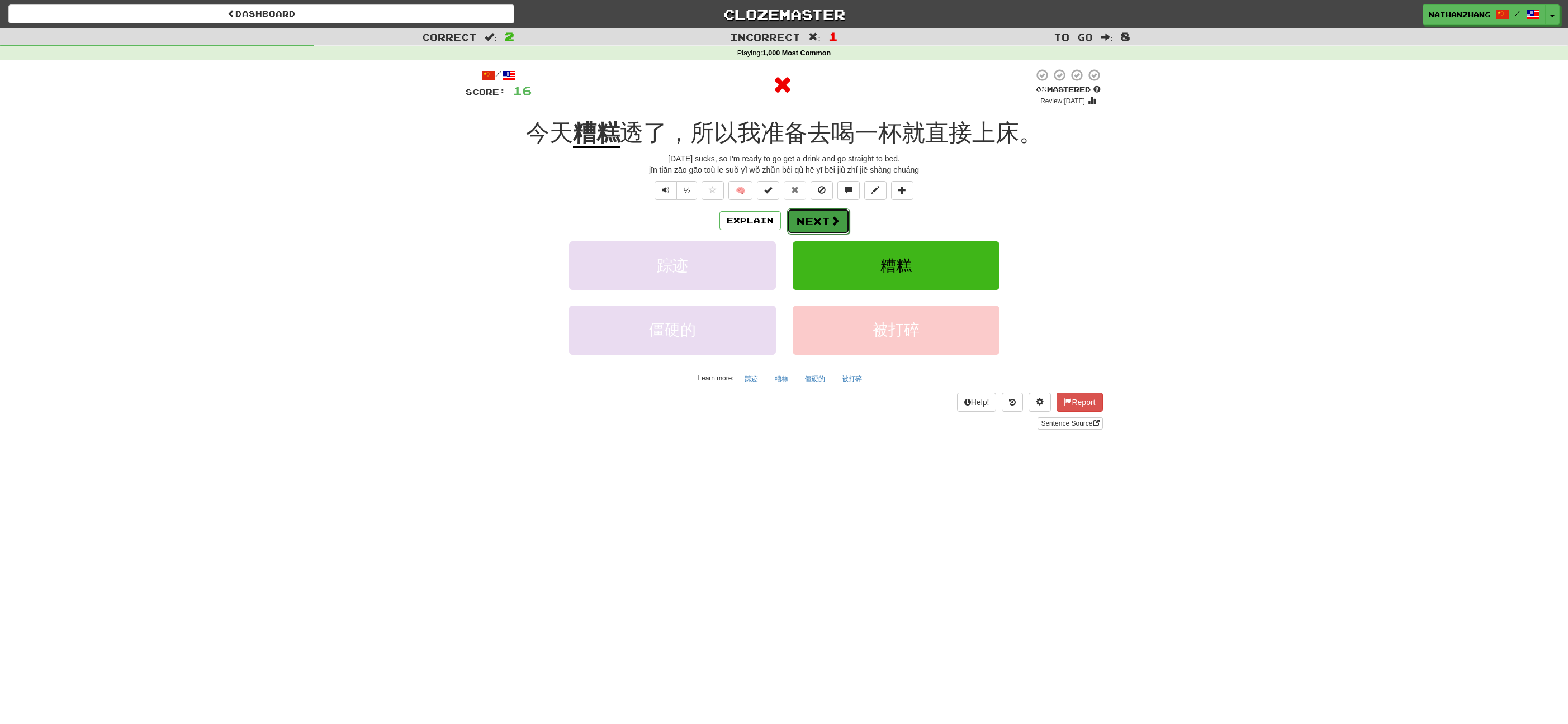
click at [832, 216] on span at bounding box center [835, 220] width 10 height 10
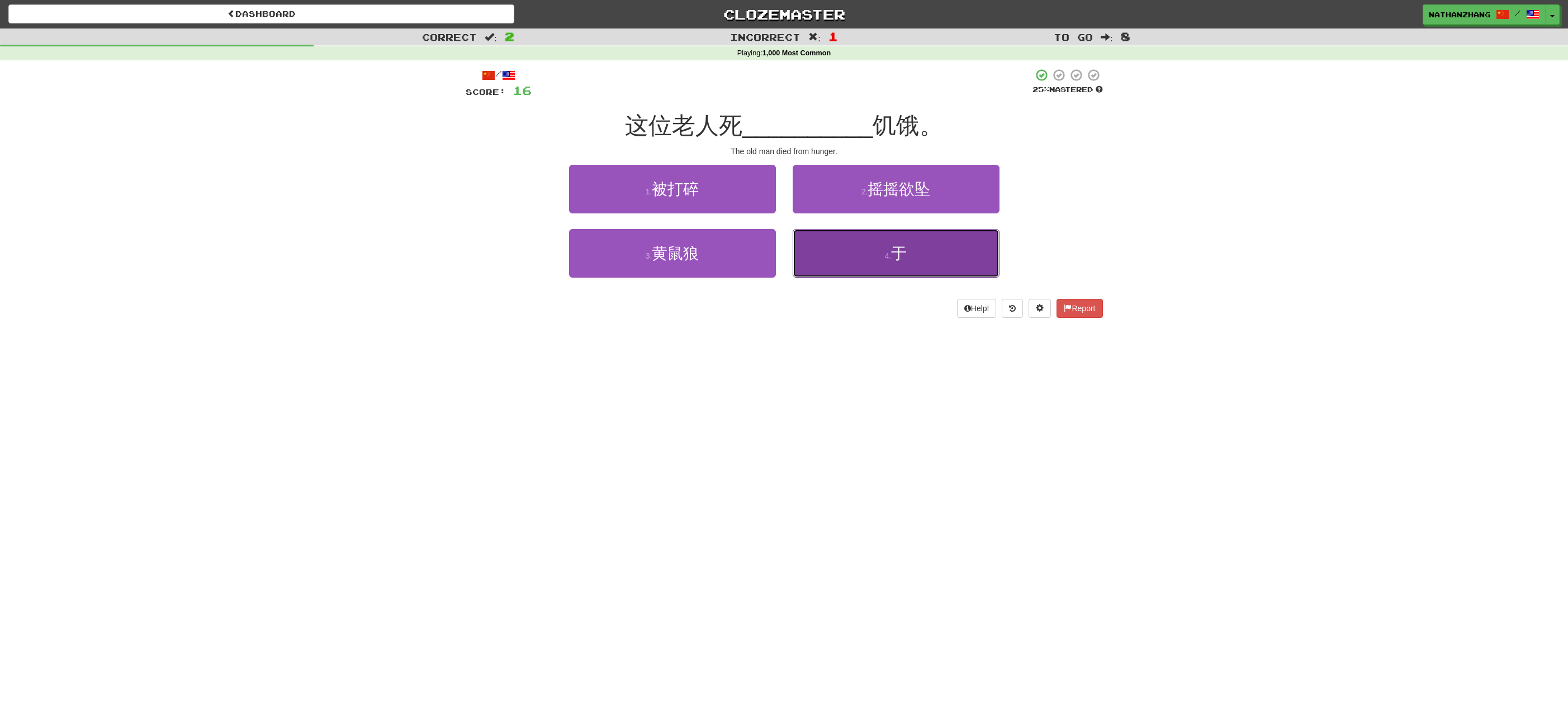
click at [852, 250] on button "4 . 于" at bounding box center [896, 253] width 207 height 49
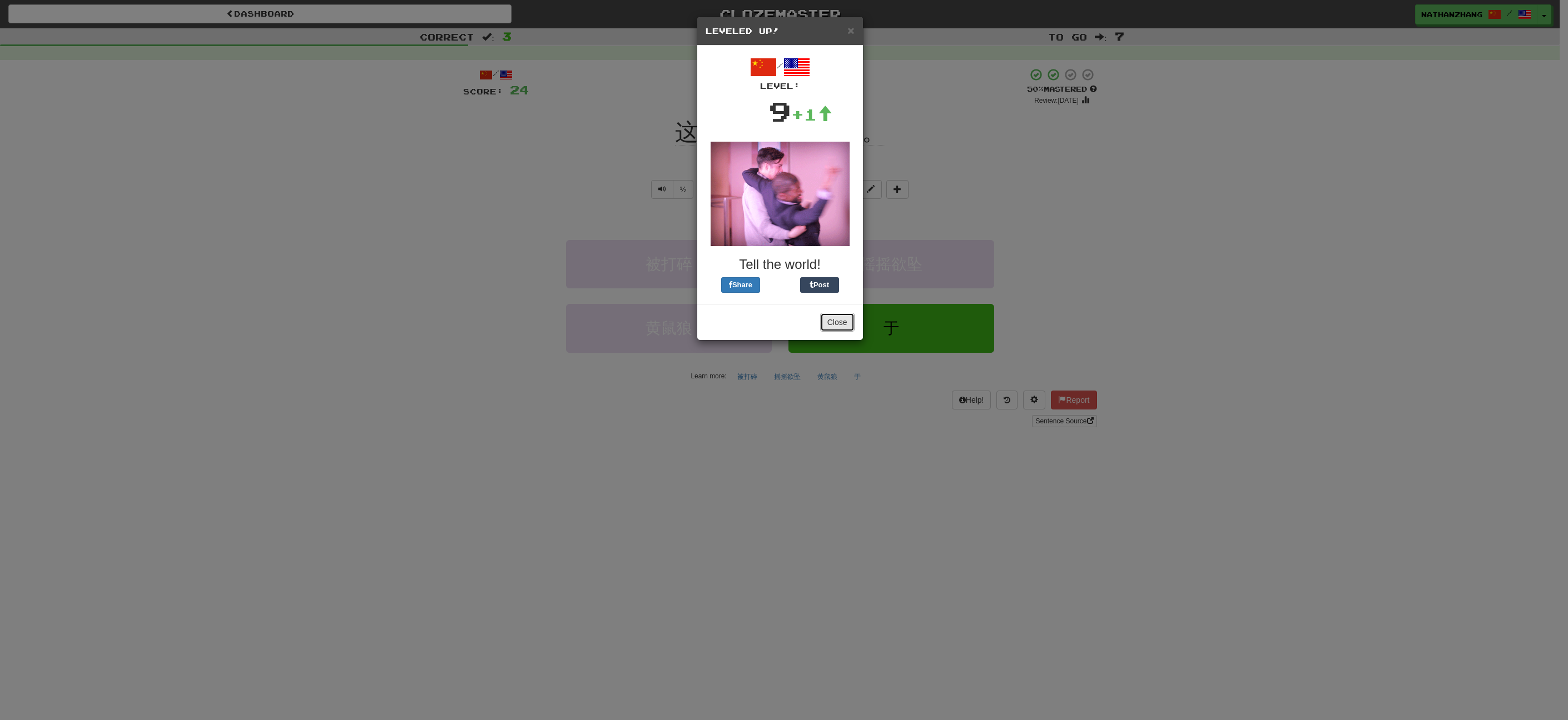
drag, startPoint x: 844, startPoint y: 321, endPoint x: 841, endPoint y: 288, distance: 33.1
click at [844, 319] on button "Close" at bounding box center [837, 322] width 34 height 19
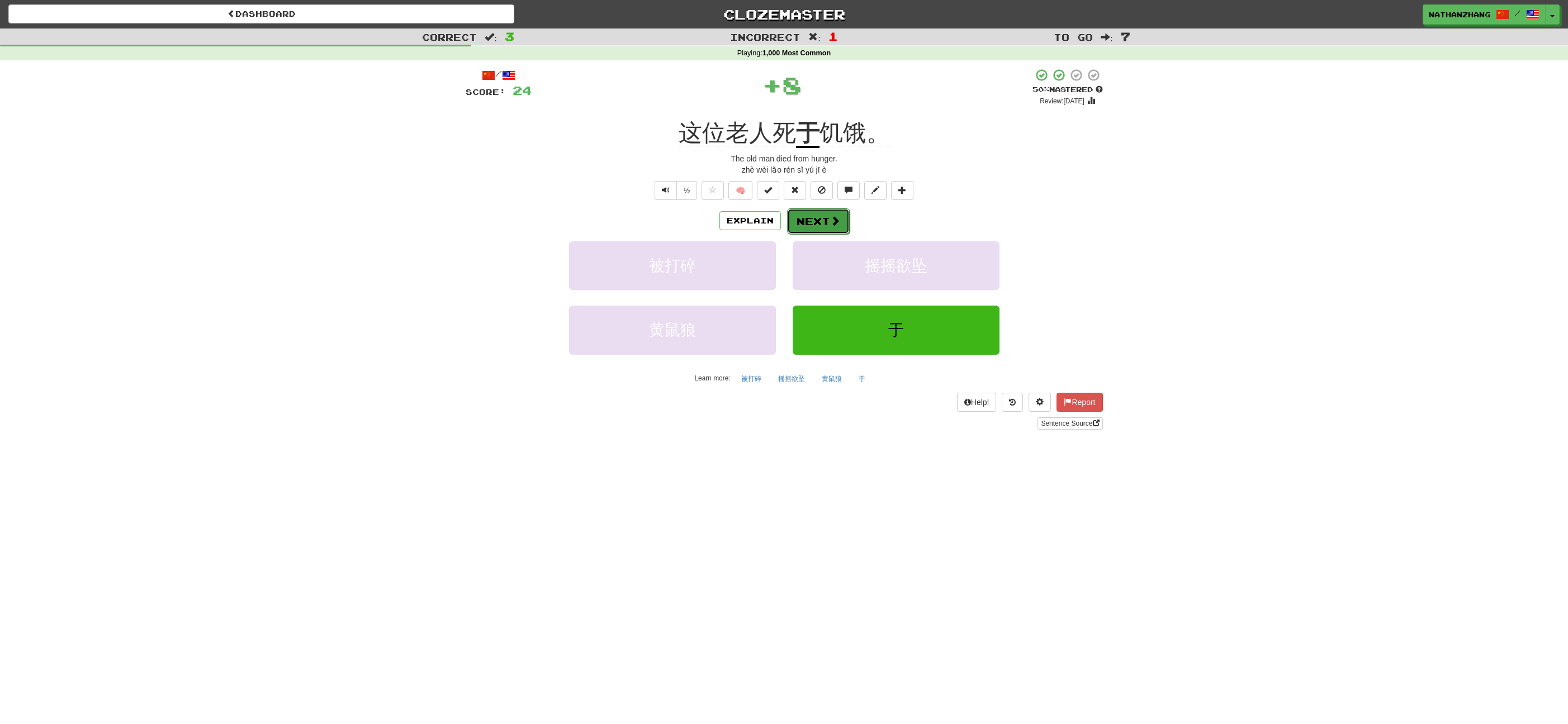
click at [831, 213] on button "Next" at bounding box center [818, 222] width 62 height 26
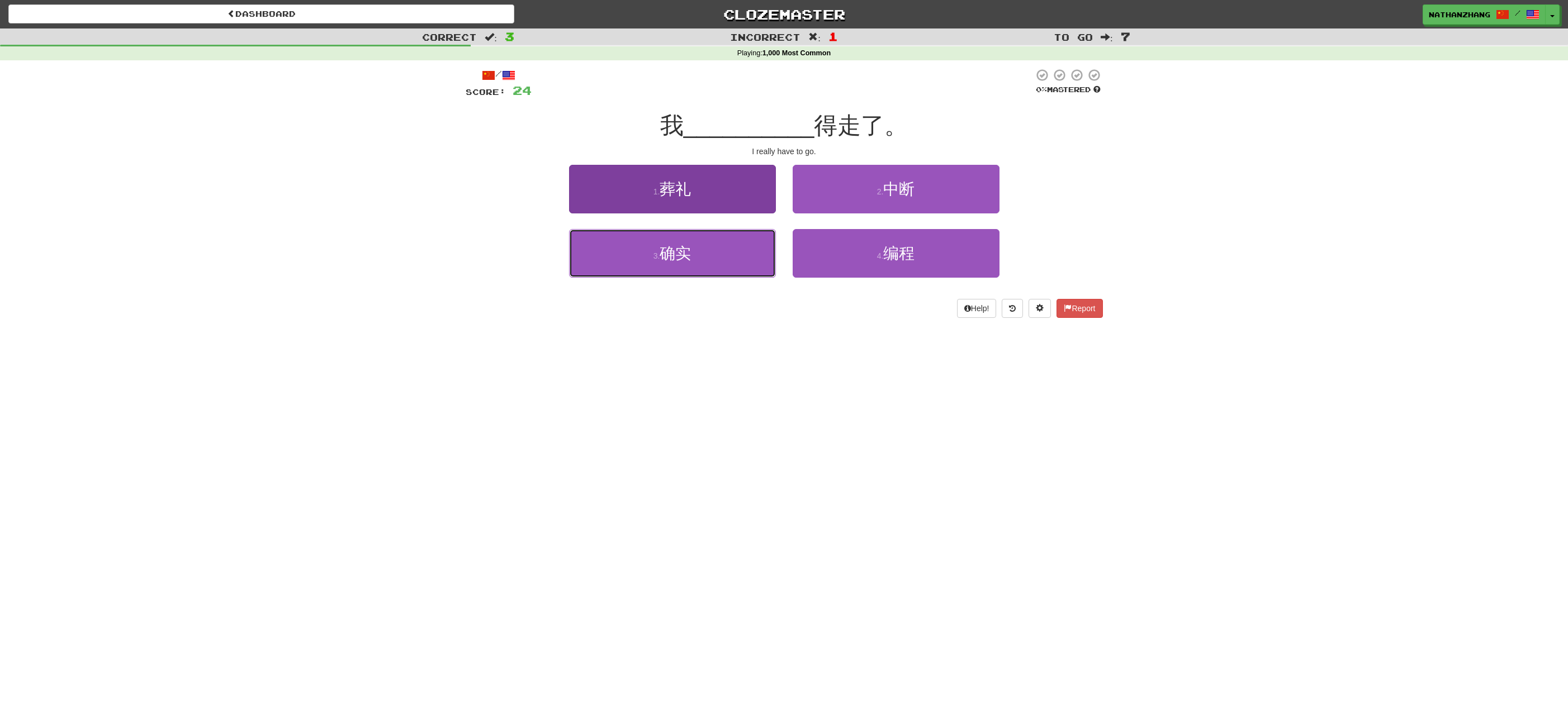
drag, startPoint x: 760, startPoint y: 251, endPoint x: 768, endPoint y: 250, distance: 8.1
click at [760, 252] on button "3 . 确实" at bounding box center [672, 253] width 207 height 49
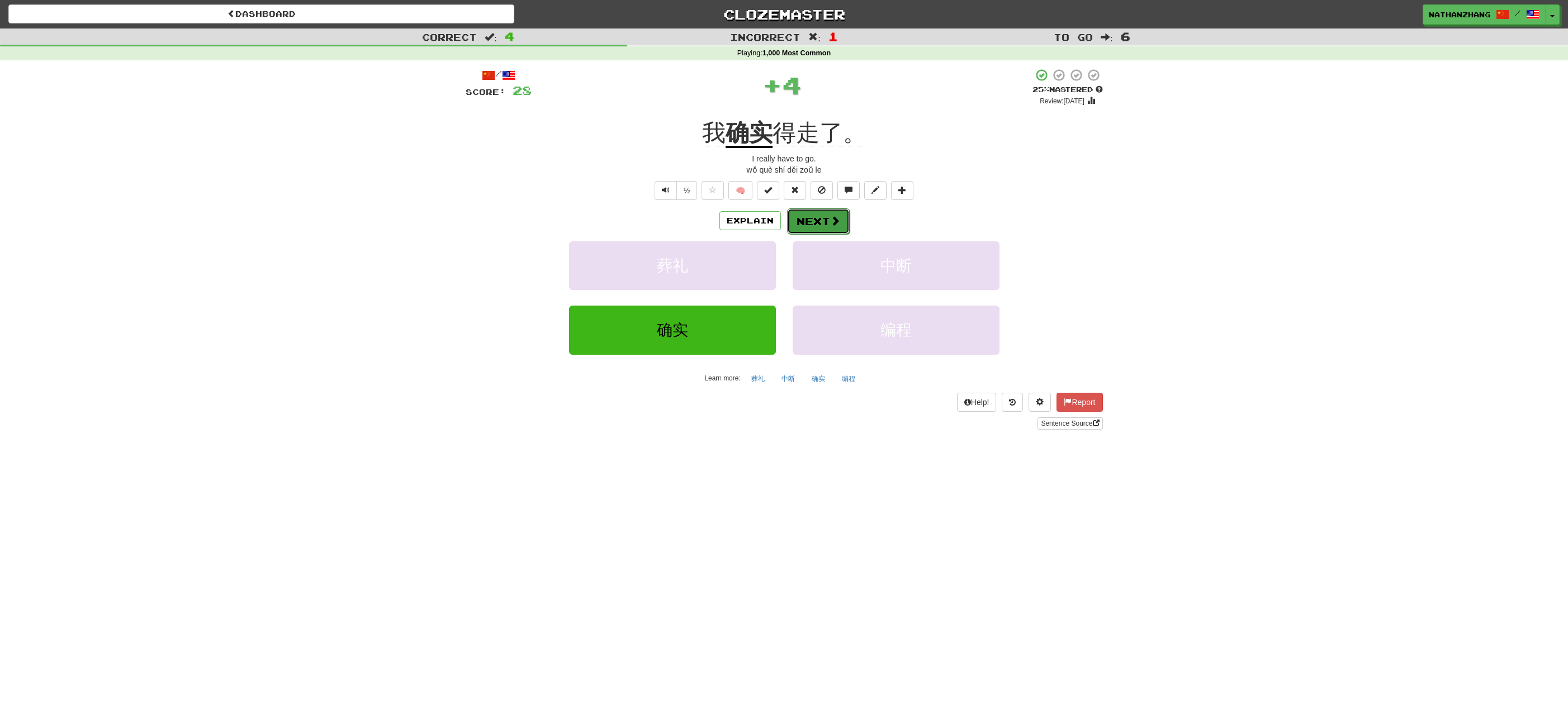
click at [820, 220] on button "Next" at bounding box center [818, 222] width 62 height 26
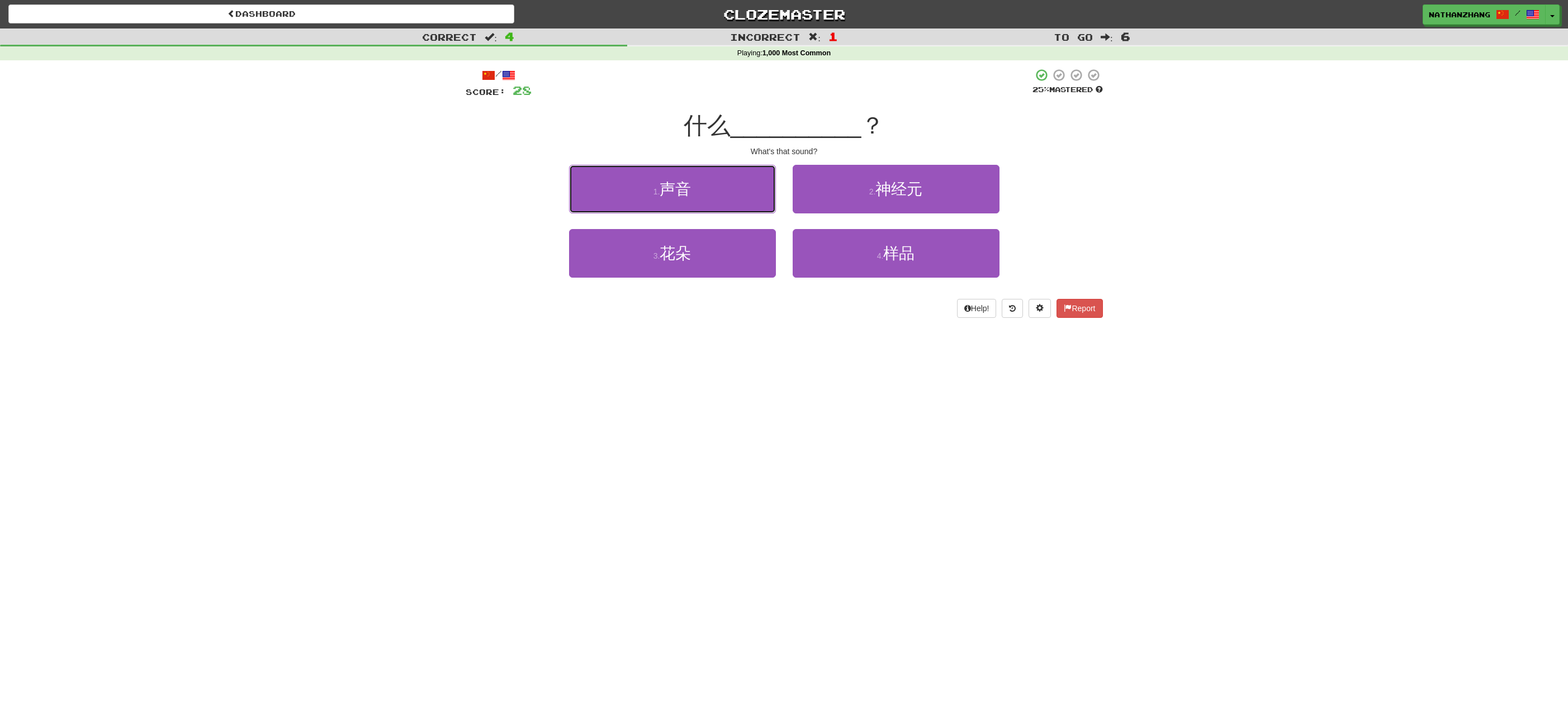
drag, startPoint x: 737, startPoint y: 192, endPoint x: 780, endPoint y: 207, distance: 45.5
click at [742, 191] on button "1 . 声音" at bounding box center [672, 189] width 207 height 49
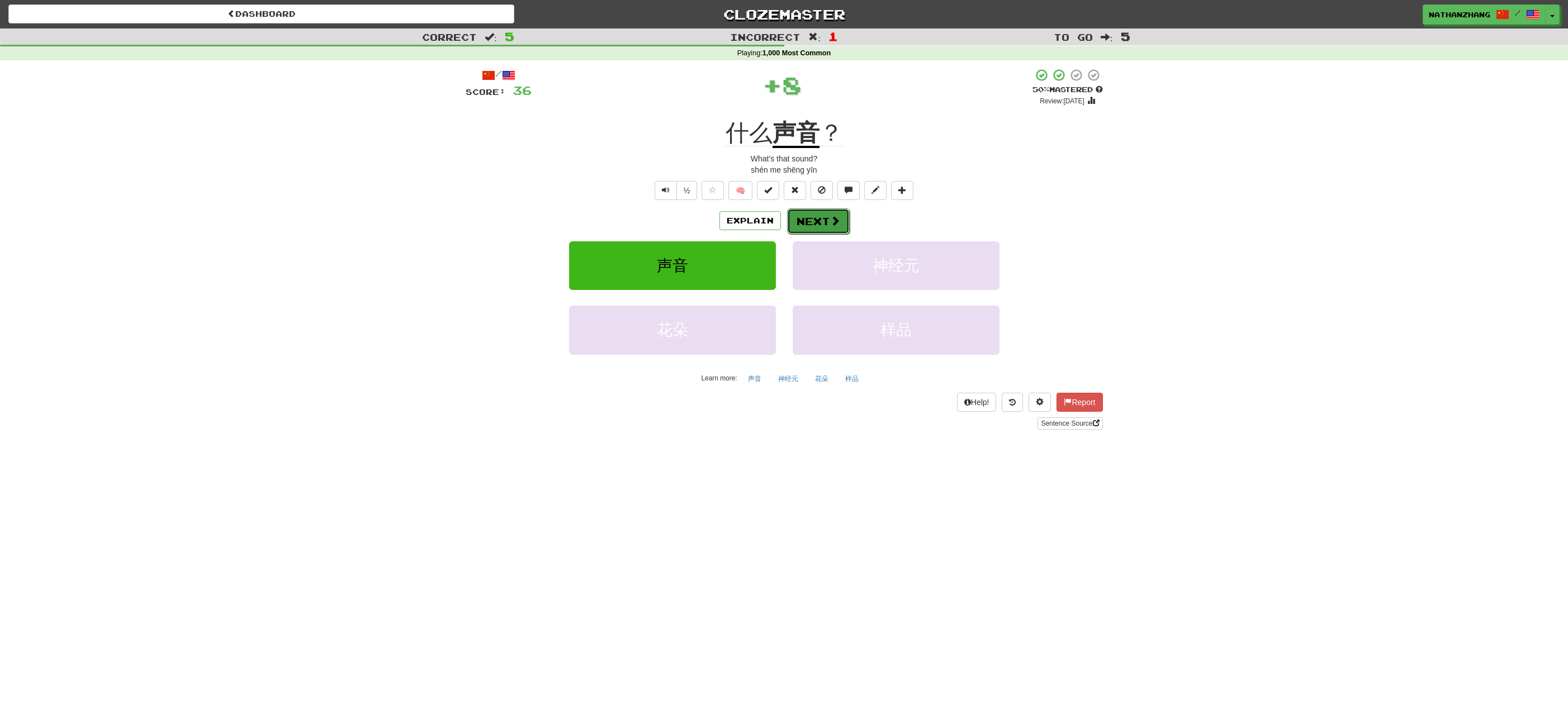
drag, startPoint x: 826, startPoint y: 209, endPoint x: 823, endPoint y: 214, distance: 5.8
click at [823, 214] on button "Next" at bounding box center [818, 222] width 62 height 26
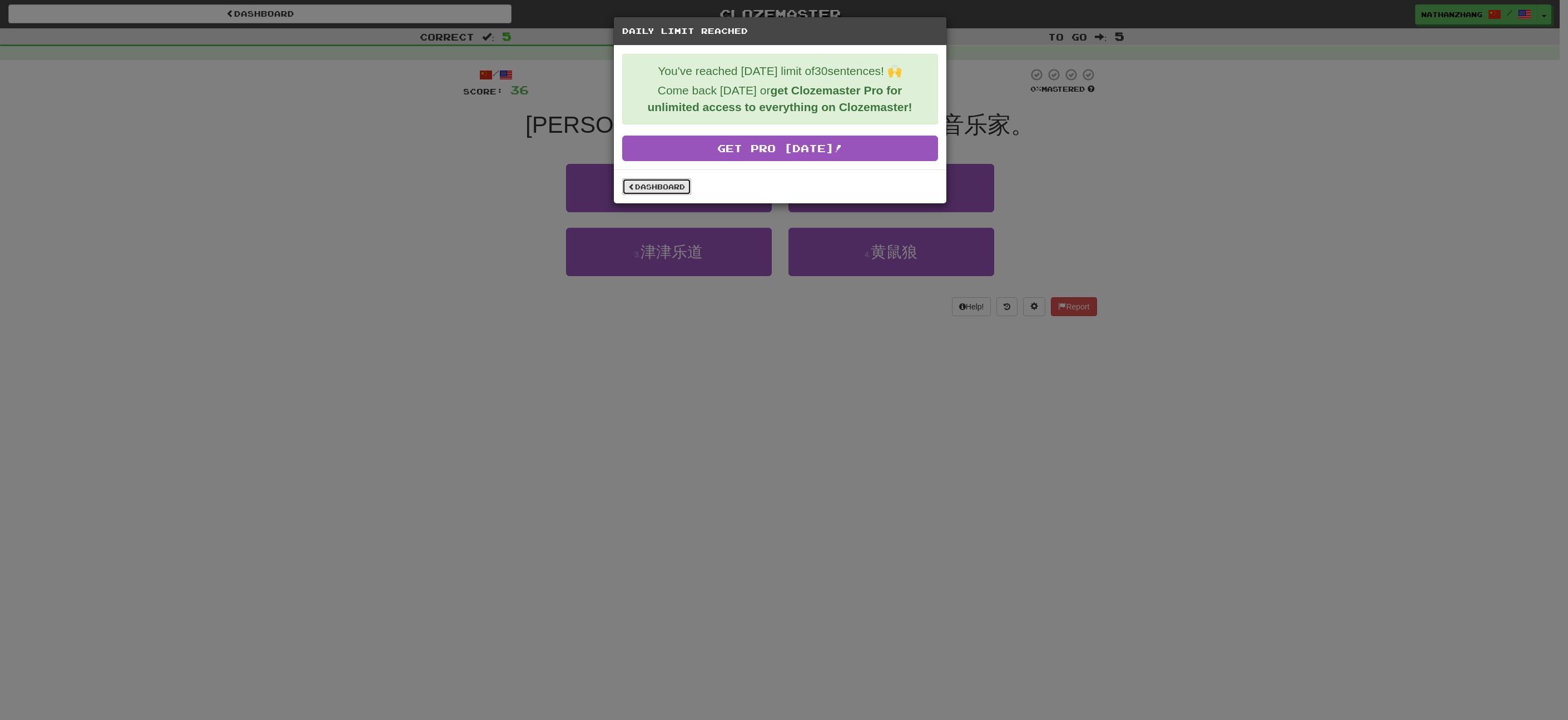
click at [670, 187] on link "Dashboard" at bounding box center [656, 187] width 69 height 17
